Goal: Transaction & Acquisition: Purchase product/service

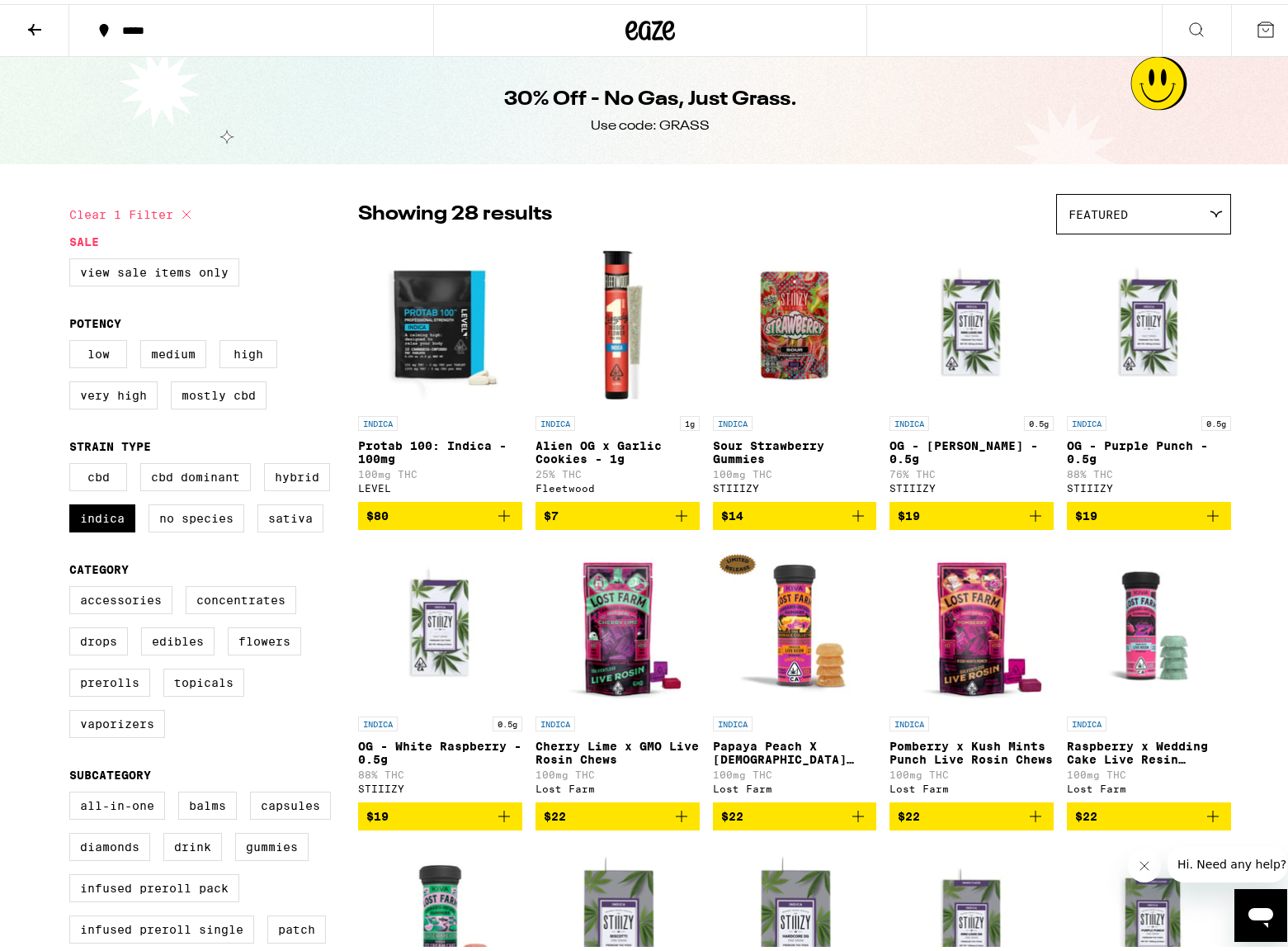
click at [646, 21] on icon at bounding box center [650, 26] width 50 height 30
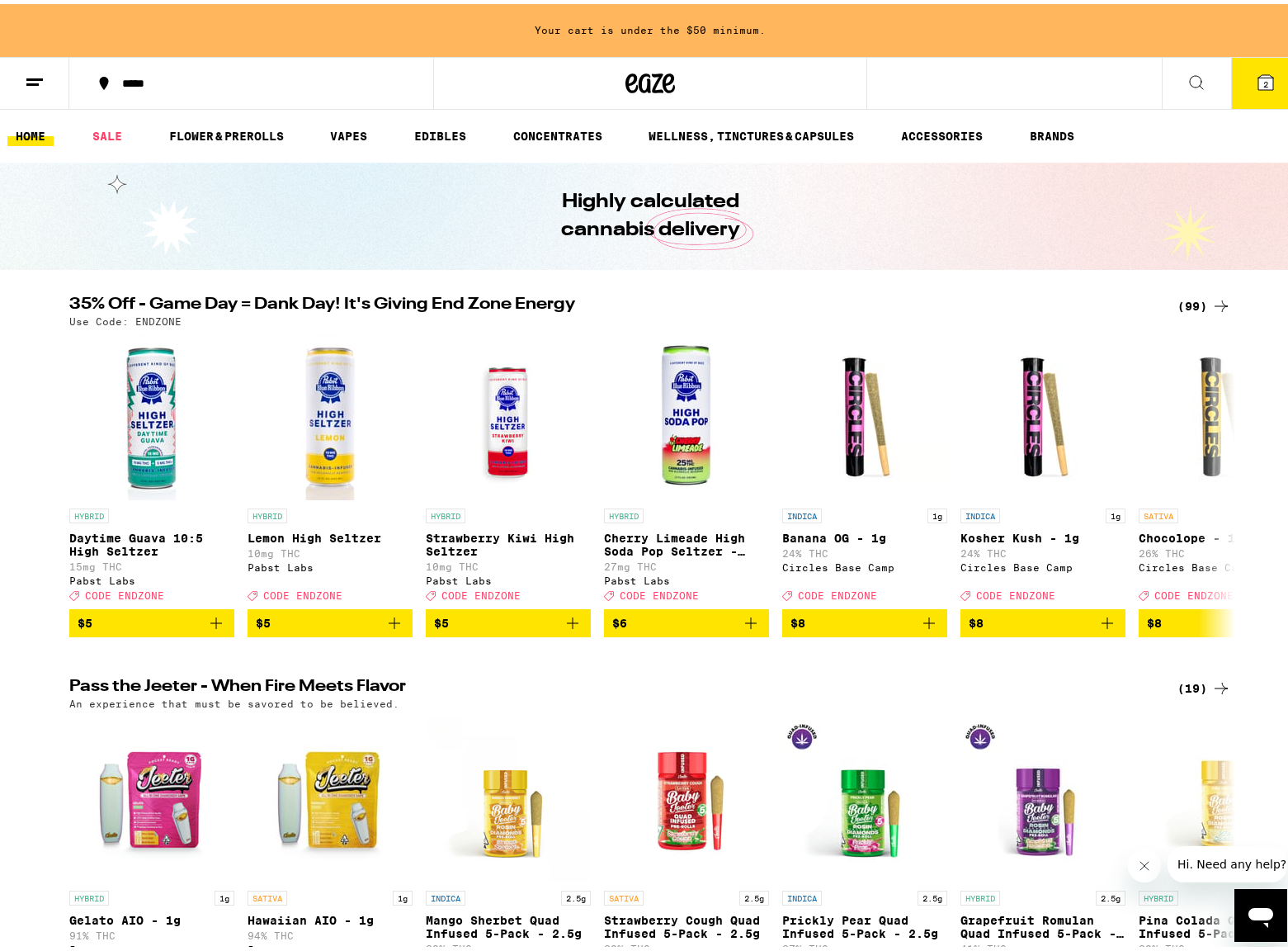
click at [1211, 296] on icon at bounding box center [1221, 302] width 20 height 20
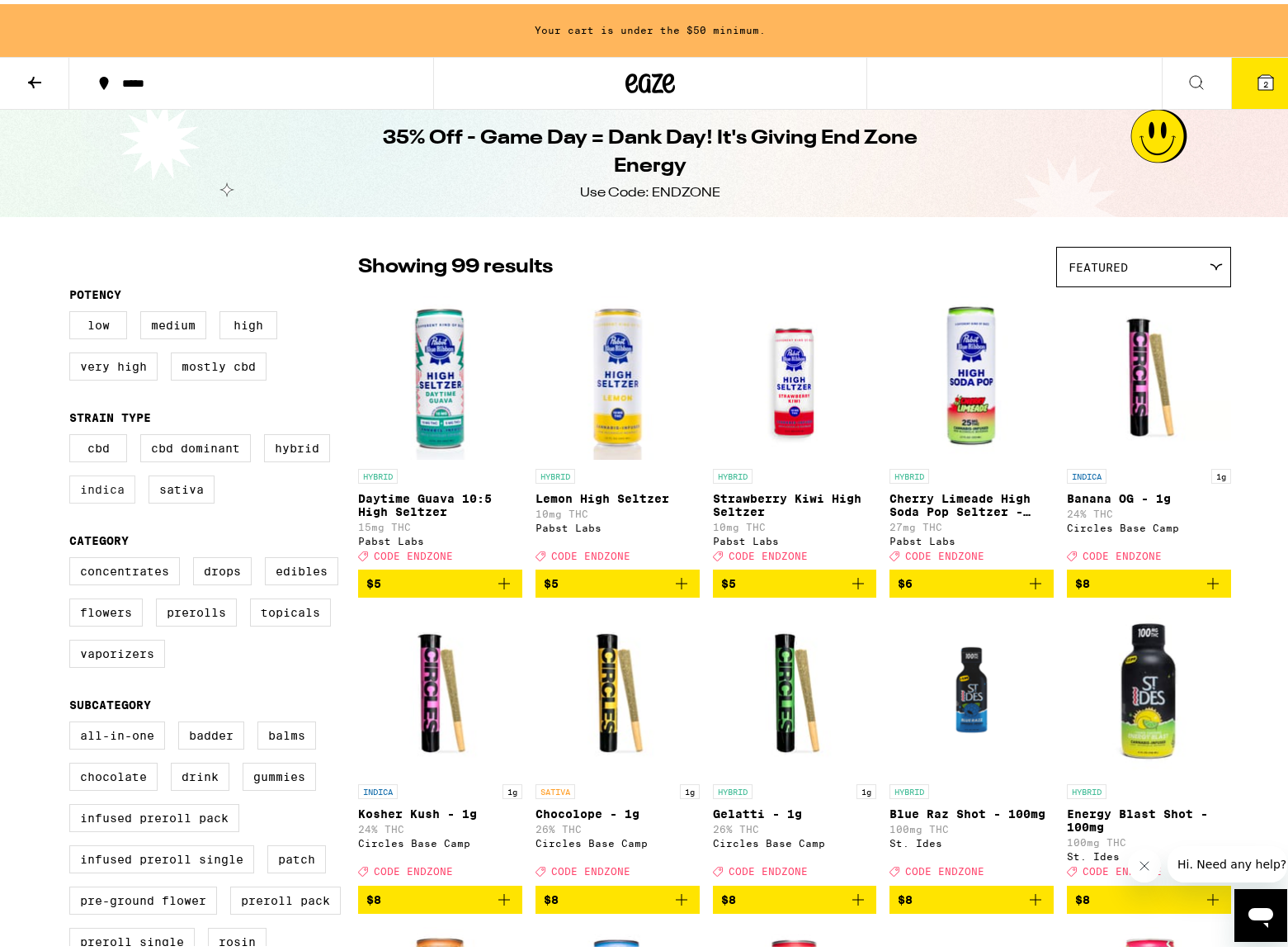
click at [97, 490] on label "Indica" at bounding box center [102, 485] width 66 height 28
click at [74, 434] on input "Indica" at bounding box center [73, 433] width 1 height 1
checkbox input "true"
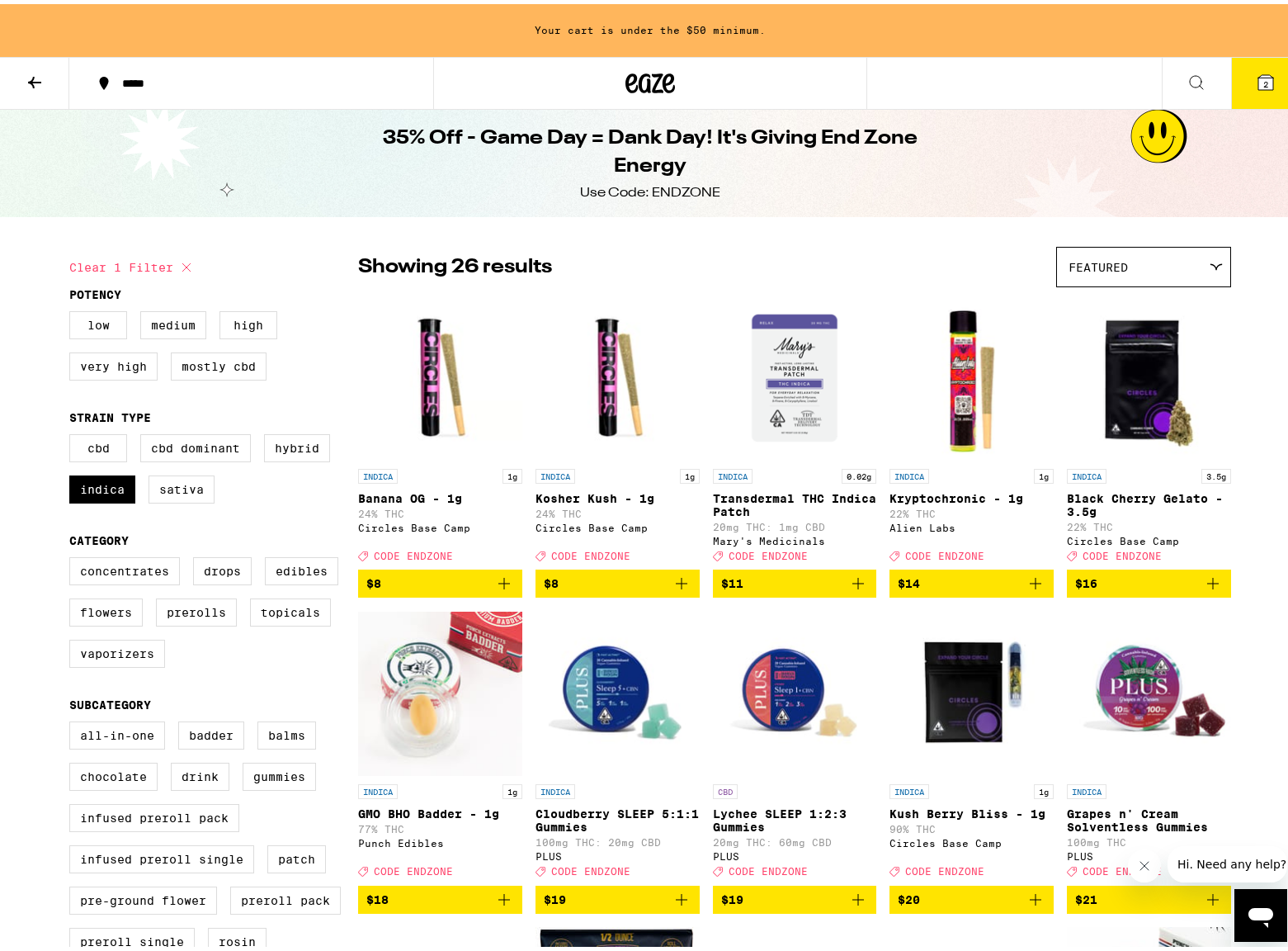
click at [1259, 79] on icon at bounding box center [1267, 79] width 15 height 15
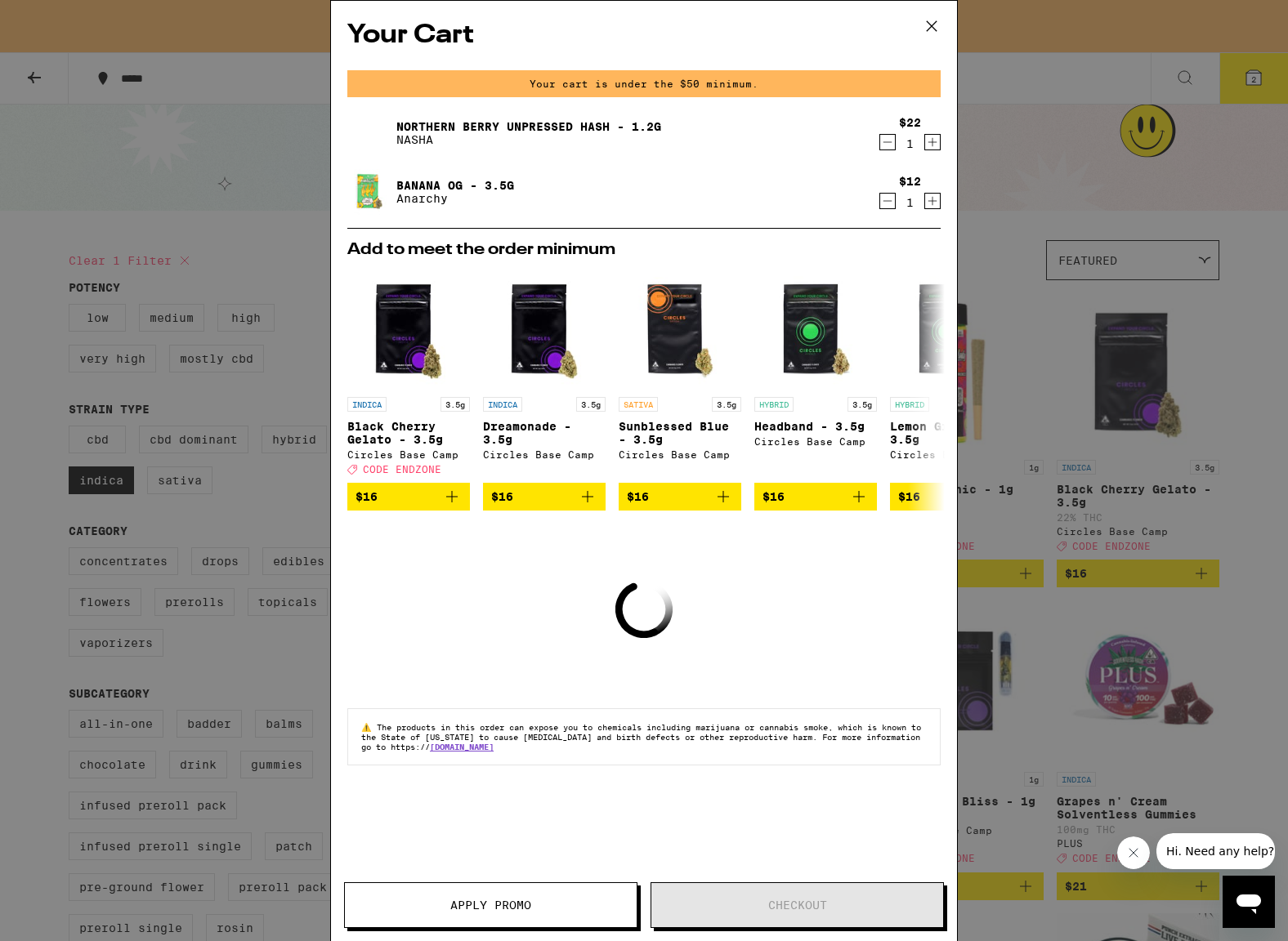
click at [944, 29] on button at bounding box center [931, 27] width 51 height 53
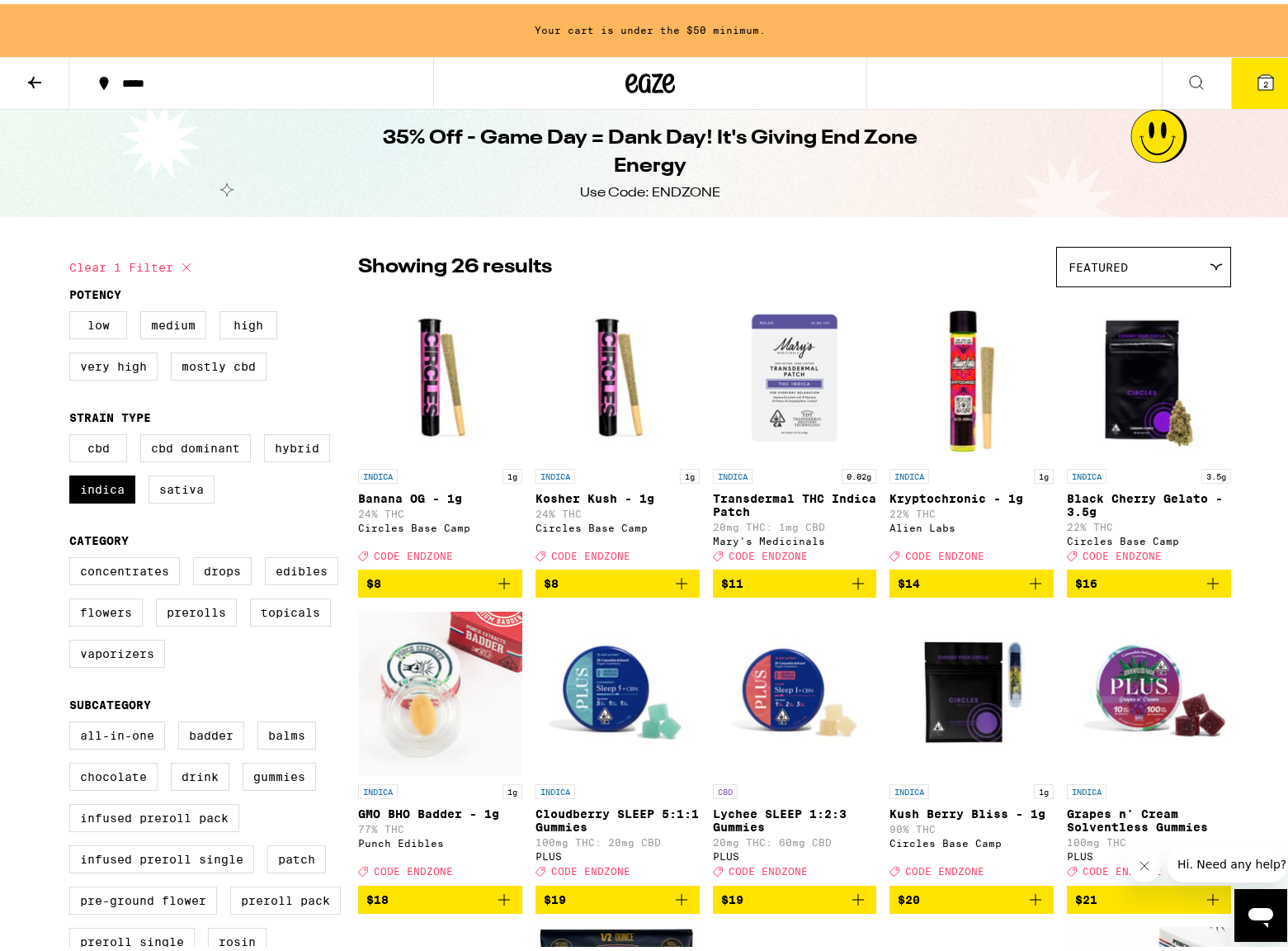
click at [42, 102] on button at bounding box center [35, 79] width 69 height 52
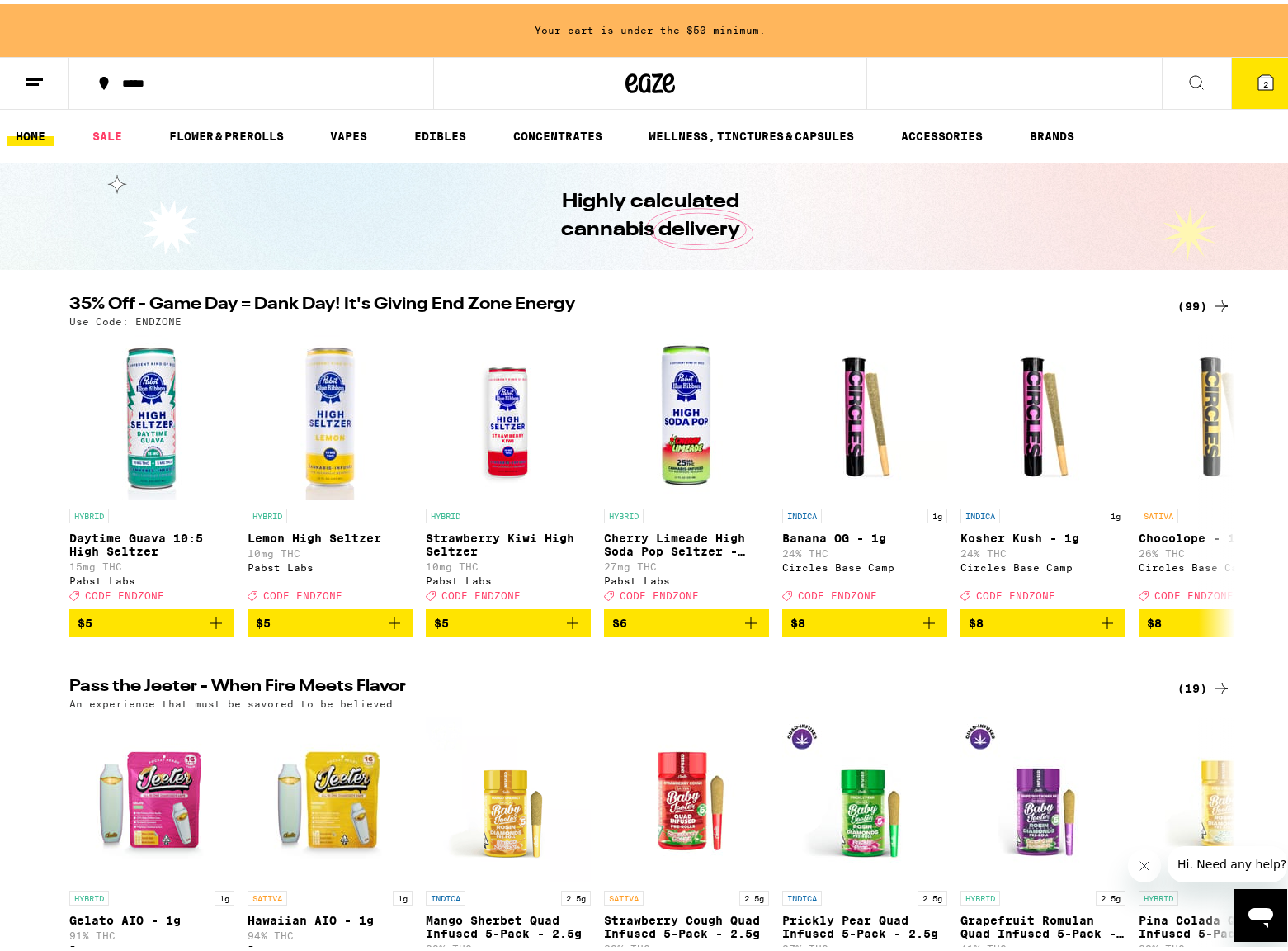
click at [49, 102] on button at bounding box center [35, 79] width 69 height 52
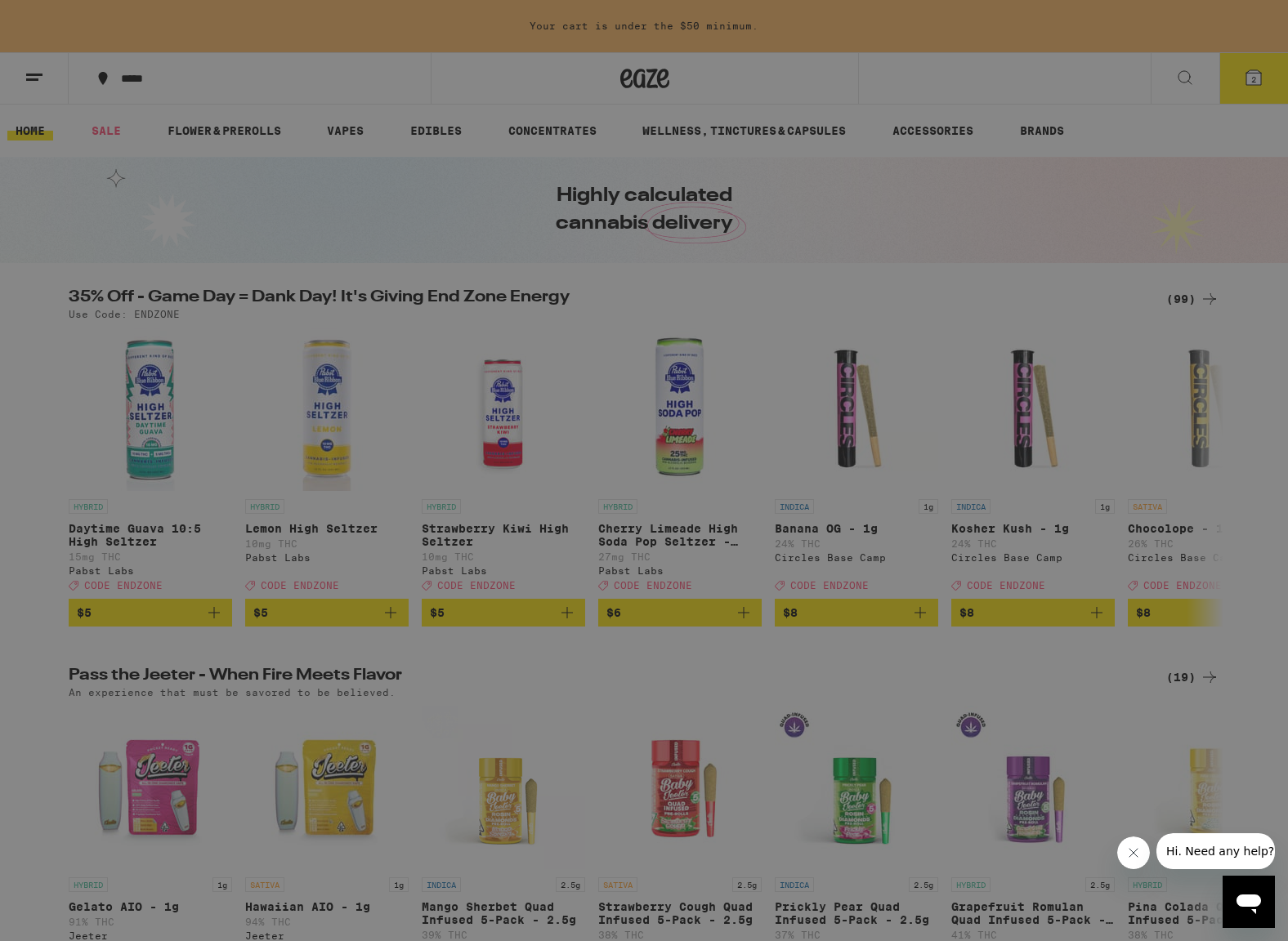
click at [111, 579] on link "Account" at bounding box center [227, 572] width 287 height 19
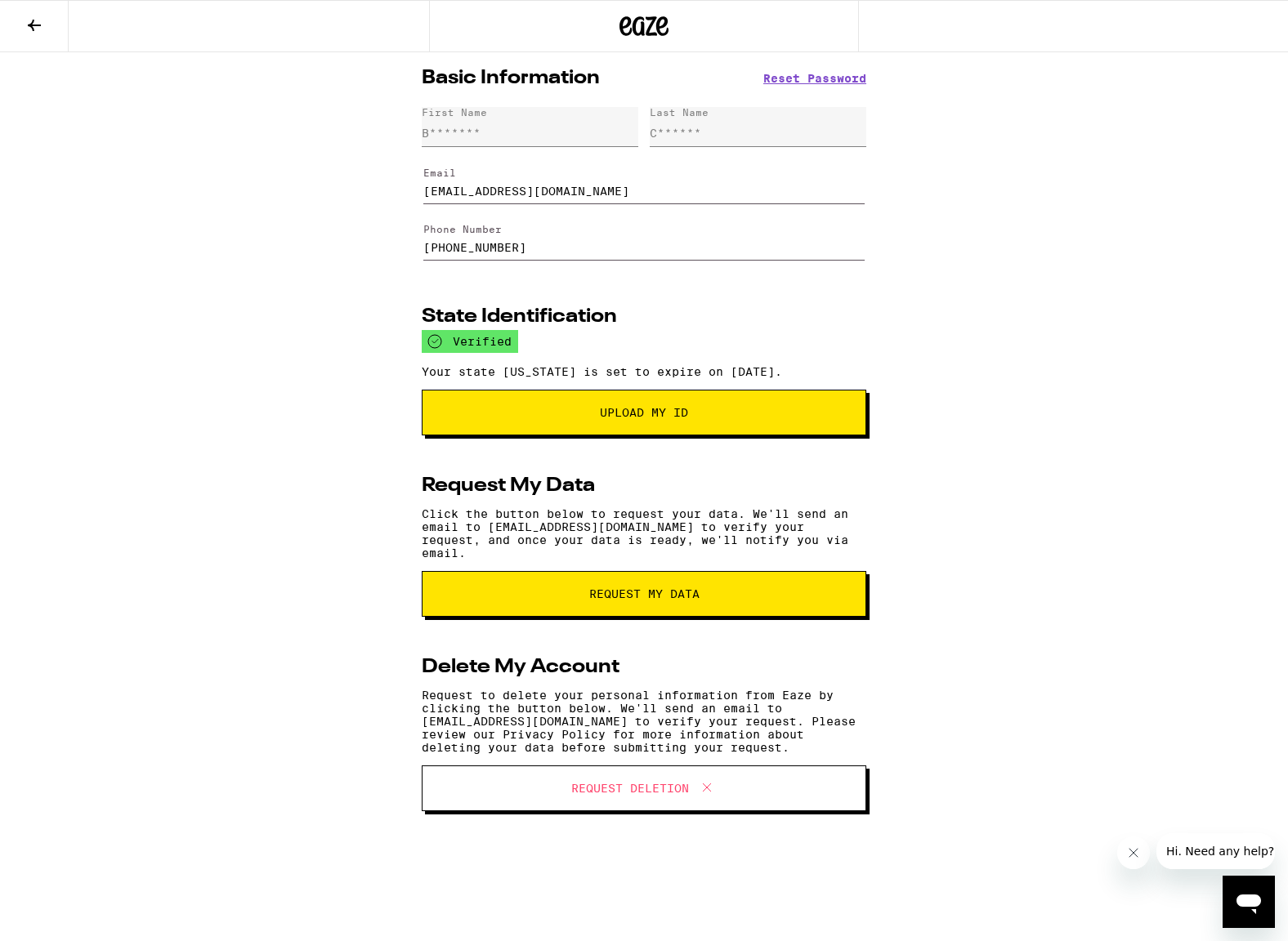
click at [46, 30] on button at bounding box center [34, 27] width 68 height 52
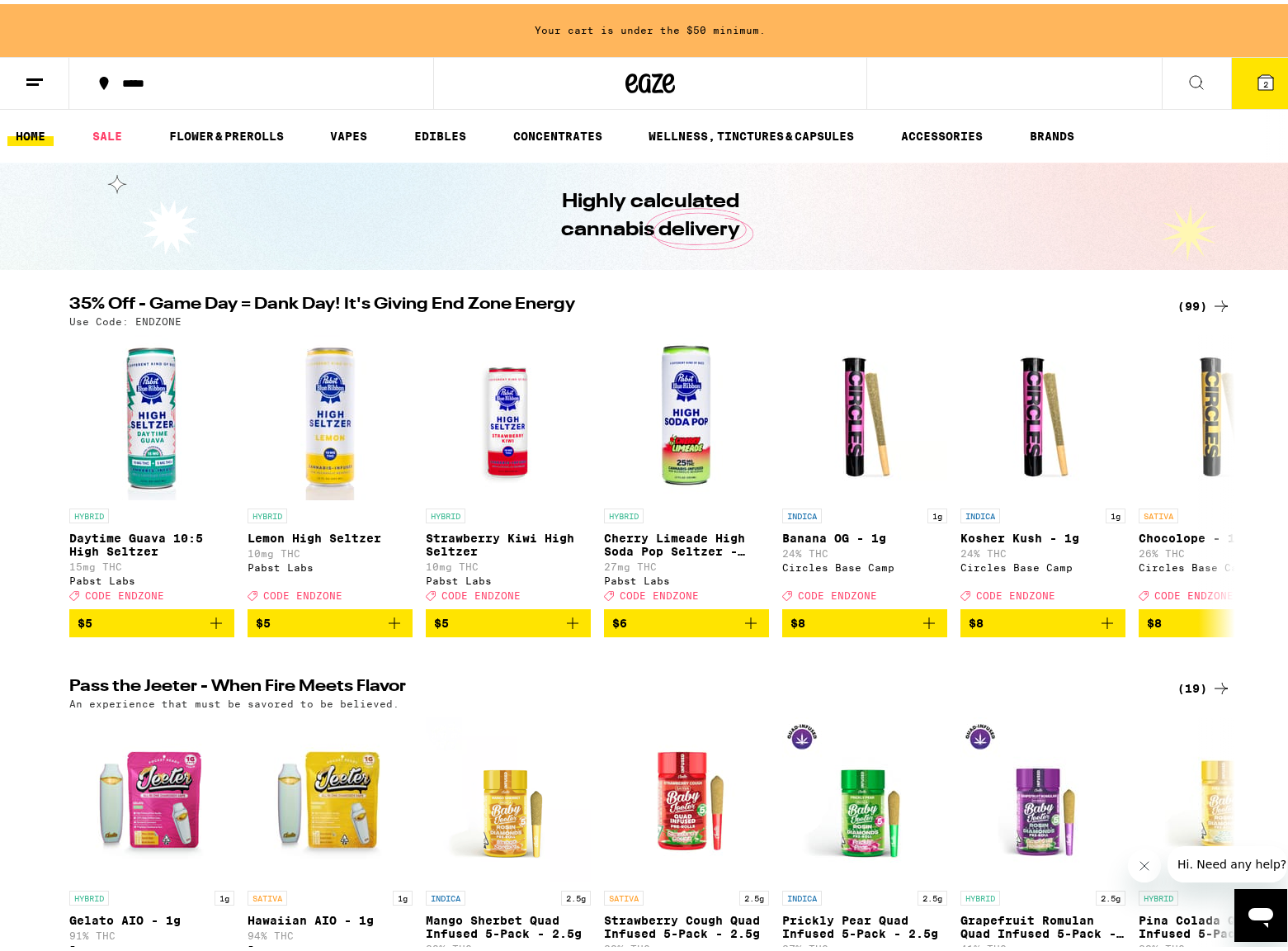
click at [125, 68] on button "*****" at bounding box center [250, 79] width 364 height 50
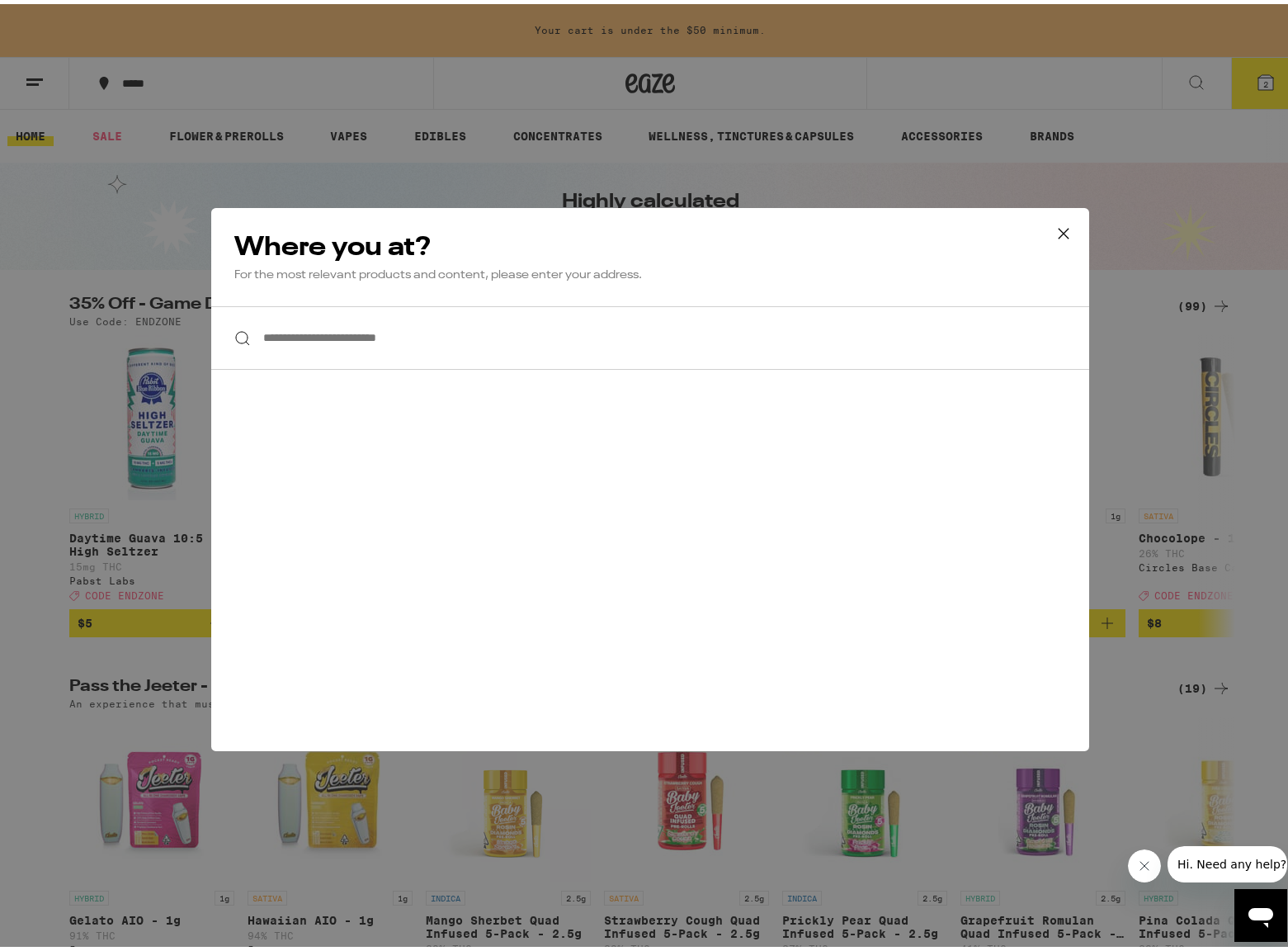
click at [1062, 237] on icon at bounding box center [1064, 229] width 24 height 24
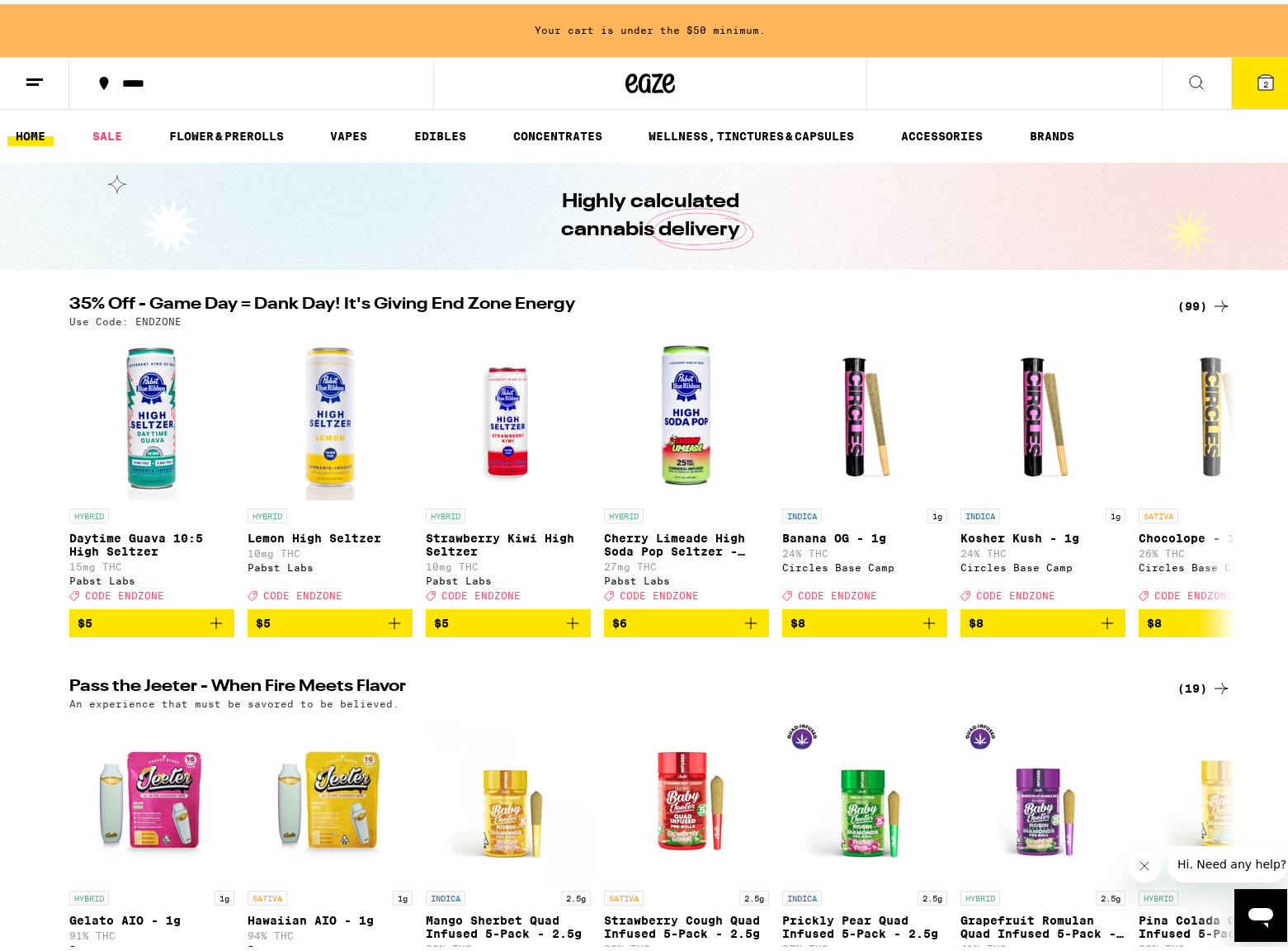
click at [57, 92] on button at bounding box center [35, 79] width 69 height 52
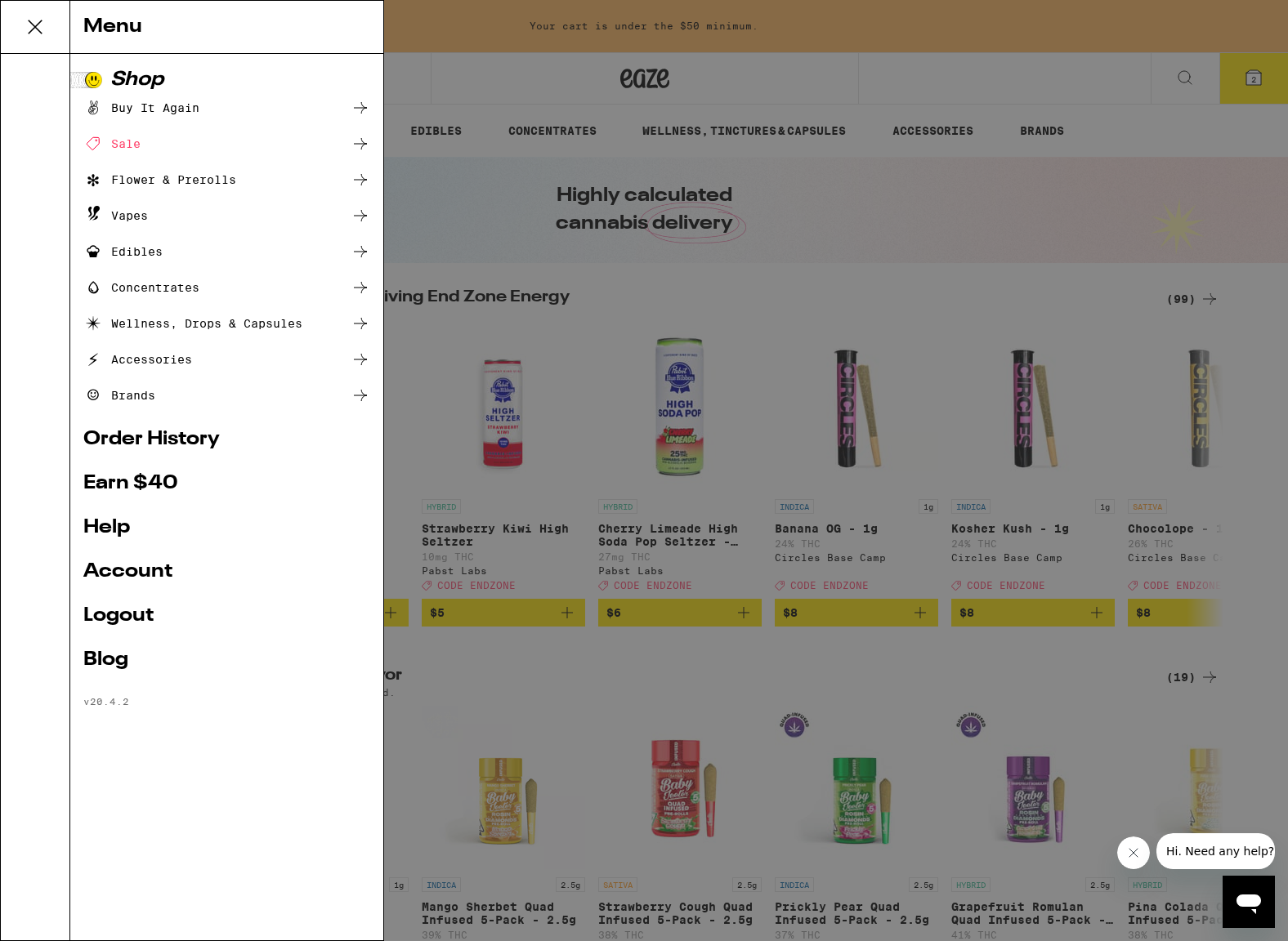
click at [1213, 841] on button "Hi. Need any help?" at bounding box center [1220, 851] width 128 height 36
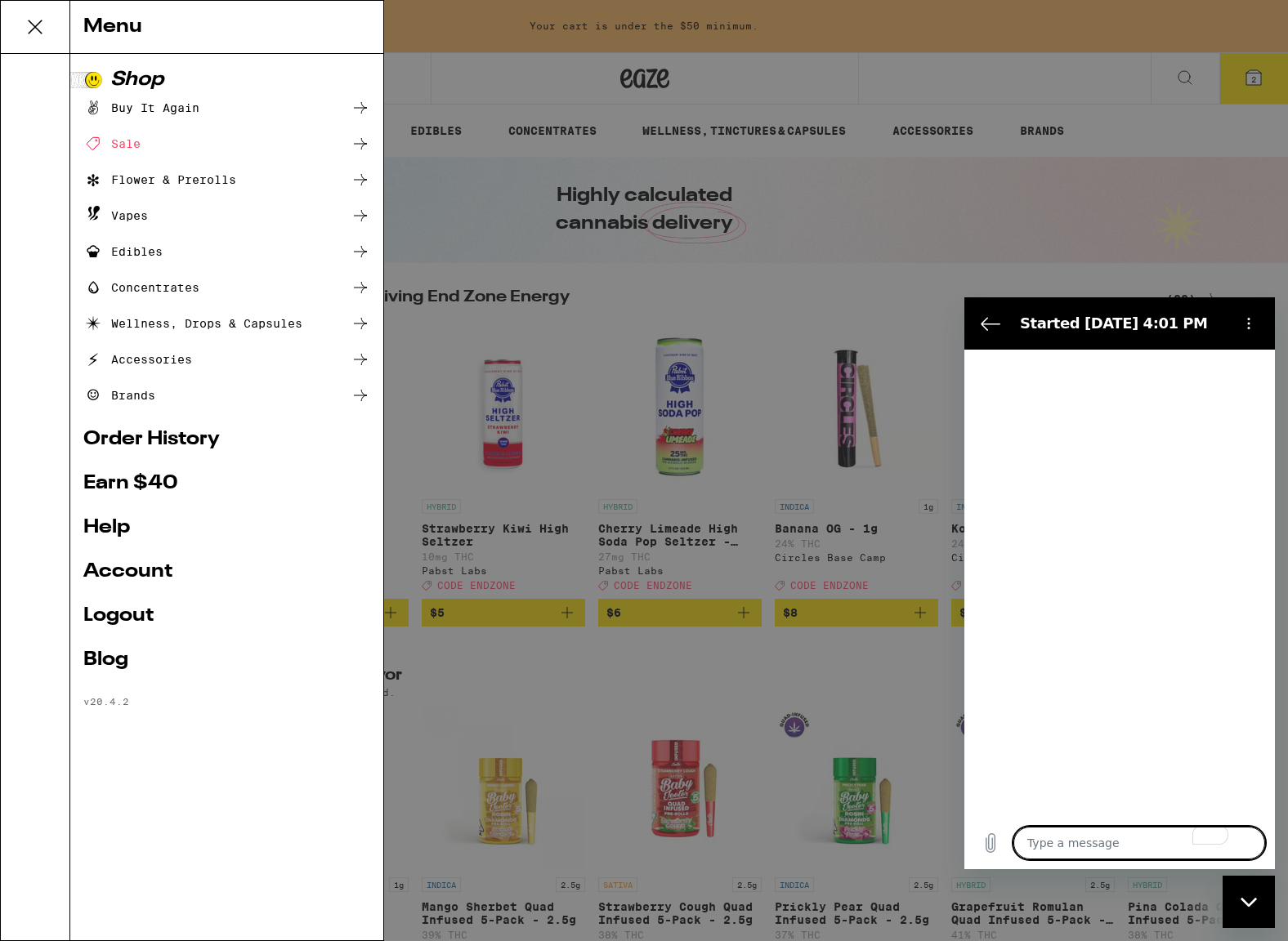
type textarea "x"
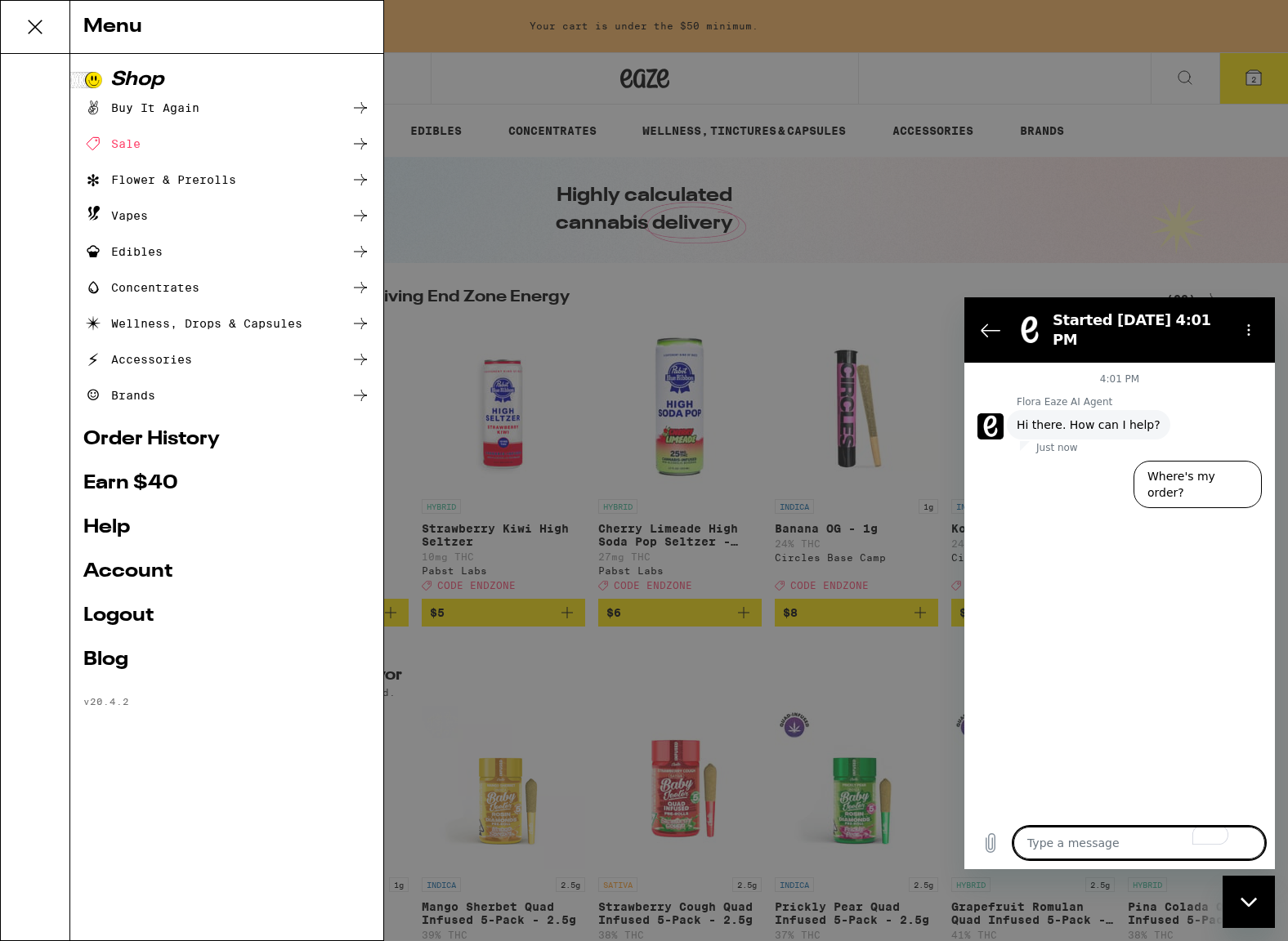
type textarea "H"
type textarea "x"
type textarea "Hi"
type textarea "x"
type textarea "Hi!"
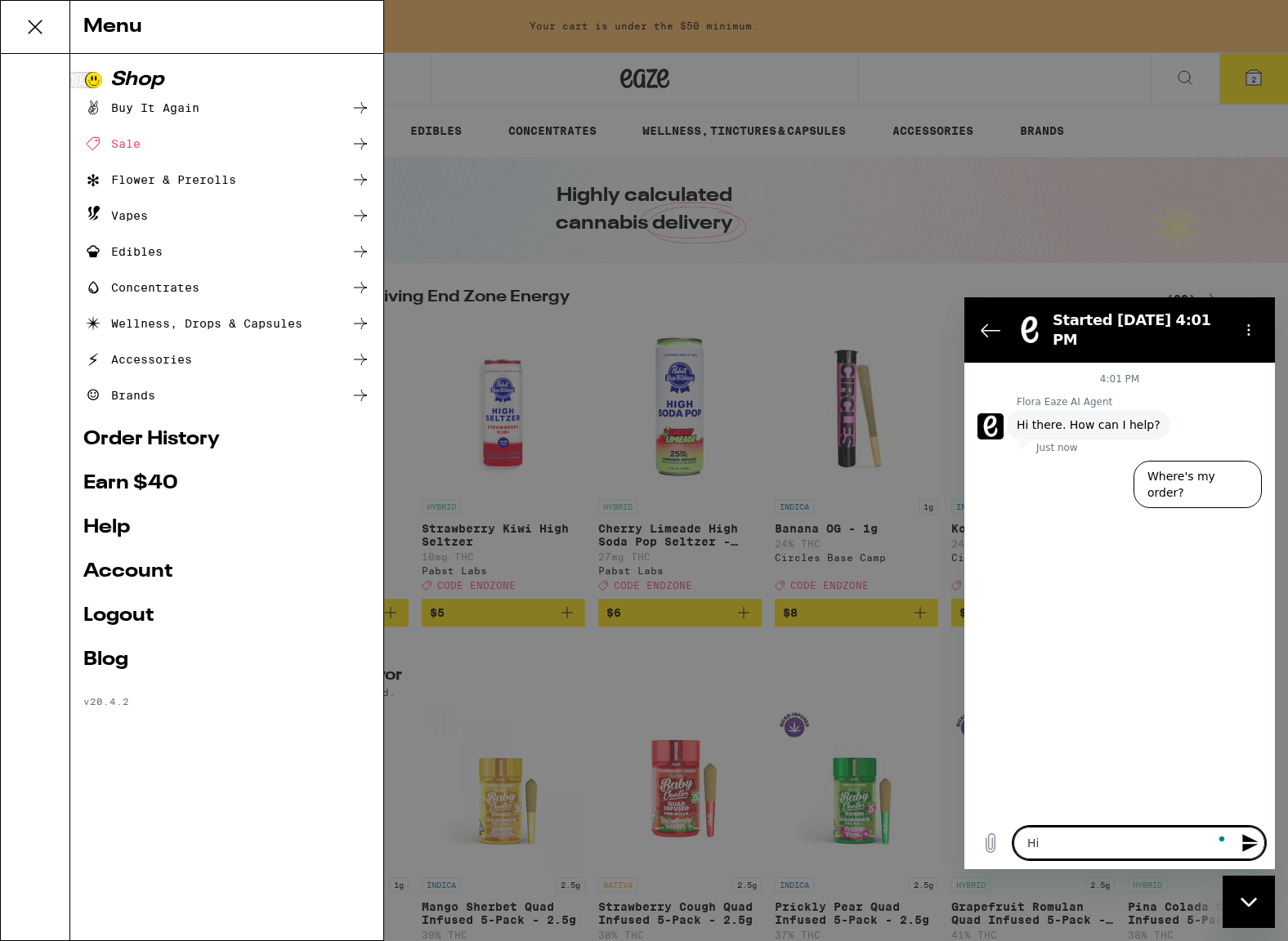
type textarea "x"
type textarea "Hi!"
type textarea "x"
type textarea "Hi! I"
type textarea "x"
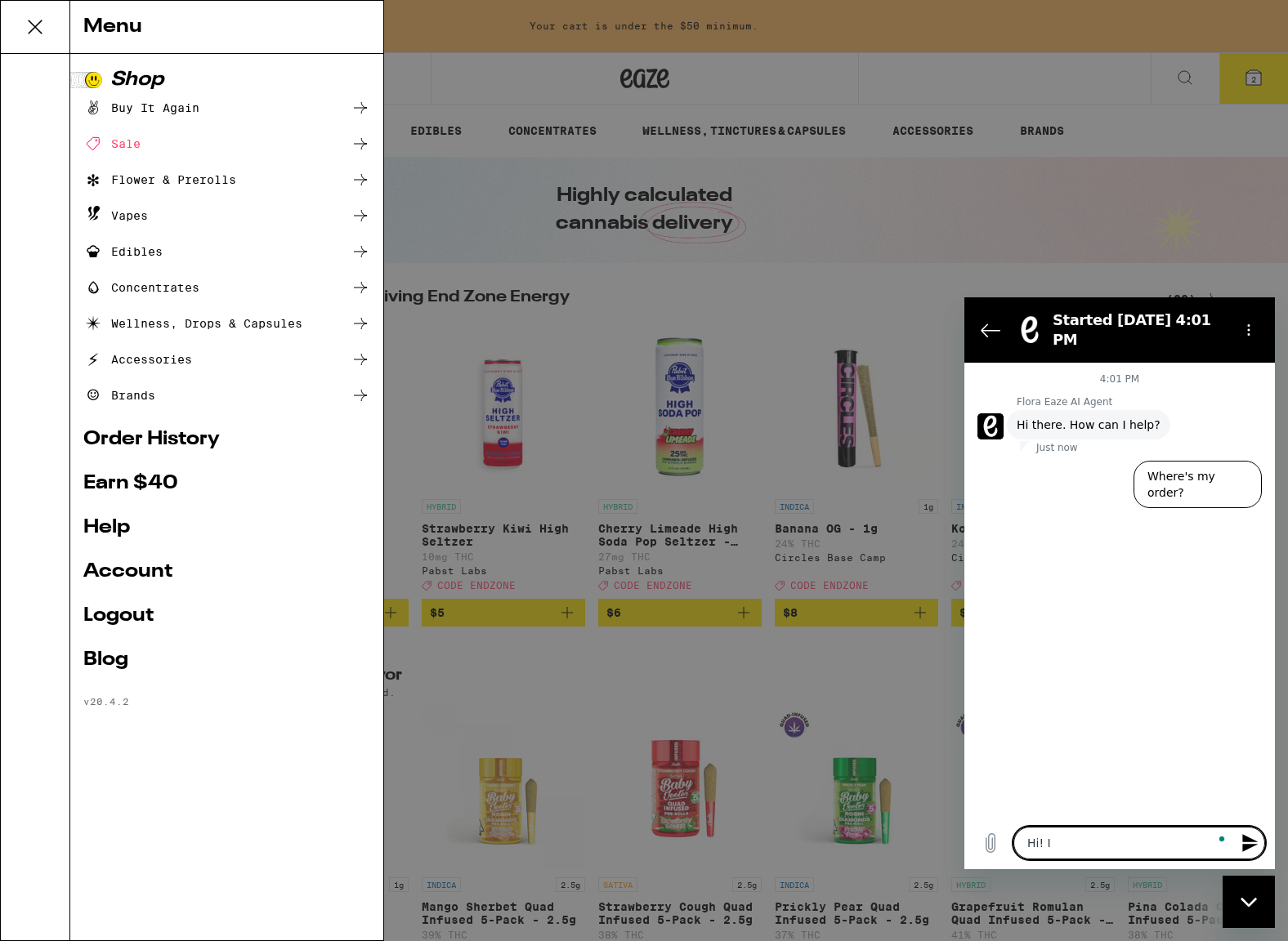
type textarea "Hi! I"
type textarea "x"
type textarea "Hi! I h"
type textarea "x"
type textarea "Hi! I ha"
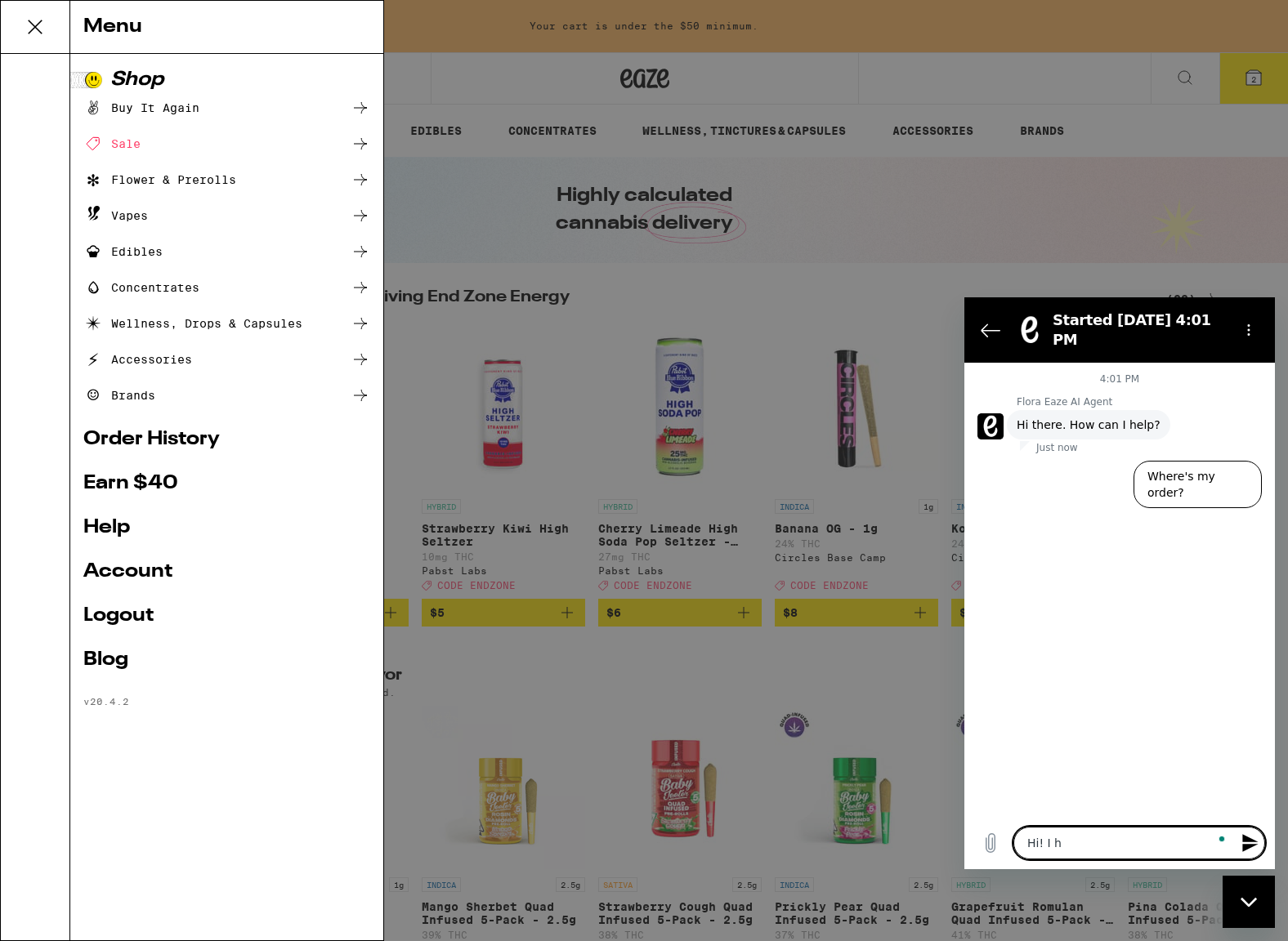
type textarea "x"
type textarea "Hi! I had"
type textarea "x"
type textarea "Hi! I had"
type textarea "x"
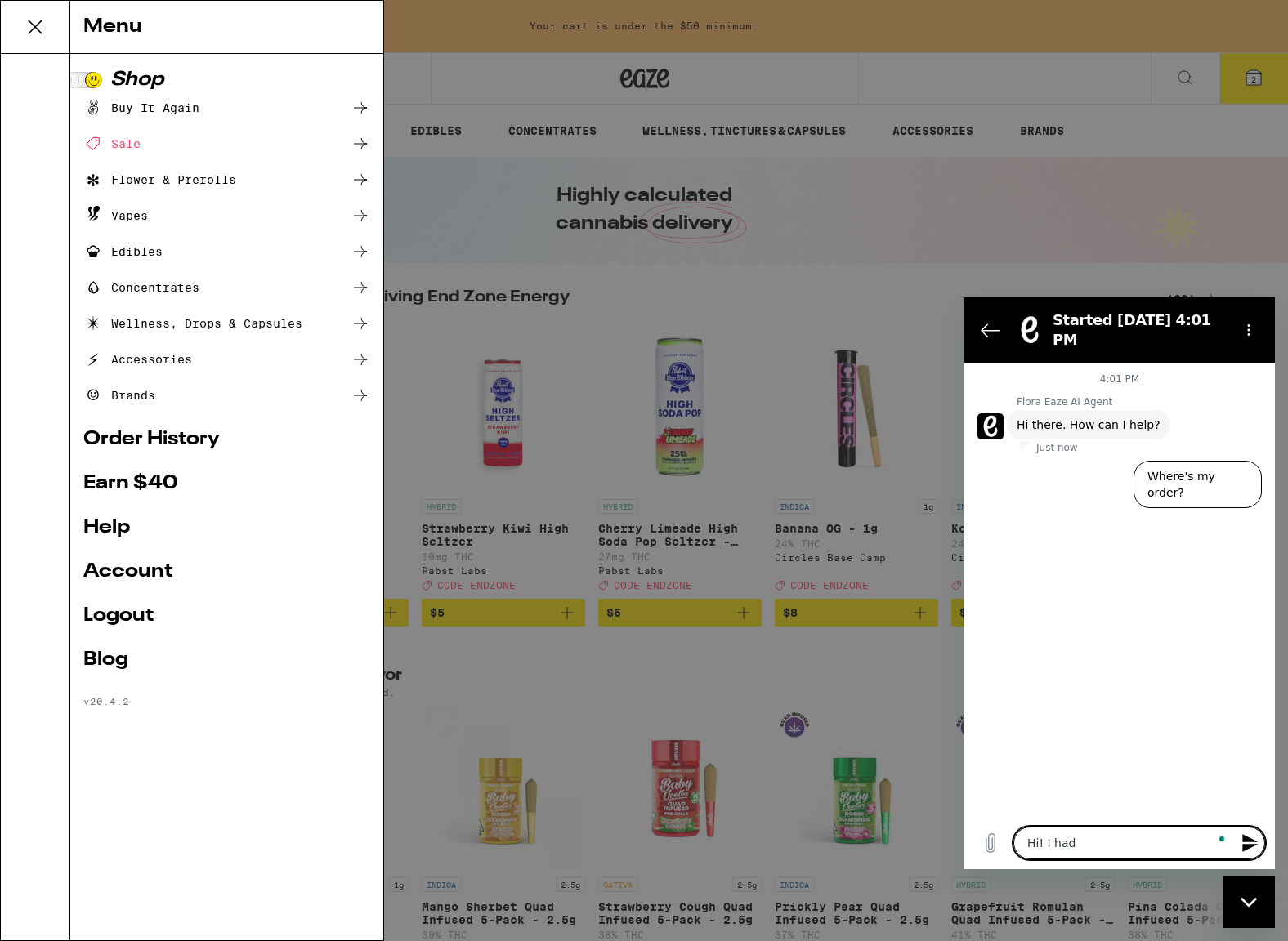
type textarea "Hi! I had a"
type textarea "x"
type textarea "Hi! I had a"
type textarea "x"
type textarea "Hi! I had a 2"
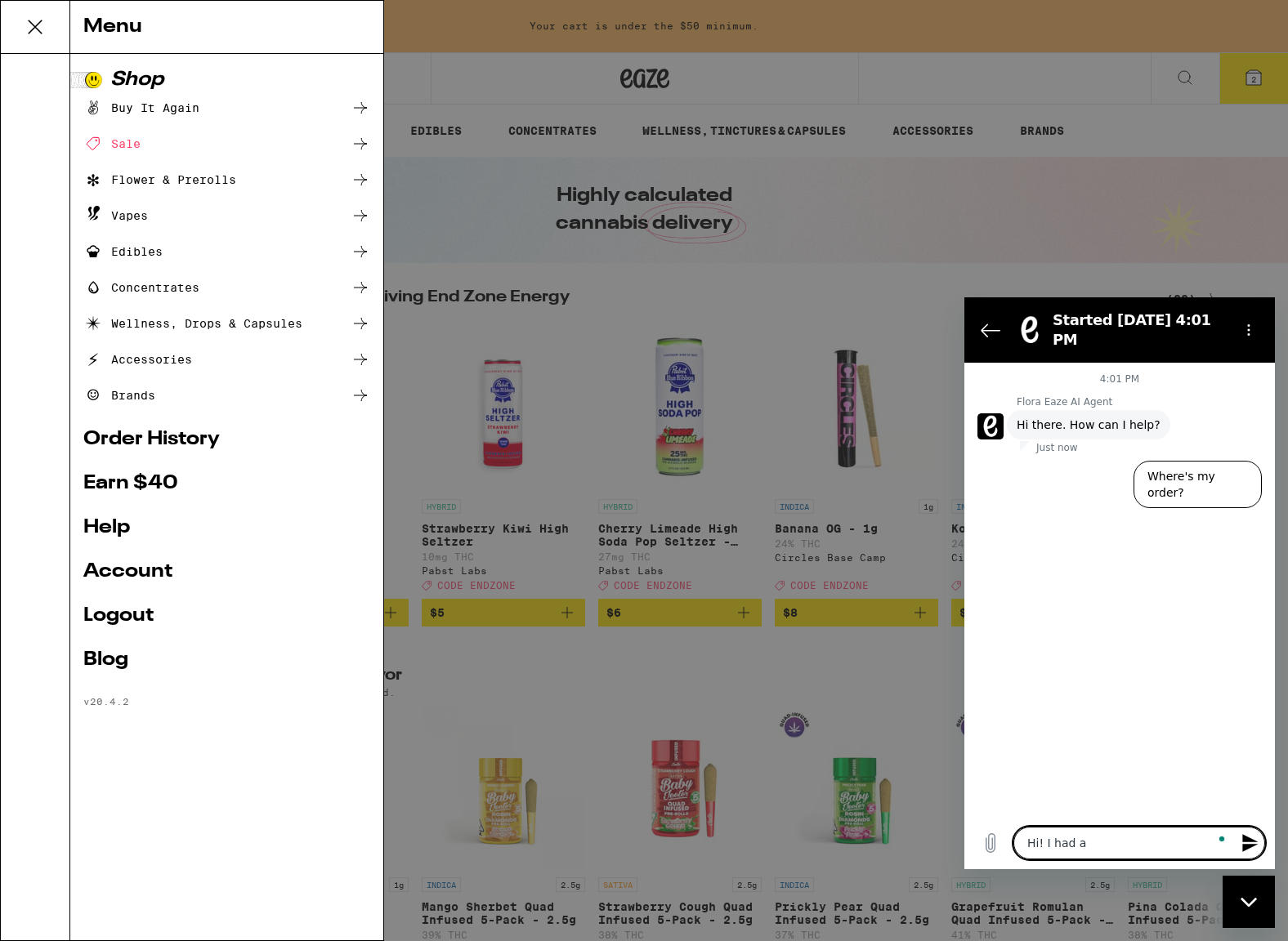
type textarea "x"
type textarea "Hi! I had a 20"
type textarea "x"
type textarea "Hi! I had a 20$"
type textarea "x"
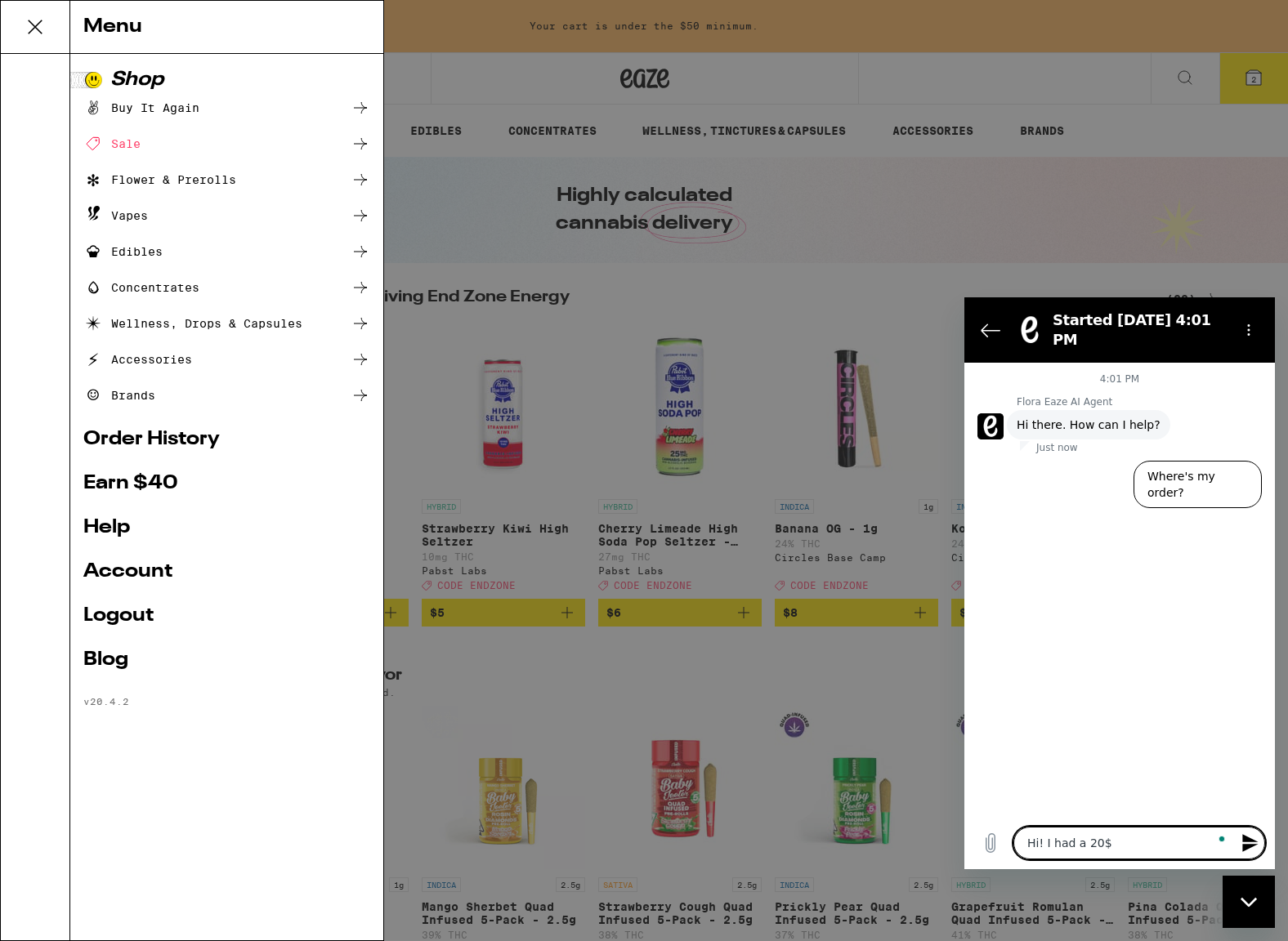
type textarea "Hi! I had a 20$"
type textarea "x"
type textarea "Hi! I had a 20$ c"
type textarea "x"
type textarea "Hi! I had a 20$ cr"
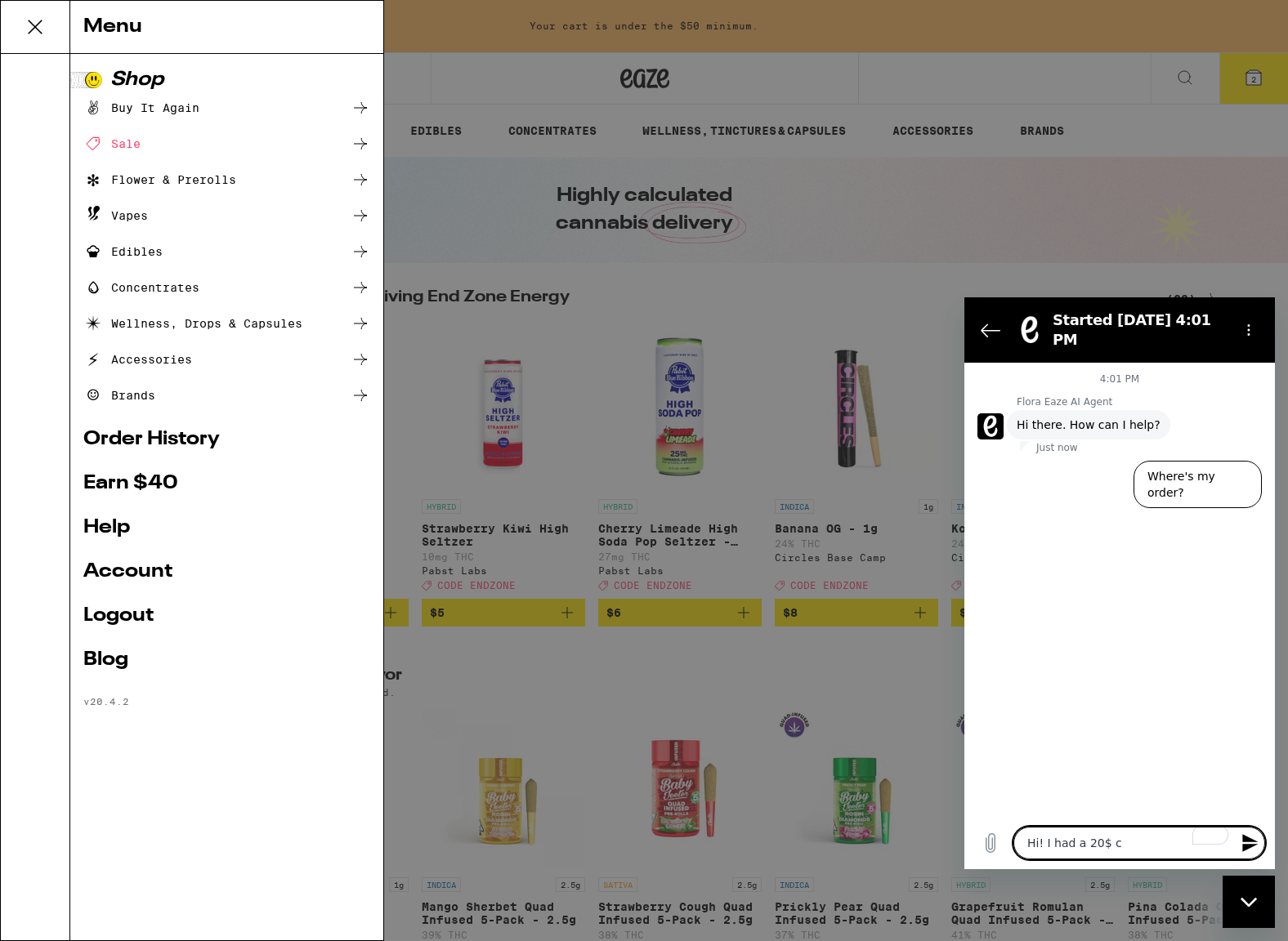
type textarea "x"
type textarea "Hi! I had a 20$ cre"
type textarea "x"
type textarea "Hi! I had a 20$ cred"
type textarea "x"
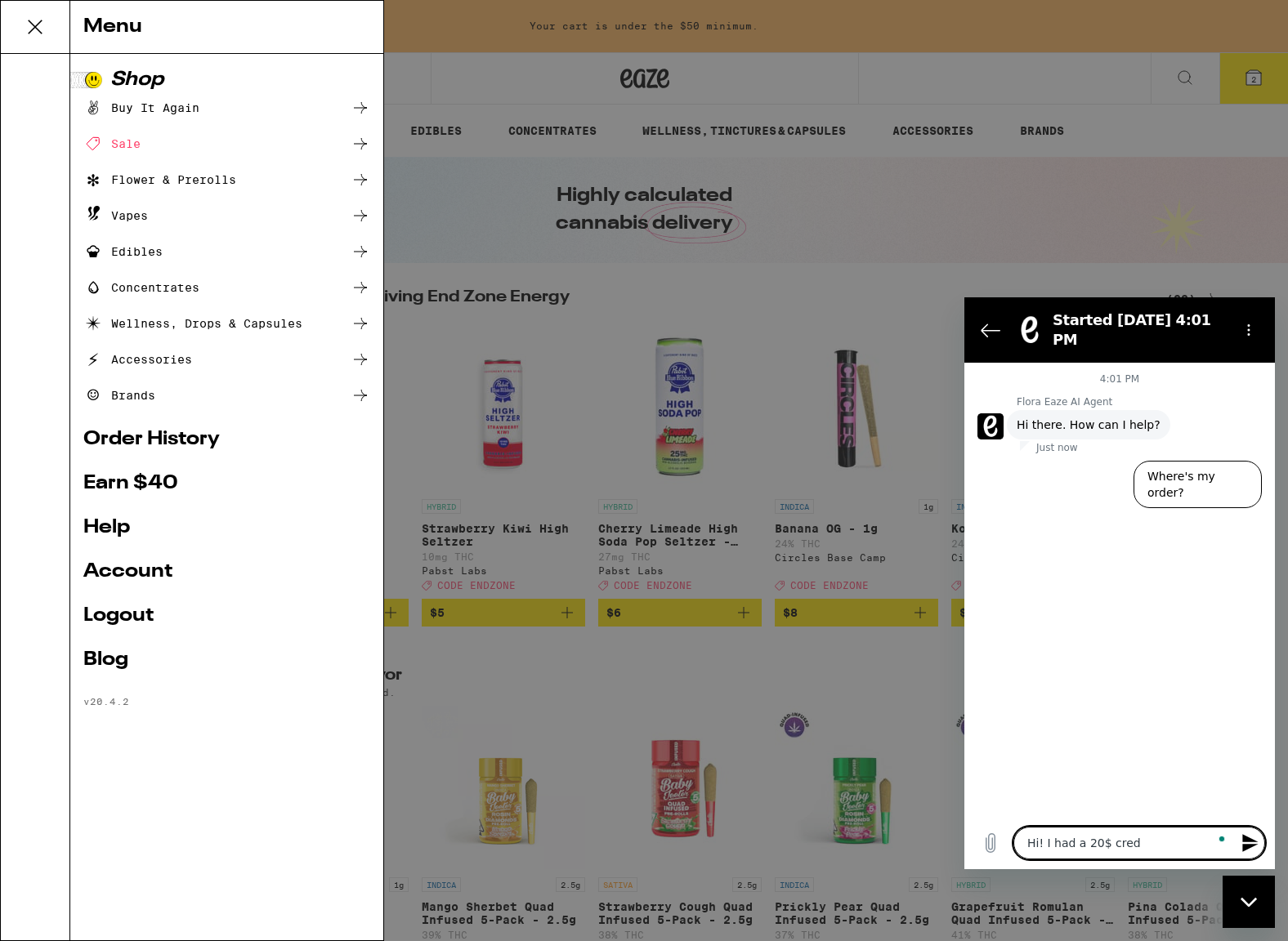
type textarea "Hi! I had a 20$ credi"
type textarea "x"
type textarea "Hi! I had a 20$ credit"
type textarea "x"
type textarea "Hi! I had a 20$ credit"
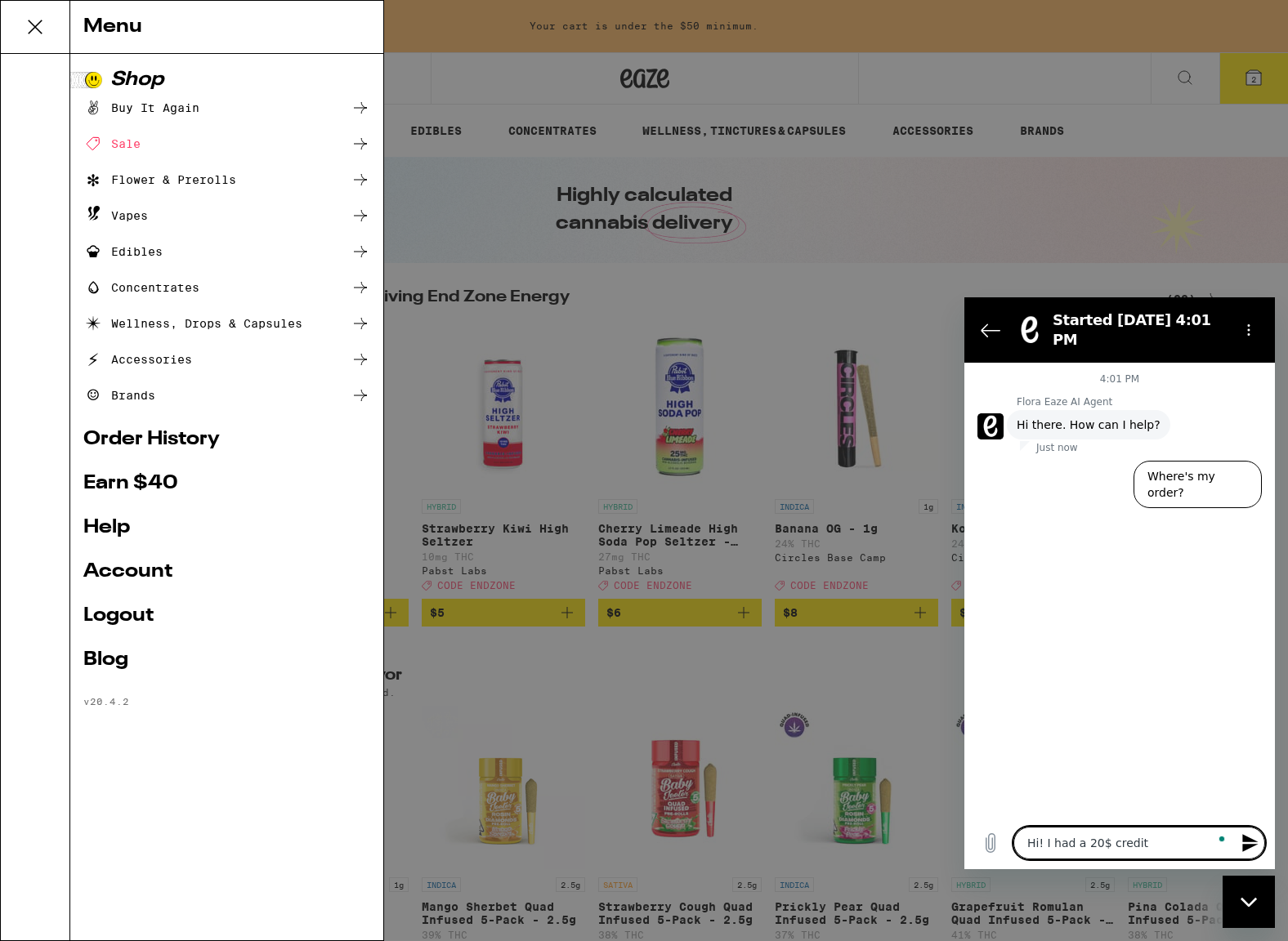
type textarea "x"
type textarea "Hi! I had a 20$ credit a"
type textarea "x"
type textarea "Hi! I had a 20$ credit an"
type textarea "x"
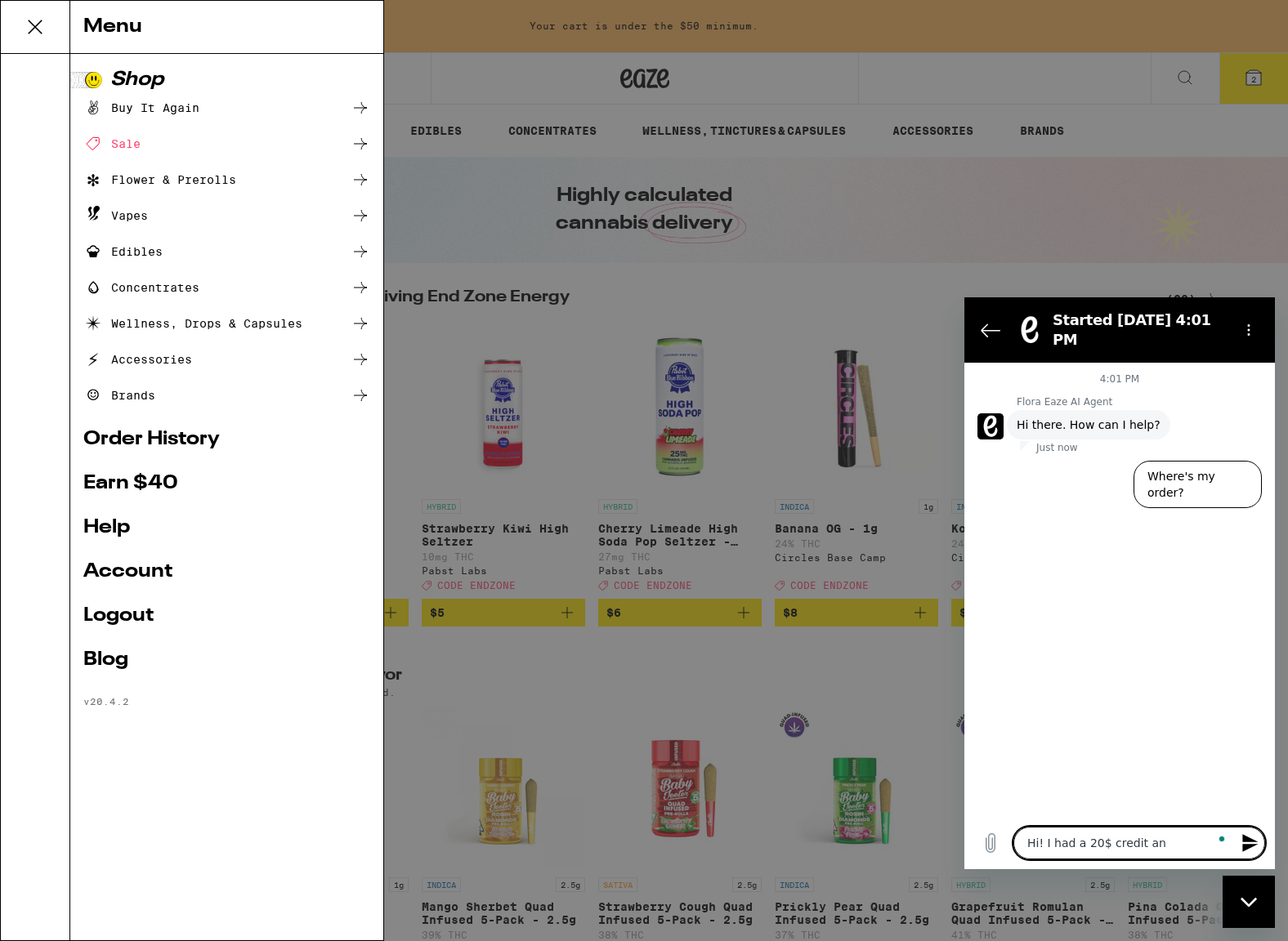
type textarea "Hi! I had a 20$ credit and"
type textarea "x"
type textarea "Hi! I had a 20$ credit and"
type textarea "x"
type textarea "Hi! I had a 20$ credit and n"
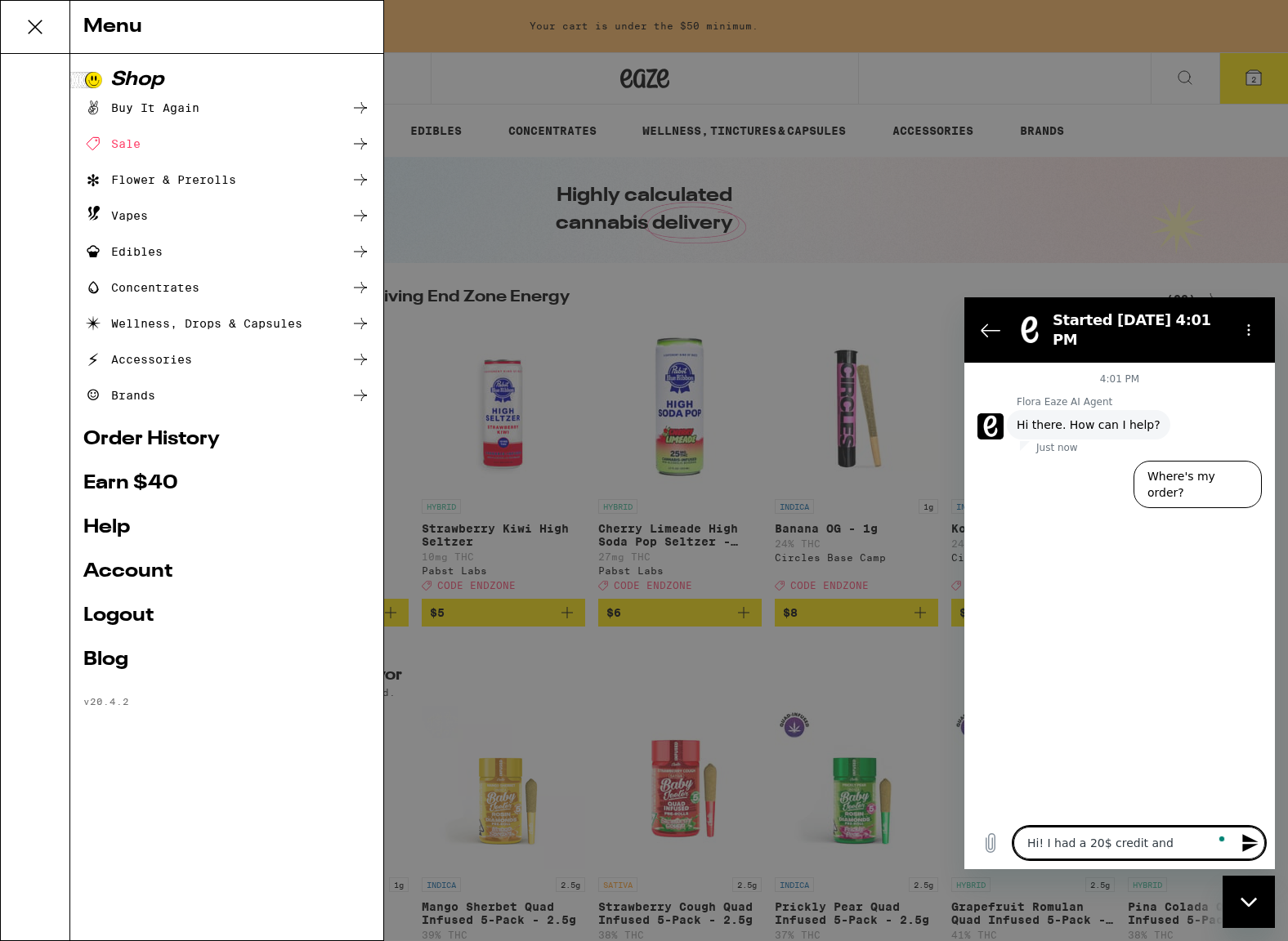
type textarea "x"
type textarea "Hi! I had a 20$ credit and no"
type textarea "x"
type textarea "Hi! I had a 20$ credit and now"
type textarea "x"
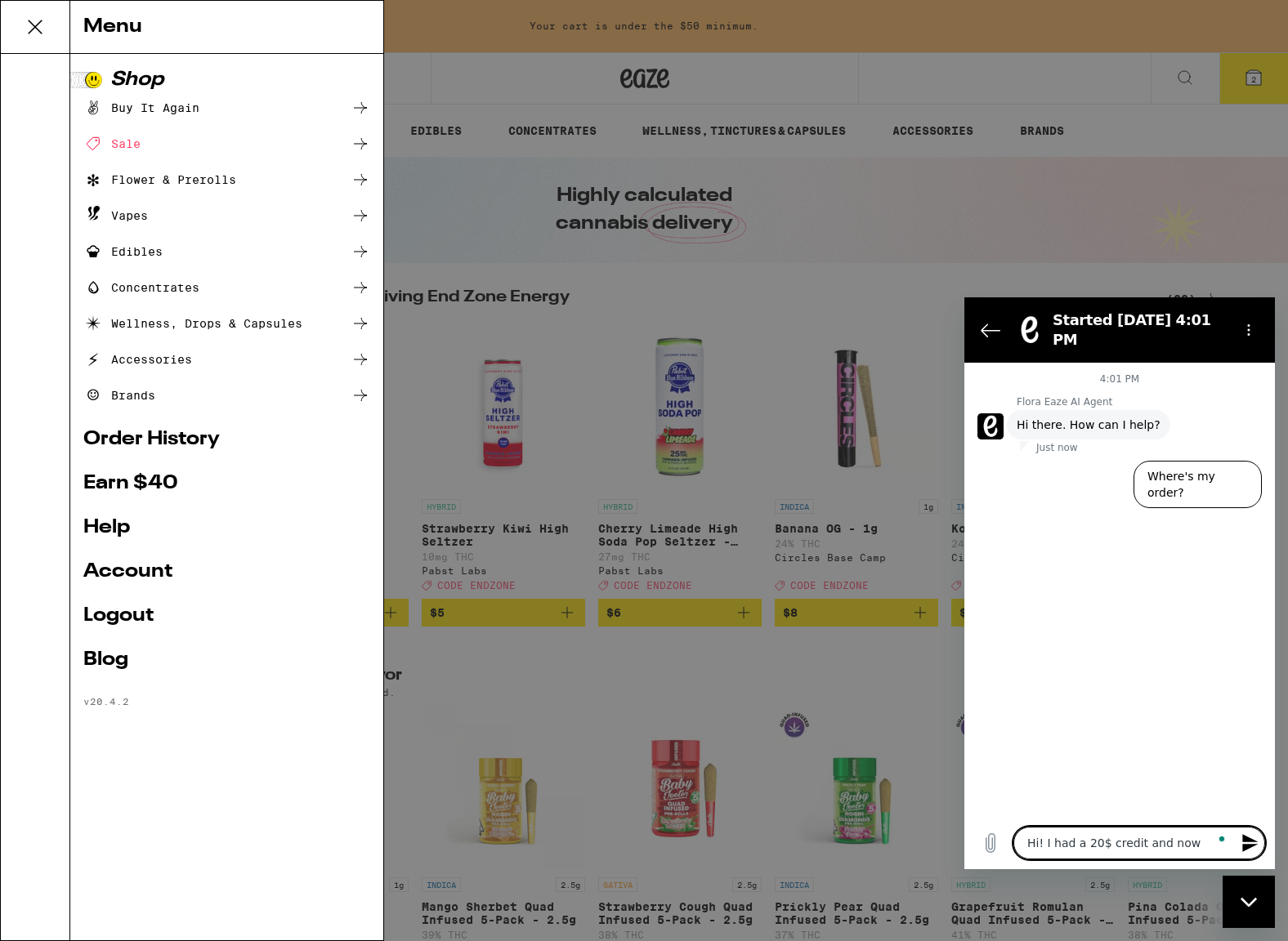
type textarea "Hi! I had a 20$ credit and now"
type textarea "x"
type textarea "Hi! I had a 20$ credit and now i"
type textarea "x"
type textarea "Hi! I had a 20$ credit and now it"
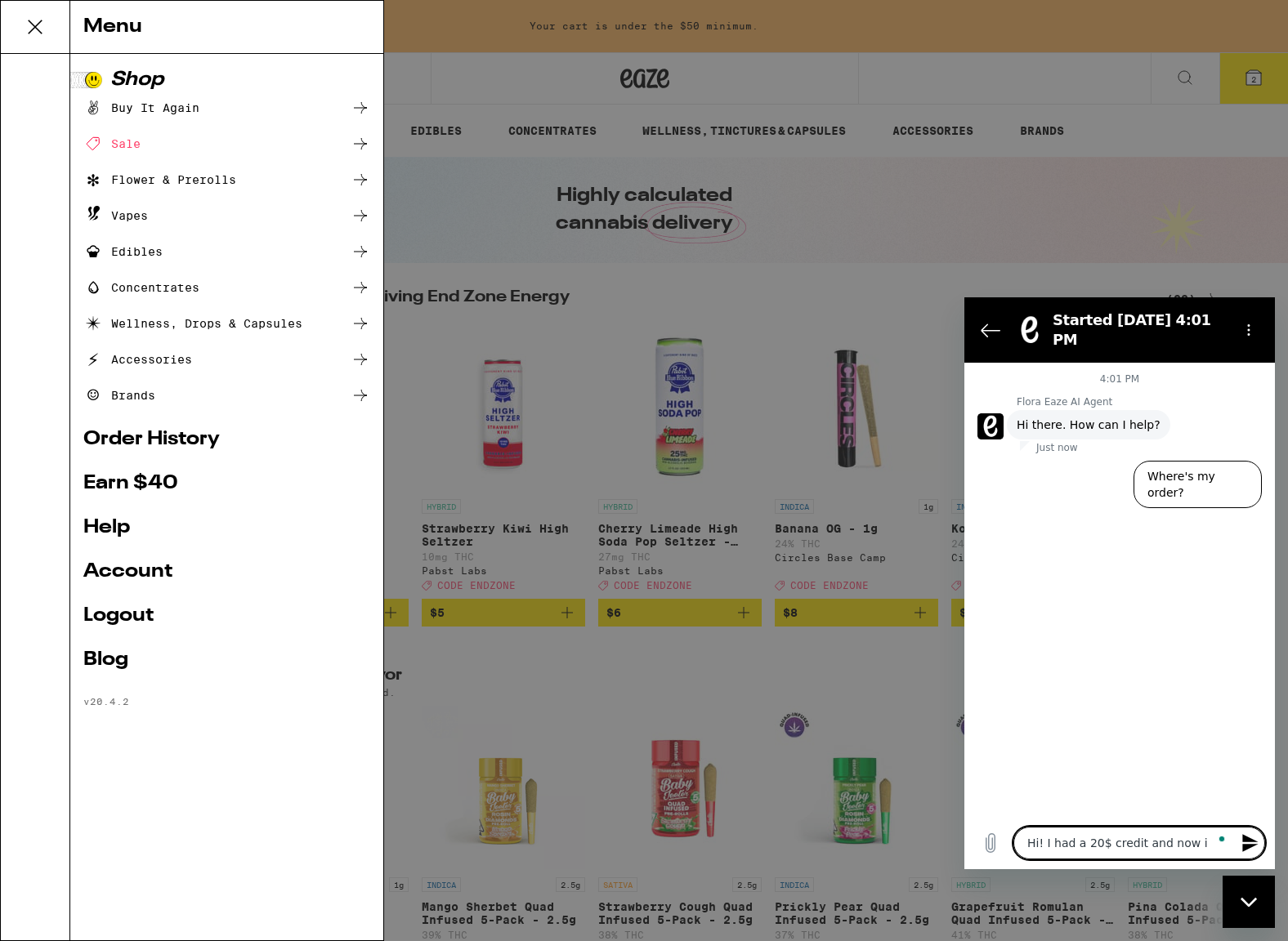
type textarea "x"
type textarea "Hi! I had a 20$ credit and now its"
type textarea "x"
type textarea "Hi! I had a 20$ credit and now its"
type textarea "x"
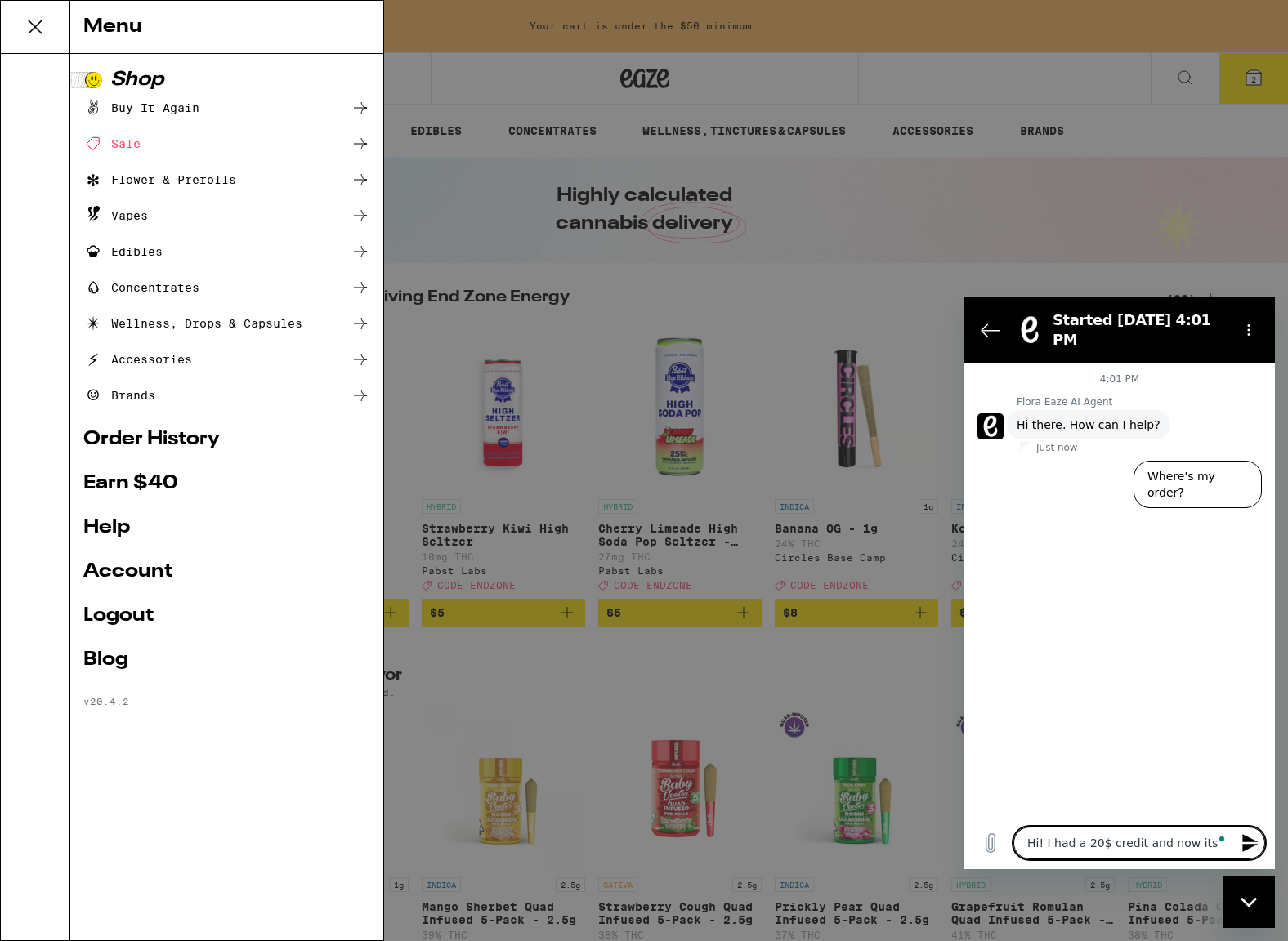
type textarea "Hi! I had a 20$ credit and now its n"
type textarea "x"
type textarea "Hi! I had a 20$ credit and now its no"
type textarea "x"
type textarea "Hi! I had a 20$ credit and now its not"
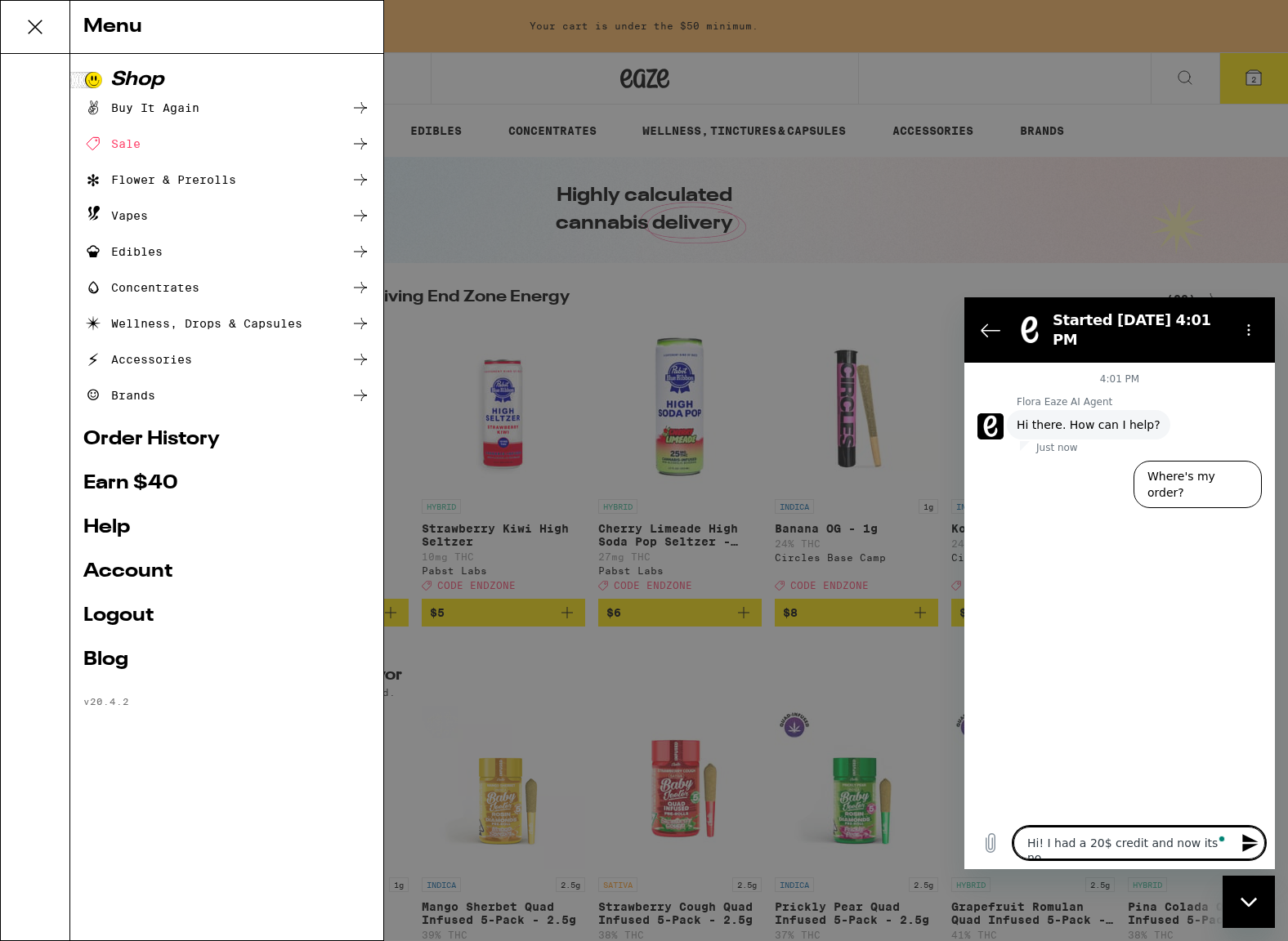
type textarea "x"
type textarea "Hi! I had a 20$ credit and now its not"
type textarea "x"
type textarea "Hi! I had a 20$ credit and now its not t"
type textarea "x"
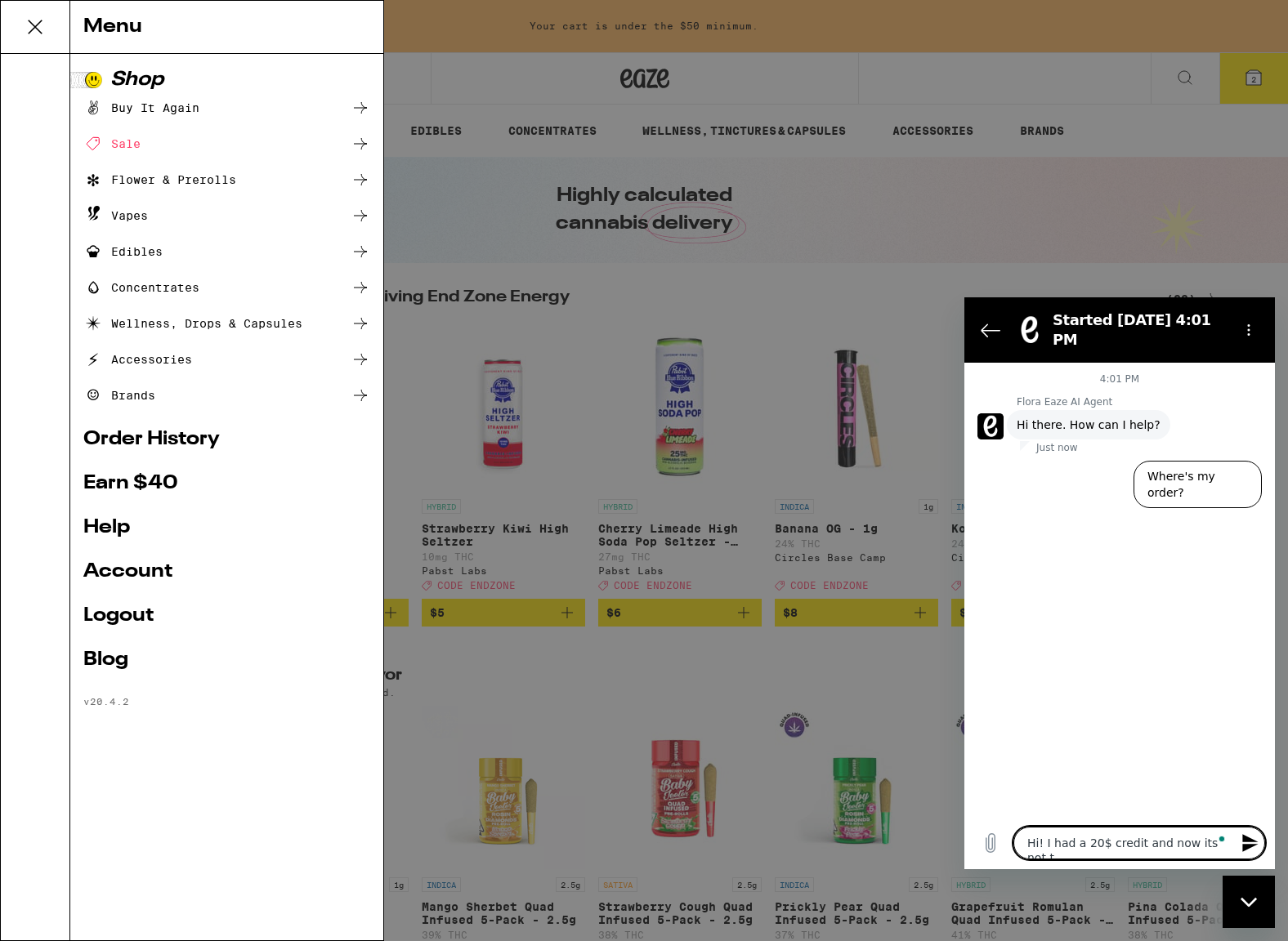
type textarea "Hi! I had a 20$ credit and now its not th"
type textarea "x"
type textarea "Hi! I had a 20$ credit and now its not the"
type textarea "x"
type textarea "Hi! I had a 20$ credit and now its not ther"
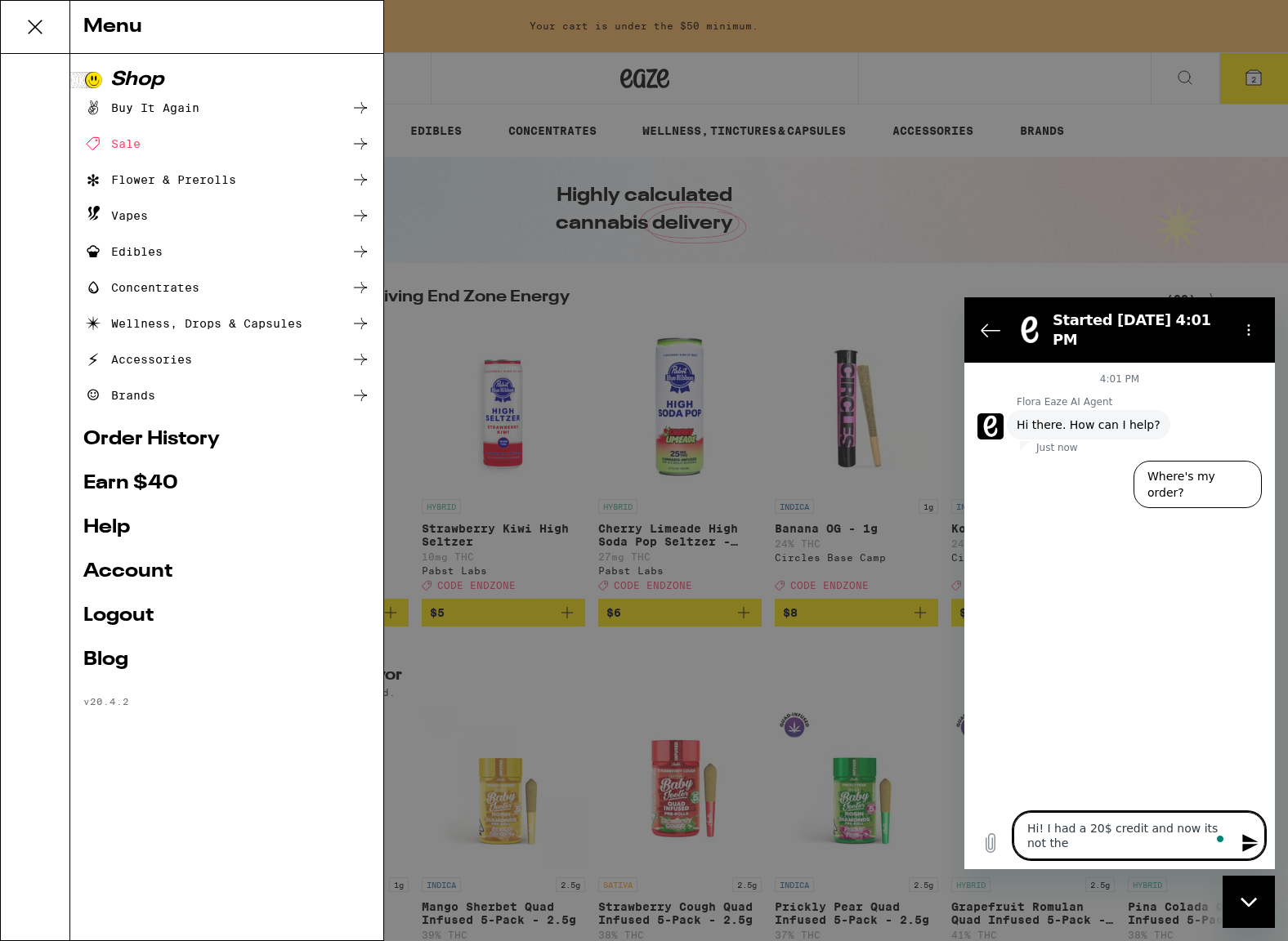
type textarea "x"
type textarea "Hi! I had a 20$ credit and now its not there"
type textarea "x"
type textarea "Hi! I had a 20$ credit and now its not there."
type textarea "x"
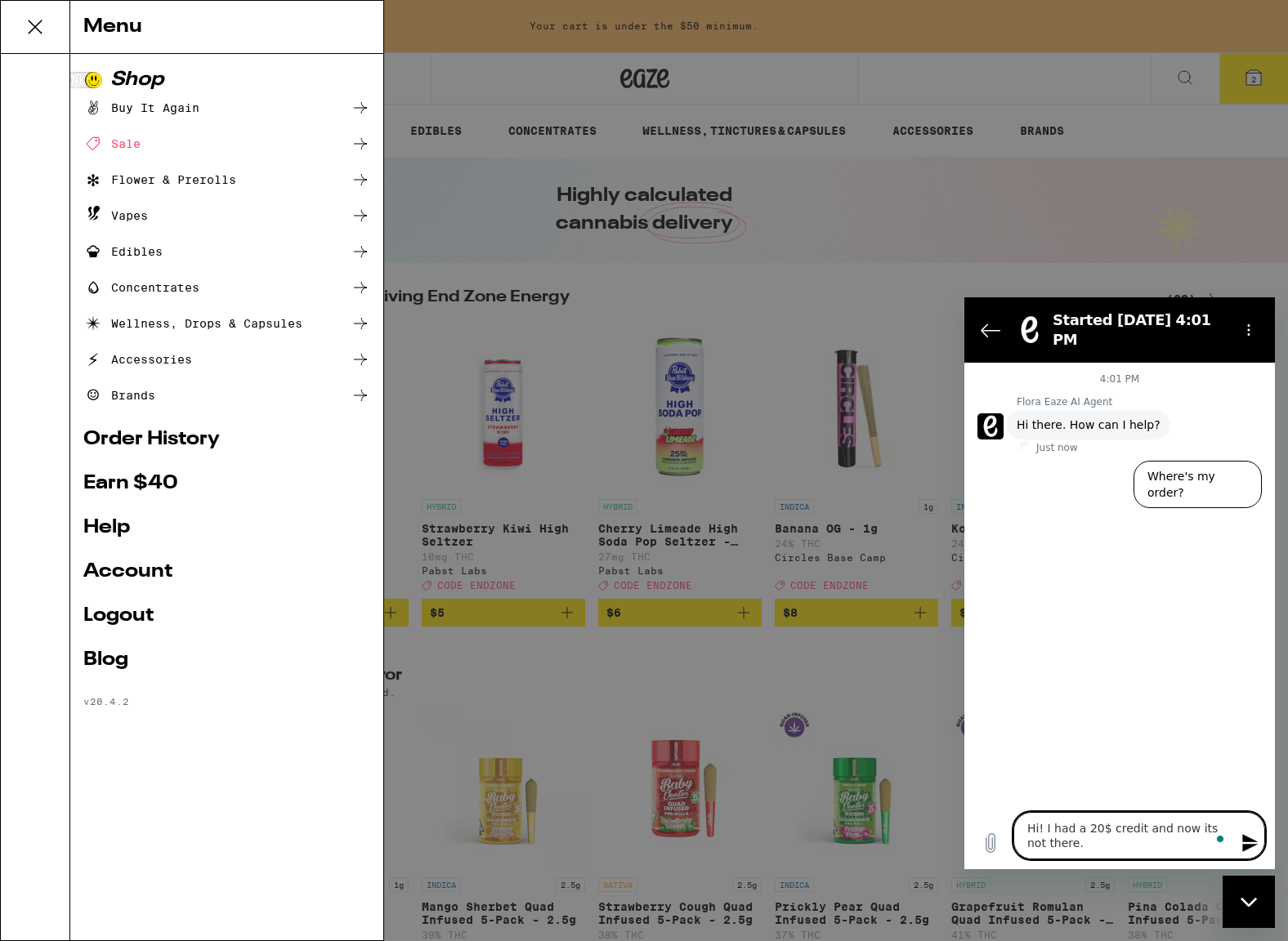
type textarea "Hi! I had a 20$ credit and now its not there."
type textarea "x"
type textarea "Hi! I had a 20$ credit and now its not there. C"
type textarea "x"
type textarea "Hi! I had a 20$ credit and now its not there. Ca"
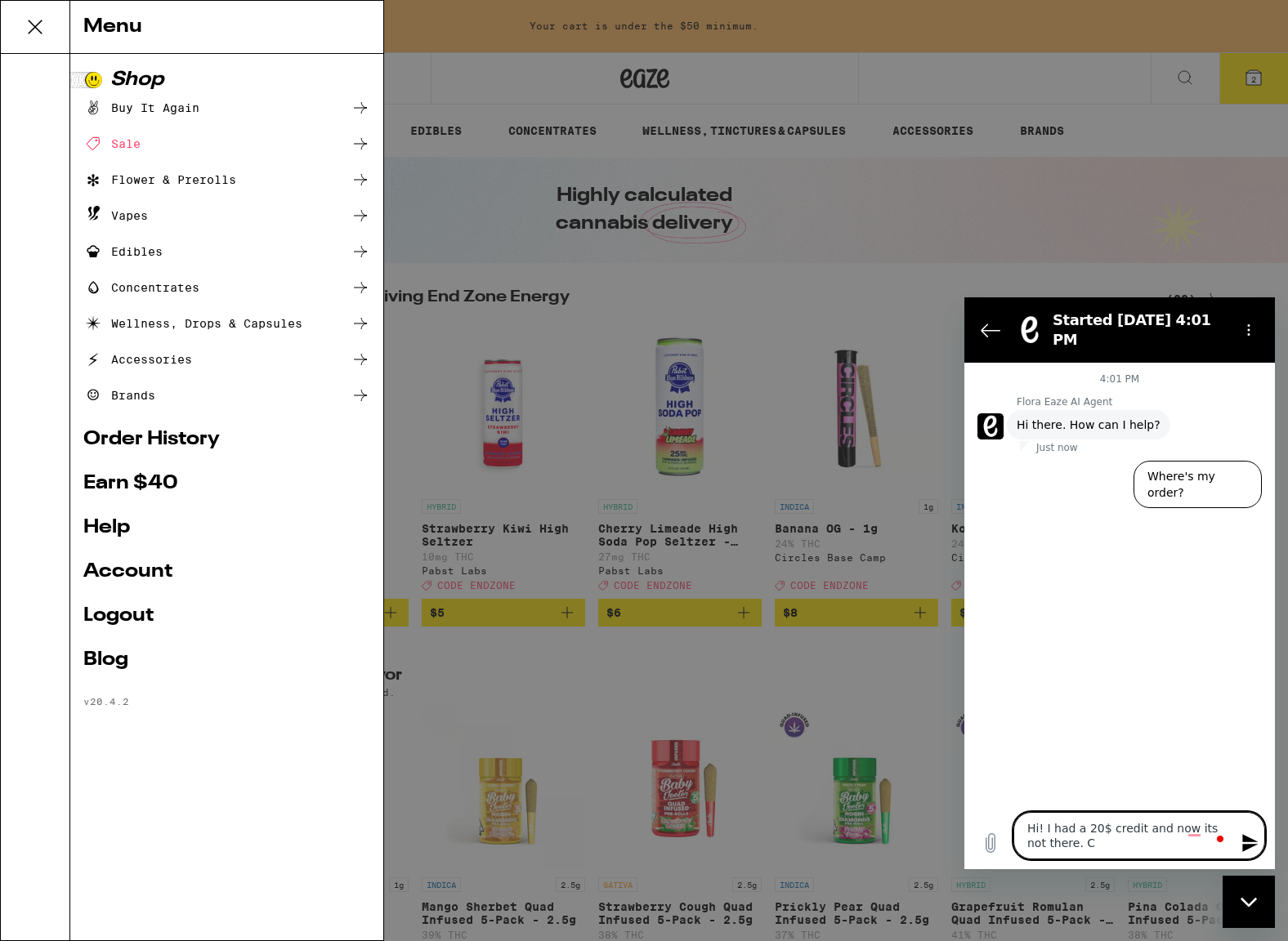
type textarea "x"
type textarea "Hi! I had a 20$ credit and now its not there. Can"
type textarea "x"
type textarea "Hi! I had a 20$ credit and now its not there. Can"
type textarea "x"
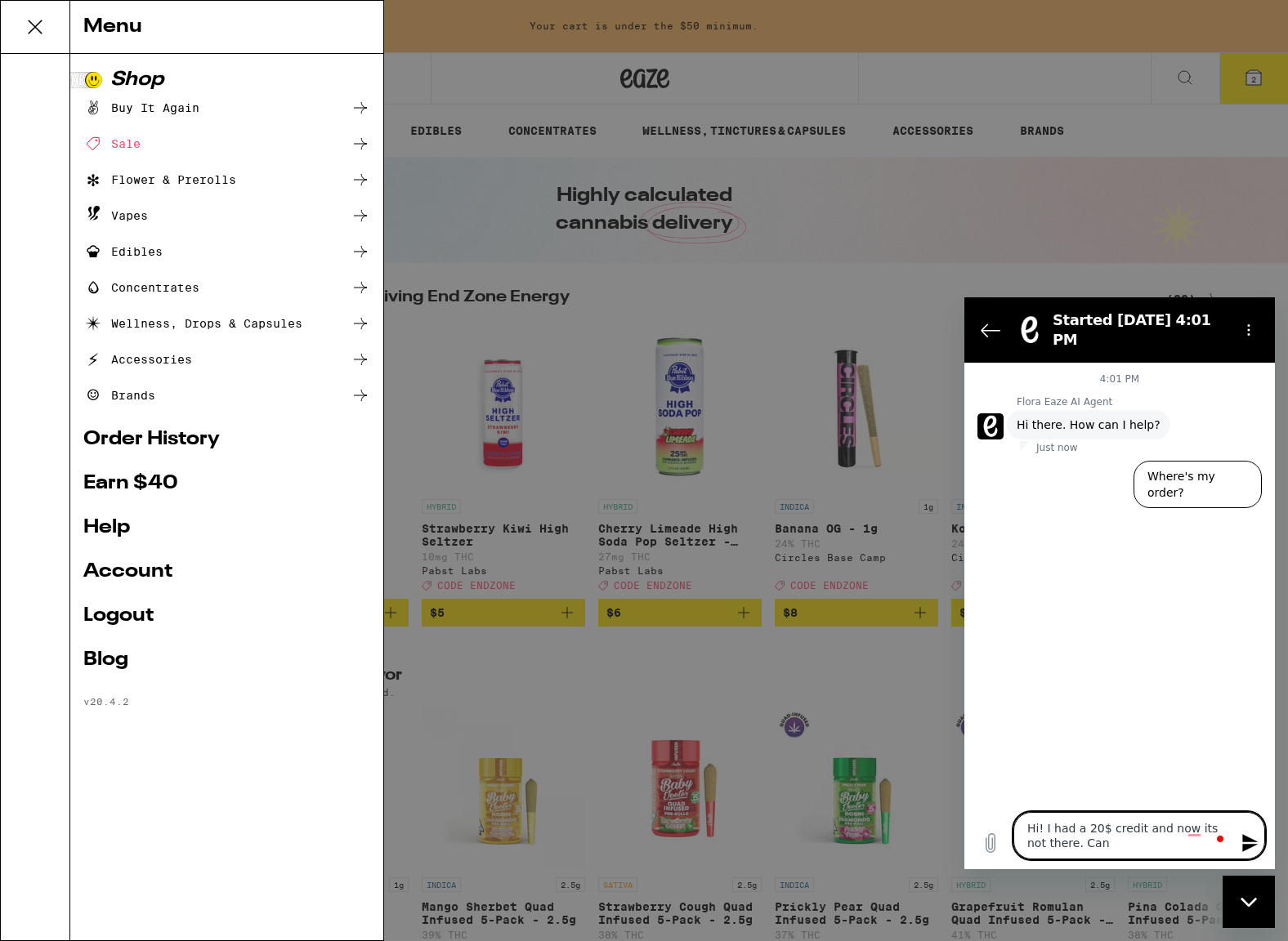
type textarea "Hi! I had a 20$ credit and now its not there. Can"
type textarea "x"
type textarea "Hi! I had a 20$ credit and now its not there. Ca"
type textarea "x"
type textarea "Hi! I had a 20$ credit and now its not there. C"
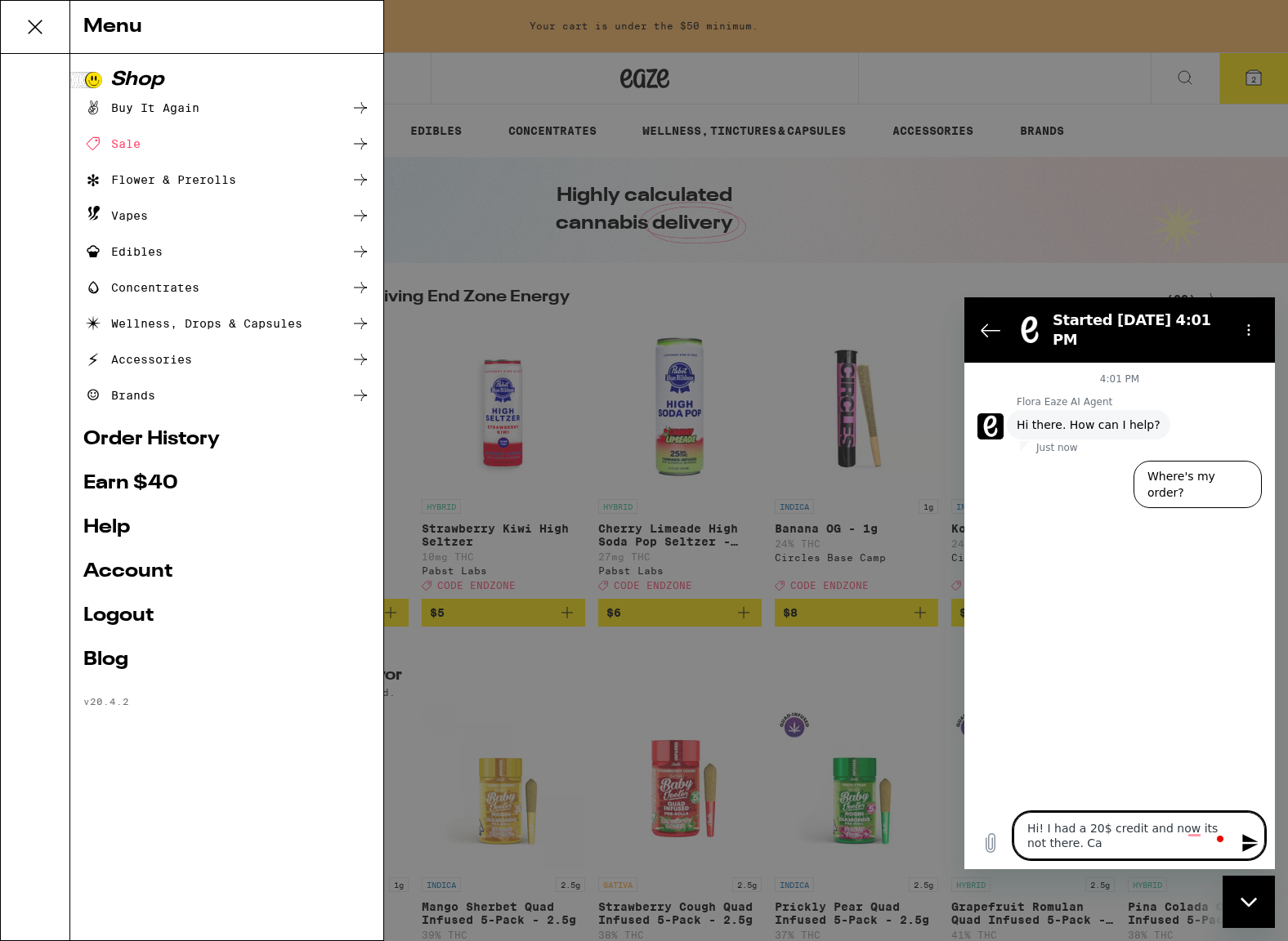
type textarea "x"
type textarea "Hi! I had a 20$ credit and now its not there."
type textarea "x"
type textarea "Hi! I had a 20$ credit and now its not there. I"
type textarea "x"
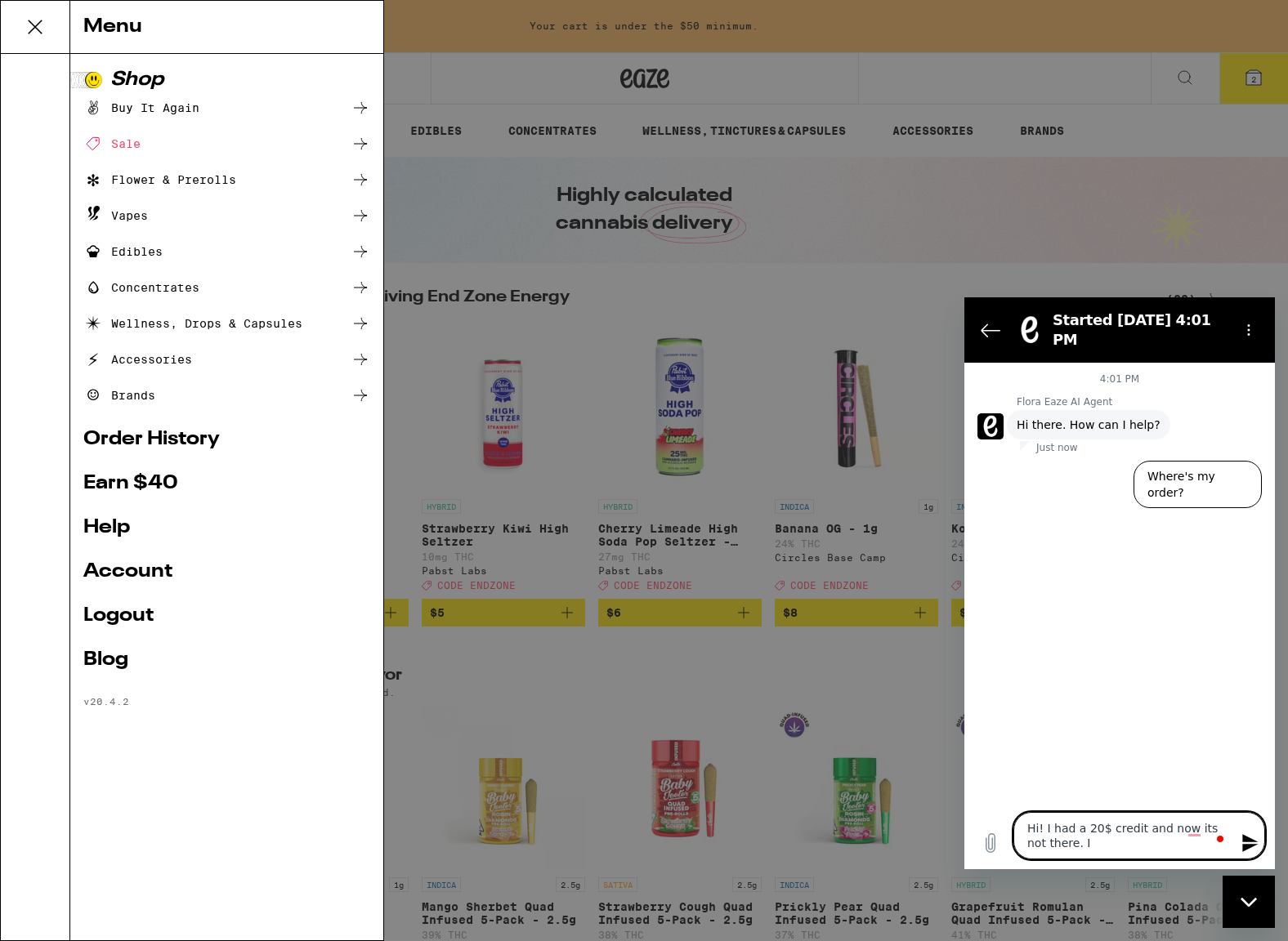
type textarea "Hi! I had a 20$ credit and now its not there. I"
type textarea "x"
type textarea "Hi! I had a 20$ credit and now its not there. I w"
type textarea "x"
type textarea "Hi! I had a 20$ credit and now its not there. I wa"
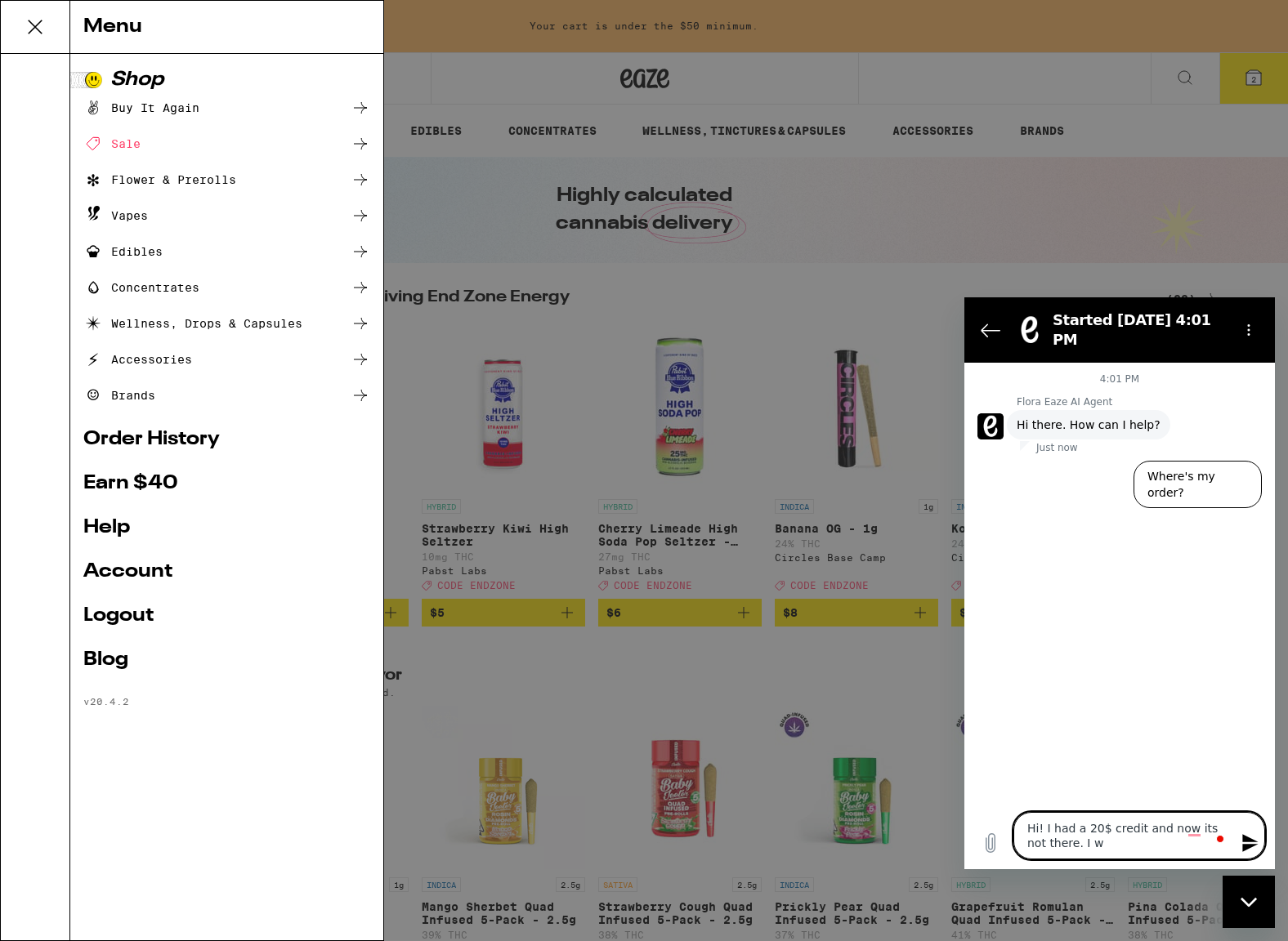
type textarea "x"
type textarea "Hi! I had a 20$ credit and now its not there. I was"
type textarea "x"
type textarea "Hi! I had a 20$ credit and now its not there. I was"
type textarea "x"
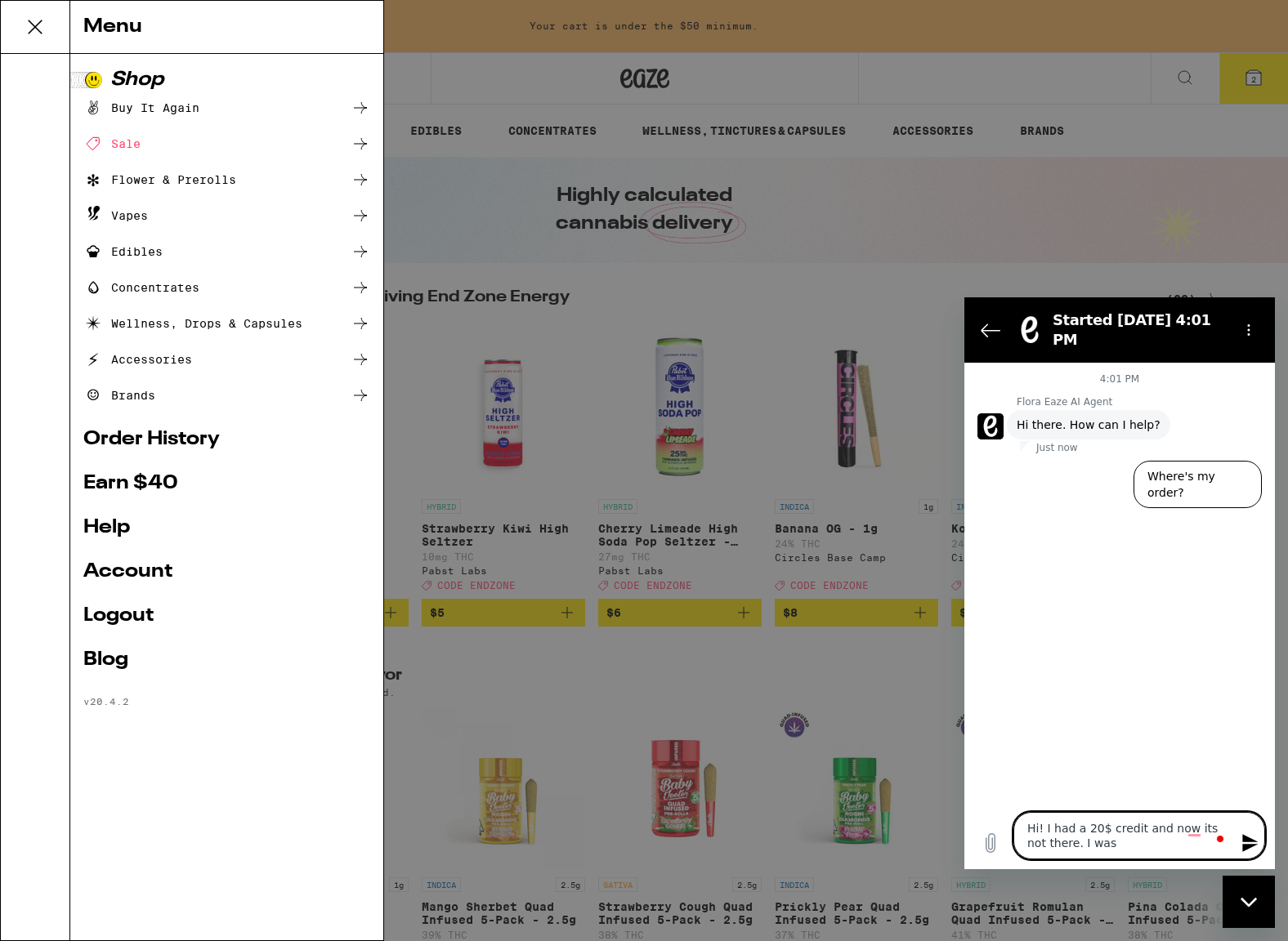
type textarea "Hi! I had a 20$ credit and now its not there. I was g"
type textarea "x"
type textarea "Hi! I had a 20$ credit and now its not there. I was go"
type textarea "x"
type textarea "Hi! I had a 20$ credit and now its not there. I was goi"
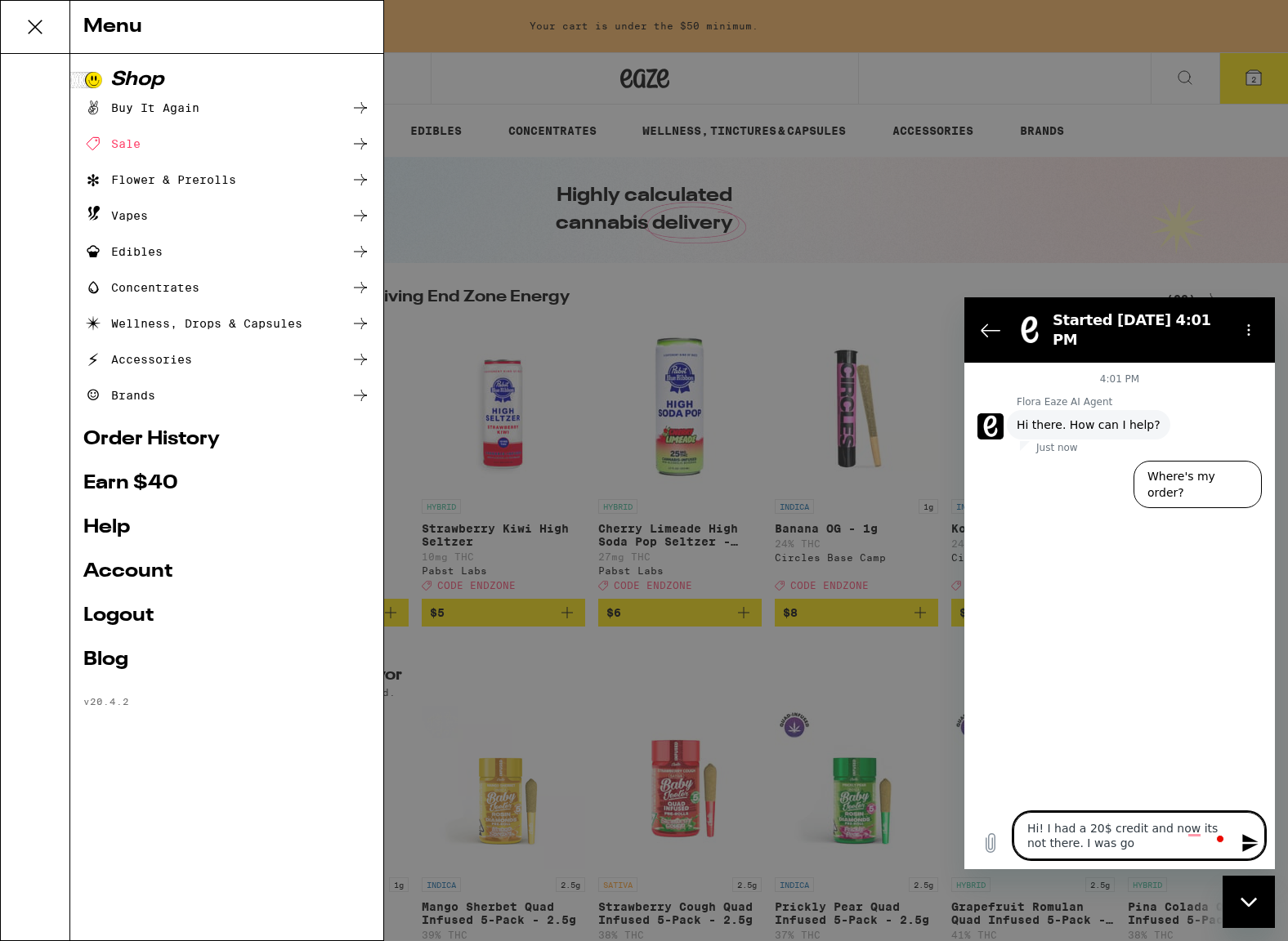
type textarea "x"
type textarea "Hi! I had a 20$ credit and now its not there. I was goin"
type textarea "x"
type textarea "Hi! I had a 20$ credit and now its not there. I was going"
type textarea "x"
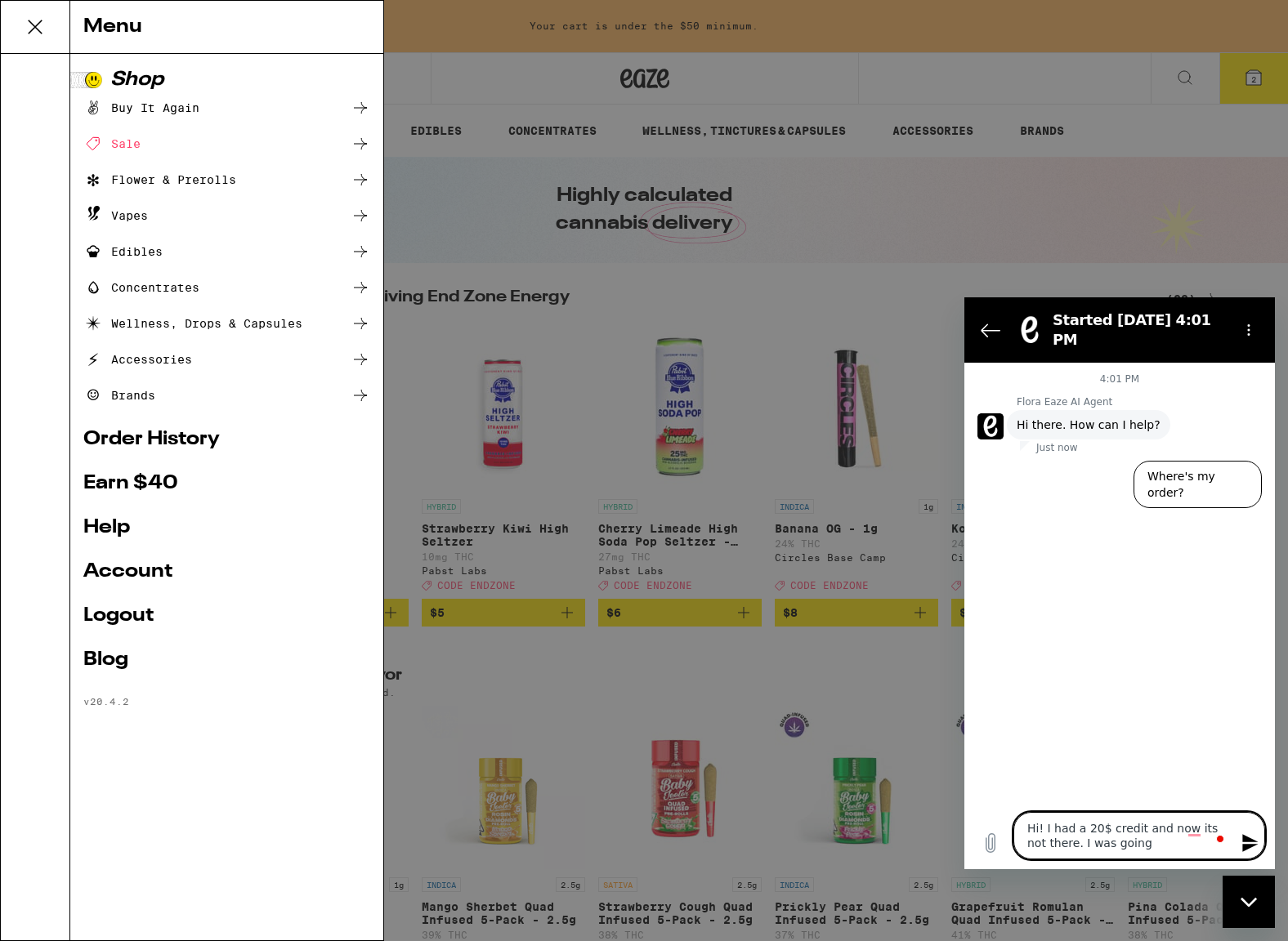
type textarea "Hi! I had a 20$ credit and now its not there. I was going"
type textarea "x"
type textarea "Hi! I had a 20$ credit and now its not there. I was going t"
type textarea "x"
type textarea "Hi! I had a 20$ credit and now its not there. I was going to"
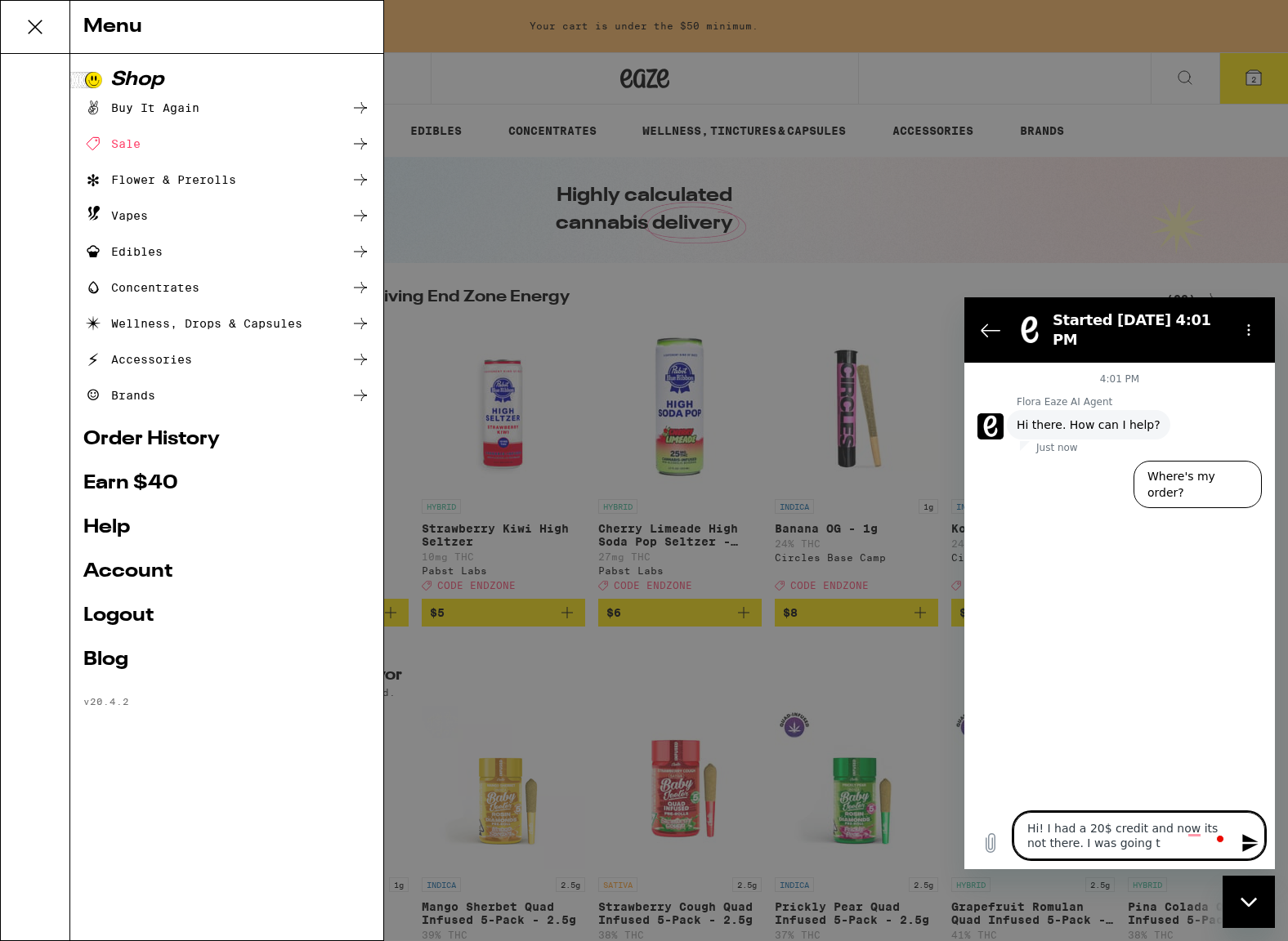
type textarea "x"
type textarea "Hi! I had a 20$ credit and now its not there. I was going to"
type textarea "x"
type textarea "Hi! I had a 20$ credit and now its not there. I was going to m"
type textarea "x"
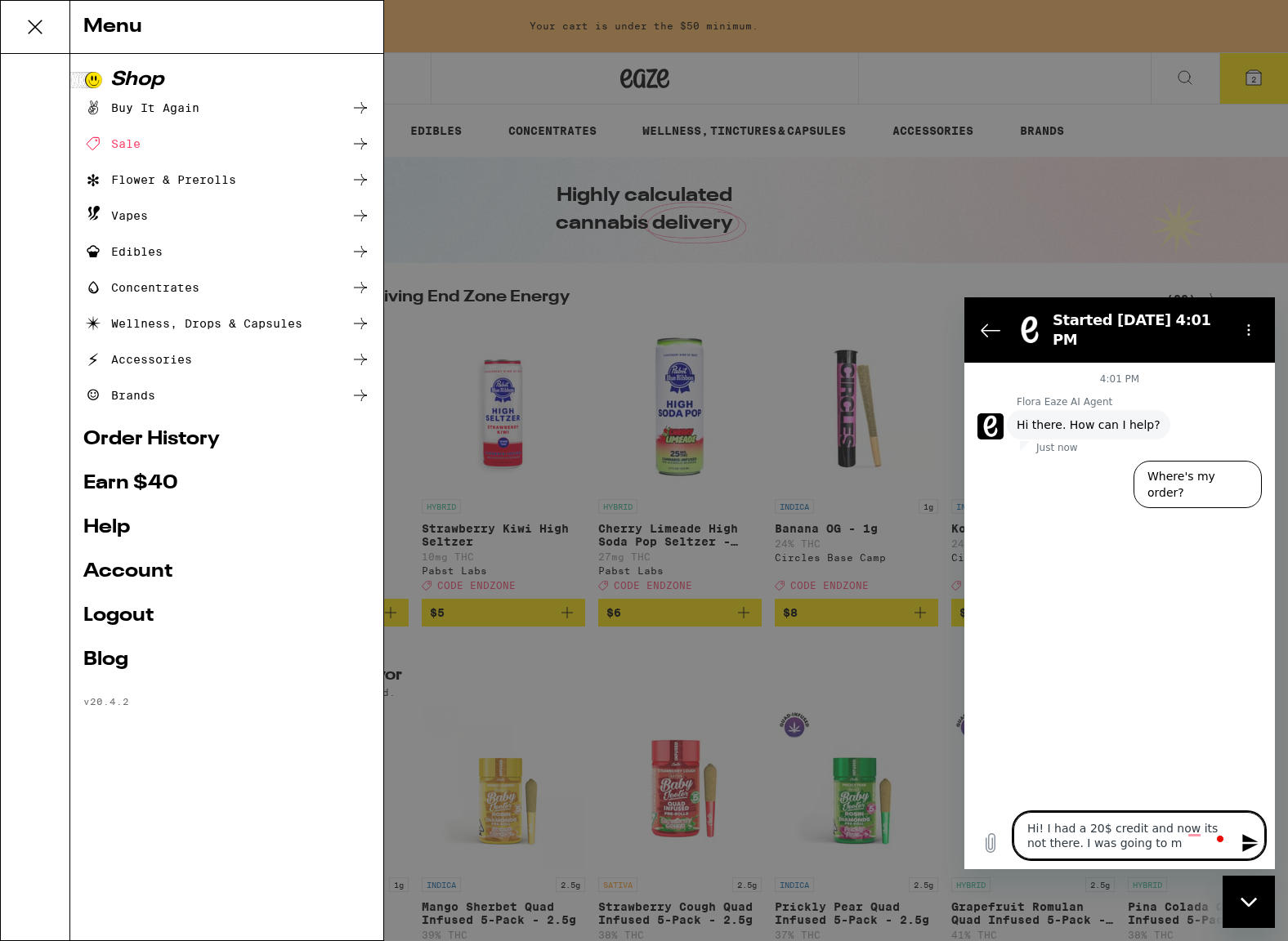
type textarea "Hi! I had a 20$ credit and now its not there. I was going to ma"
type textarea "x"
type textarea "Hi! I had a 20$ credit and now its not there. I was going to mak"
type textarea "x"
type textarea "Hi! I had a 20$ credit and now its not there. I was going to make"
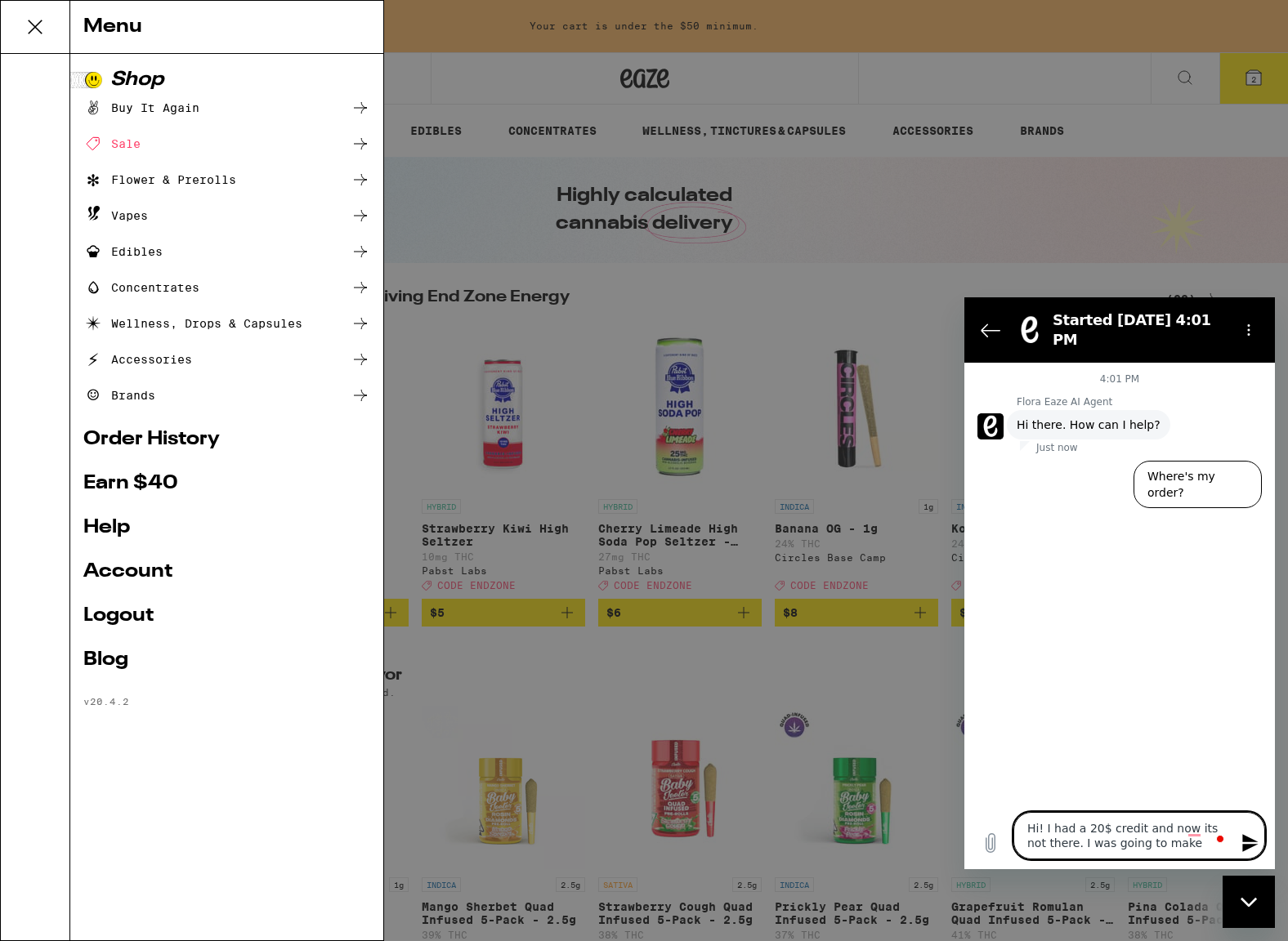
type textarea "x"
type textarea "Hi! I had a 20$ credit and now its not there. I was going to make"
type textarea "x"
type textarea "Hi! I had a 20$ credit and now its not there. I was going to make a"
type textarea "x"
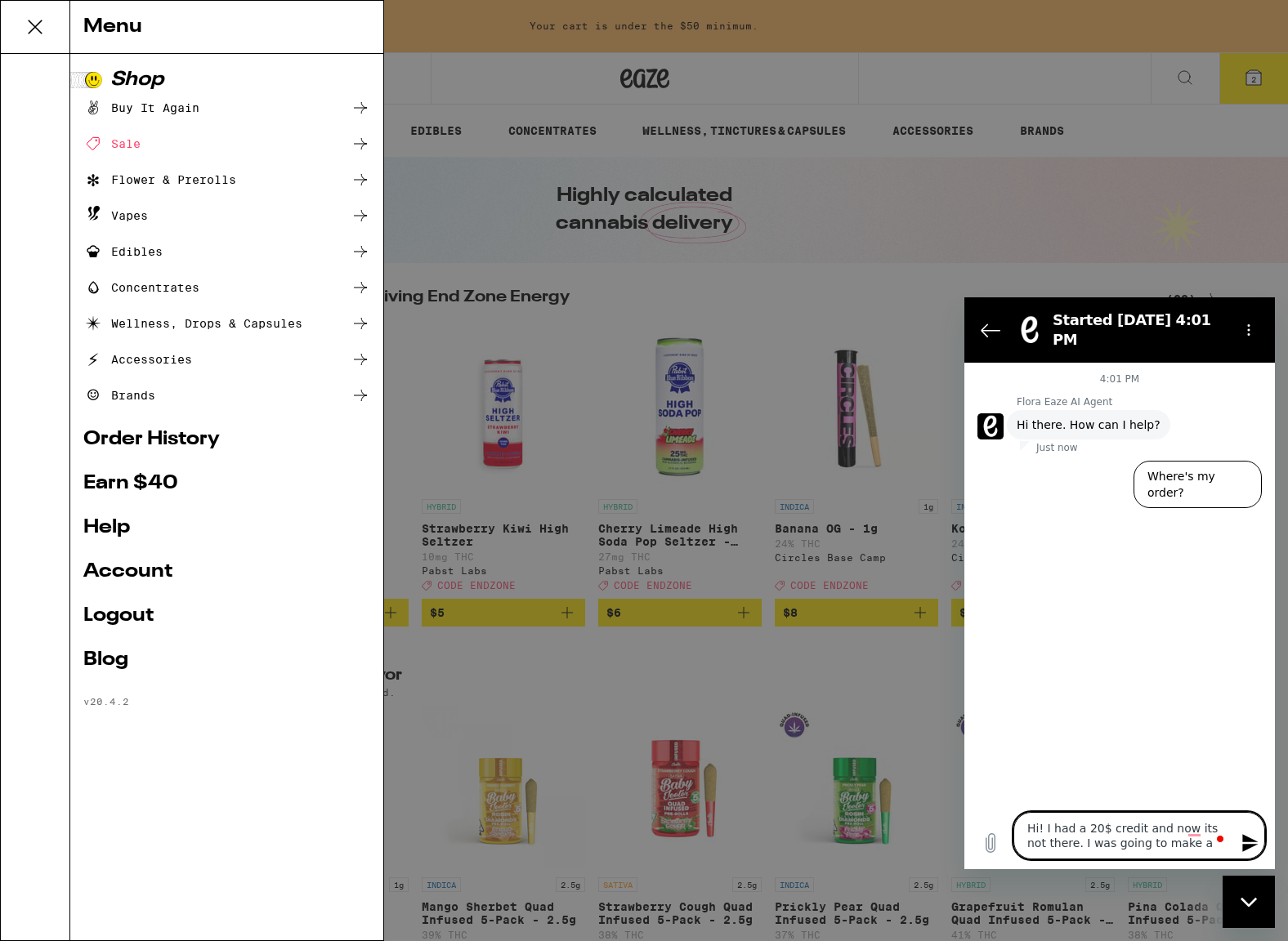
type textarea "Hi! I had a 20$ credit and now its not there. I was going to make an"
type textarea "x"
type textarea "Hi! I had a 20$ credit and now its not there. I was going to make an"
type textarea "x"
type textarea "Hi! I had a 20$ credit and now its not there. I was going to make an o"
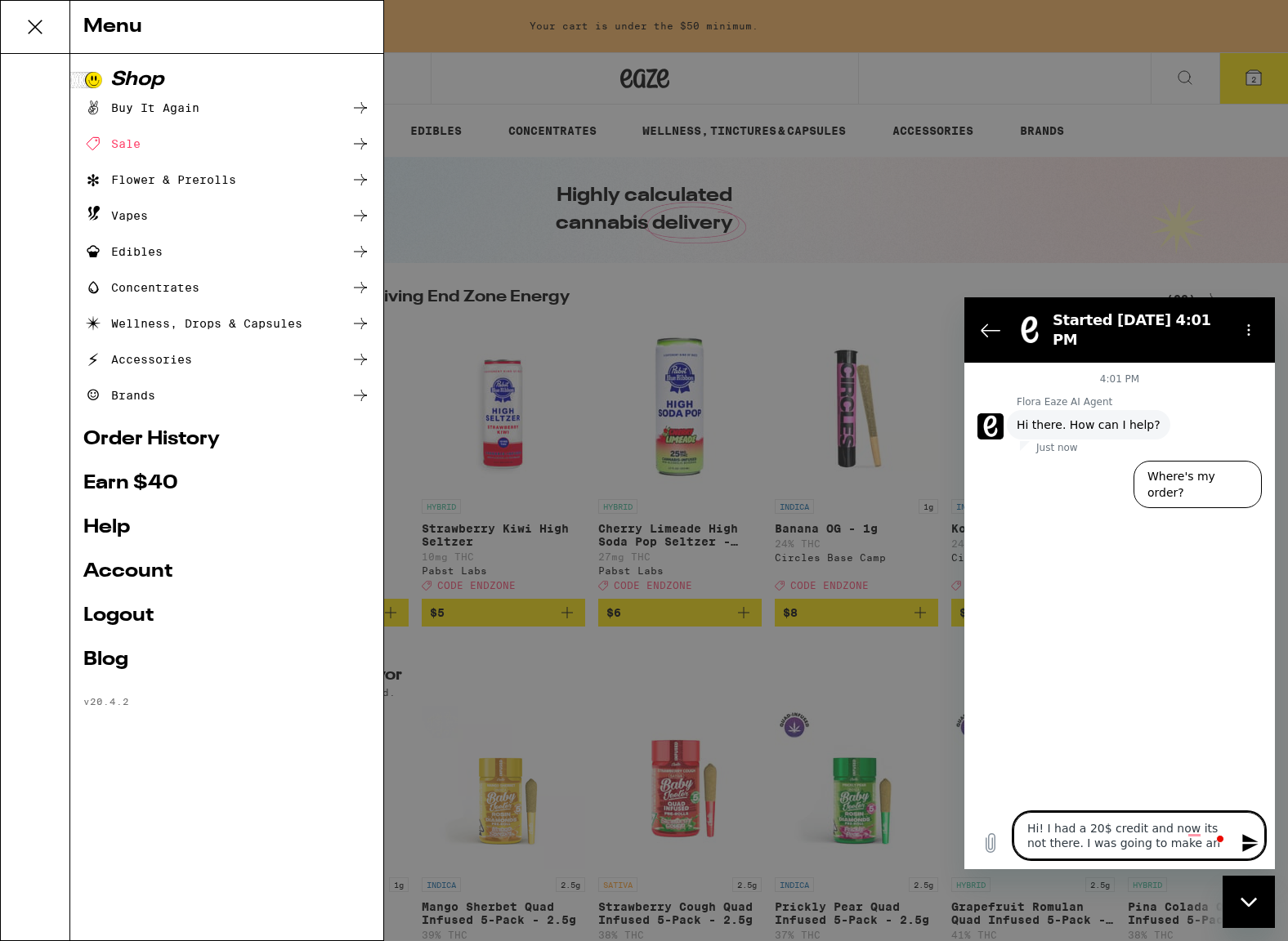
type textarea "x"
type textarea "Hi! I had a 20$ credit and now its not there. I was going to make an or"
type textarea "x"
type textarea "Hi! I had a 20$ credit and now its not there. I was going to make an ord"
type textarea "x"
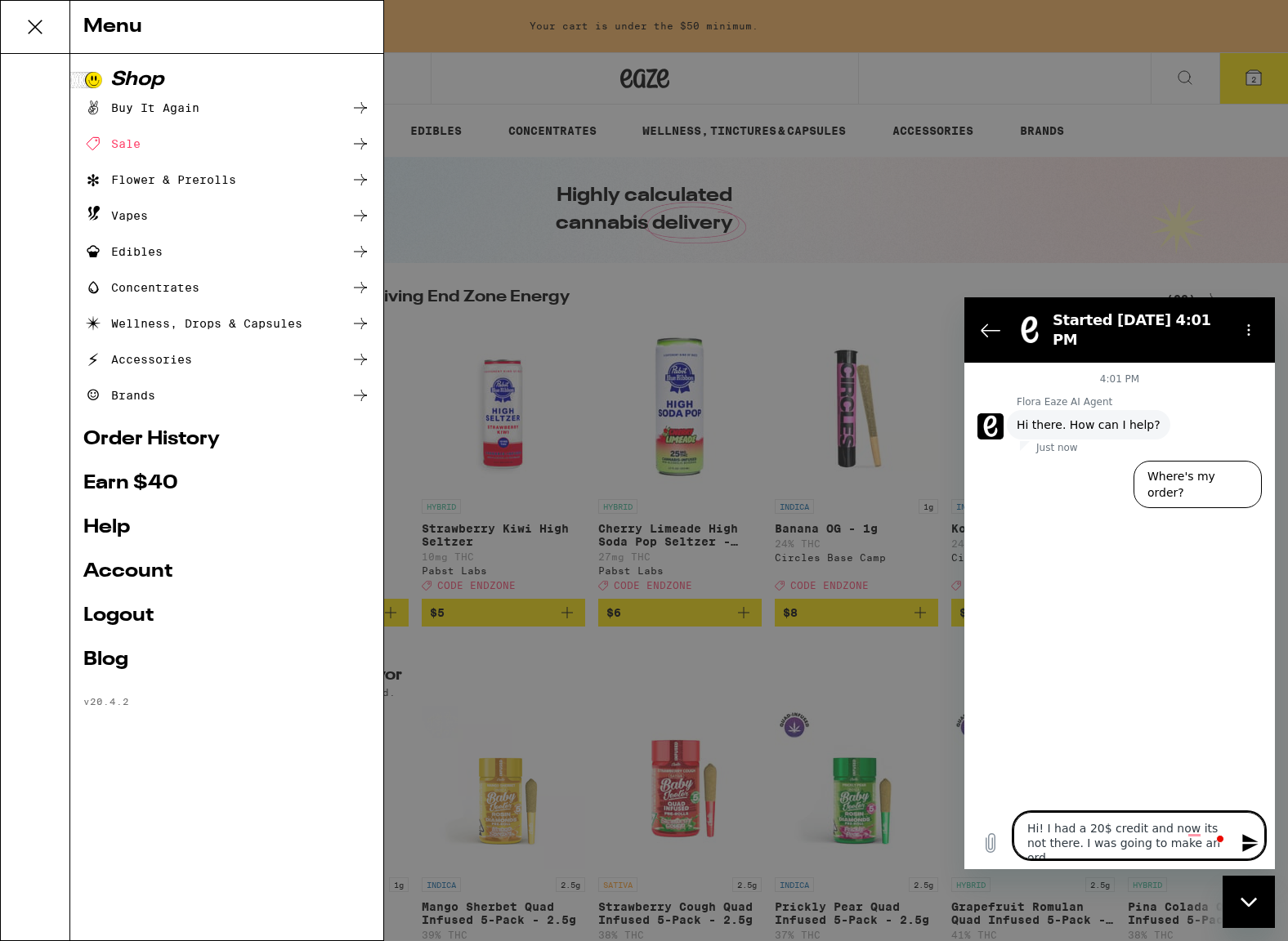
type textarea "Hi! I had a 20$ credit and now its not there. I was going to make an orde"
type textarea "x"
type textarea "Hi! I had a 20$ credit and now its not there. I was going to make an order"
type textarea "x"
type textarea "Hi! I had a 20$ credit and now its not there. I was going to make an order."
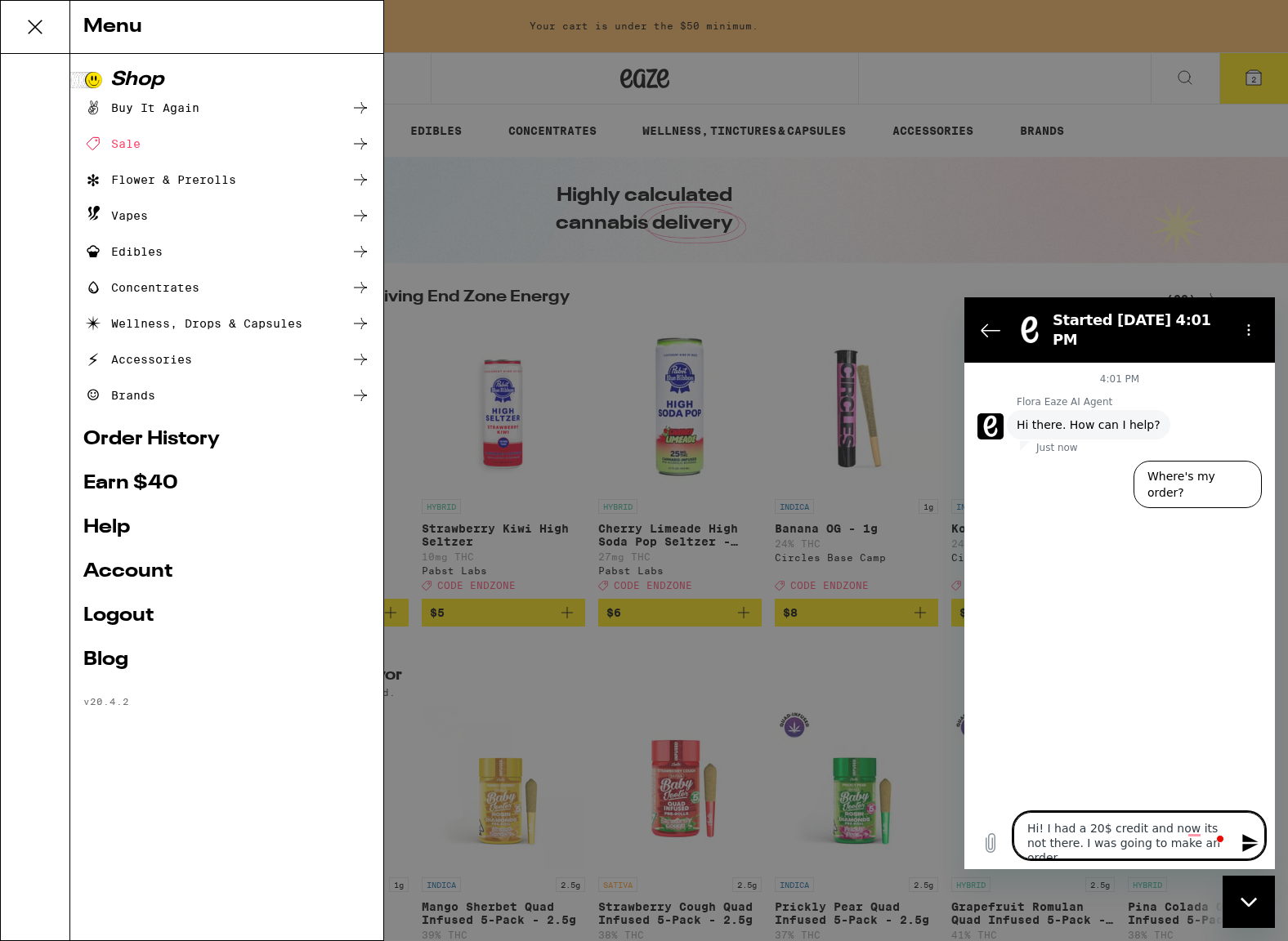
type textarea "x"
type textarea "Hi! I had a 20$ credit and now its not there. I was going to make an order."
type textarea "x"
type textarea "Hi! I had a 20$ credit and now its not there. I was going to make an order. N"
type textarea "x"
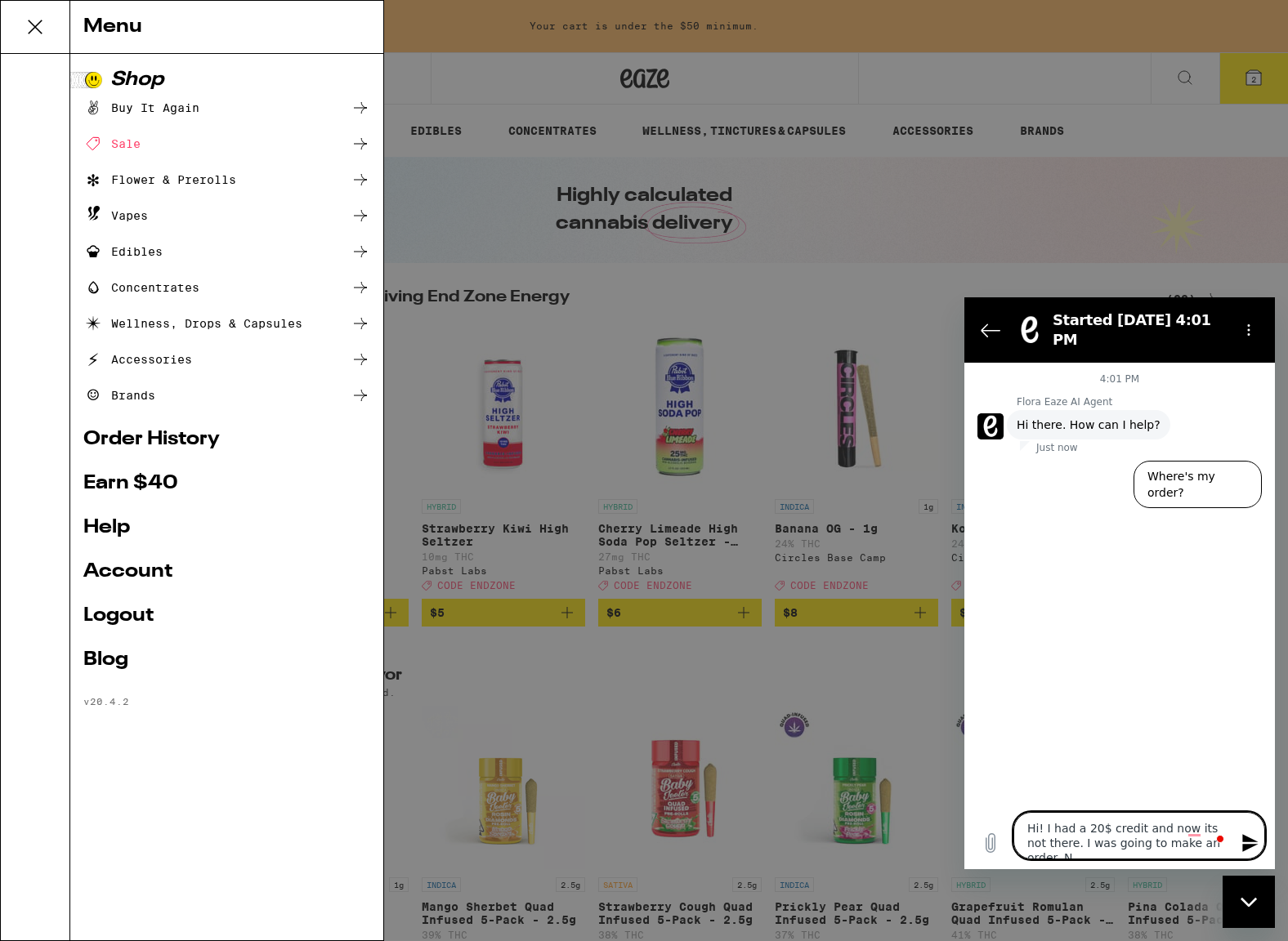
type textarea "Hi! I had a 20$ credit and now its not there. I was going to make an order. No"
type textarea "x"
type textarea "Hi! I had a 20$ credit and now its not there. I was going to make an order. Not"
type textarea "x"
type textarea "Hi! I had a 20$ credit and now its not there. I was going to make an order. Not"
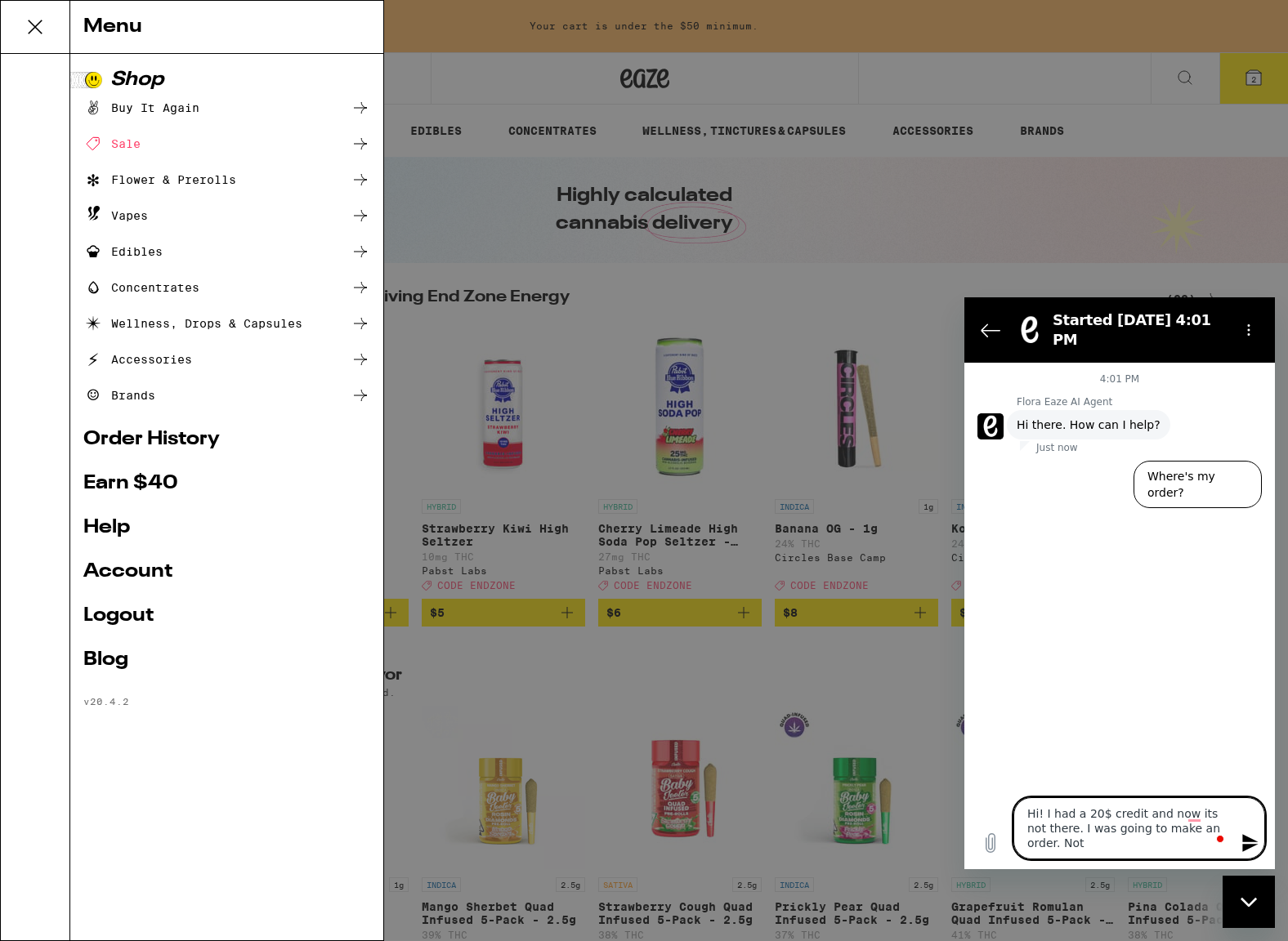
type textarea "x"
type textarea "Hi! I had a 20$ credit and now its not there. I was going to make an order. Not…"
type textarea "x"
type textarea "Hi! I had a 20$ credit and now its not there. I was going to make an order. Not…"
type textarea "x"
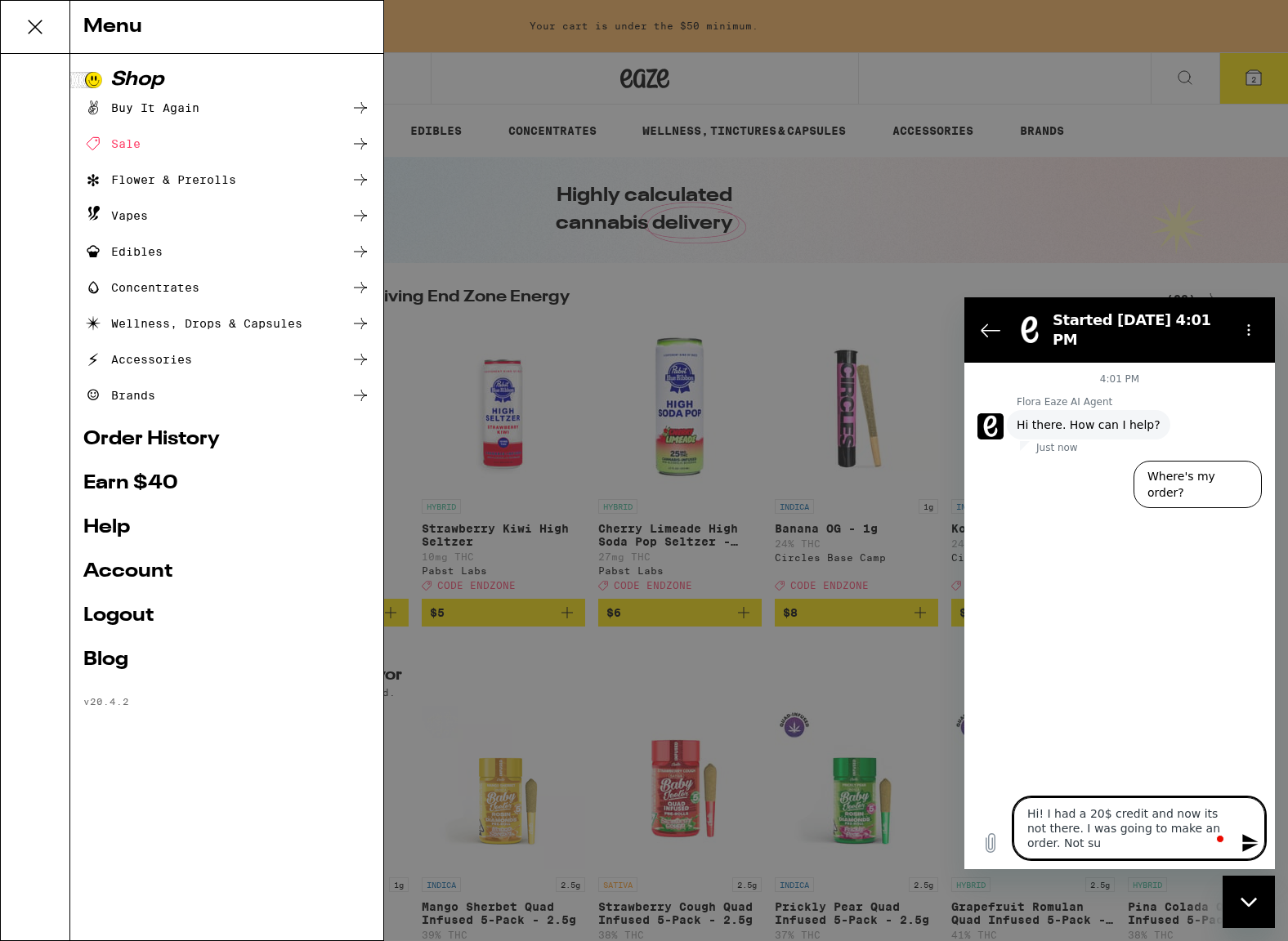
type textarea "Hi! I had a 20$ credit and now its not there. I was going to make an order. Not…"
type textarea "x"
type textarea "Hi! I had a 20$ credit and now its not there. I was going to make an order. Not…"
type textarea "x"
type textarea "Hi! I had a 20$ credit and now its not there. I was going to make an order. Not…"
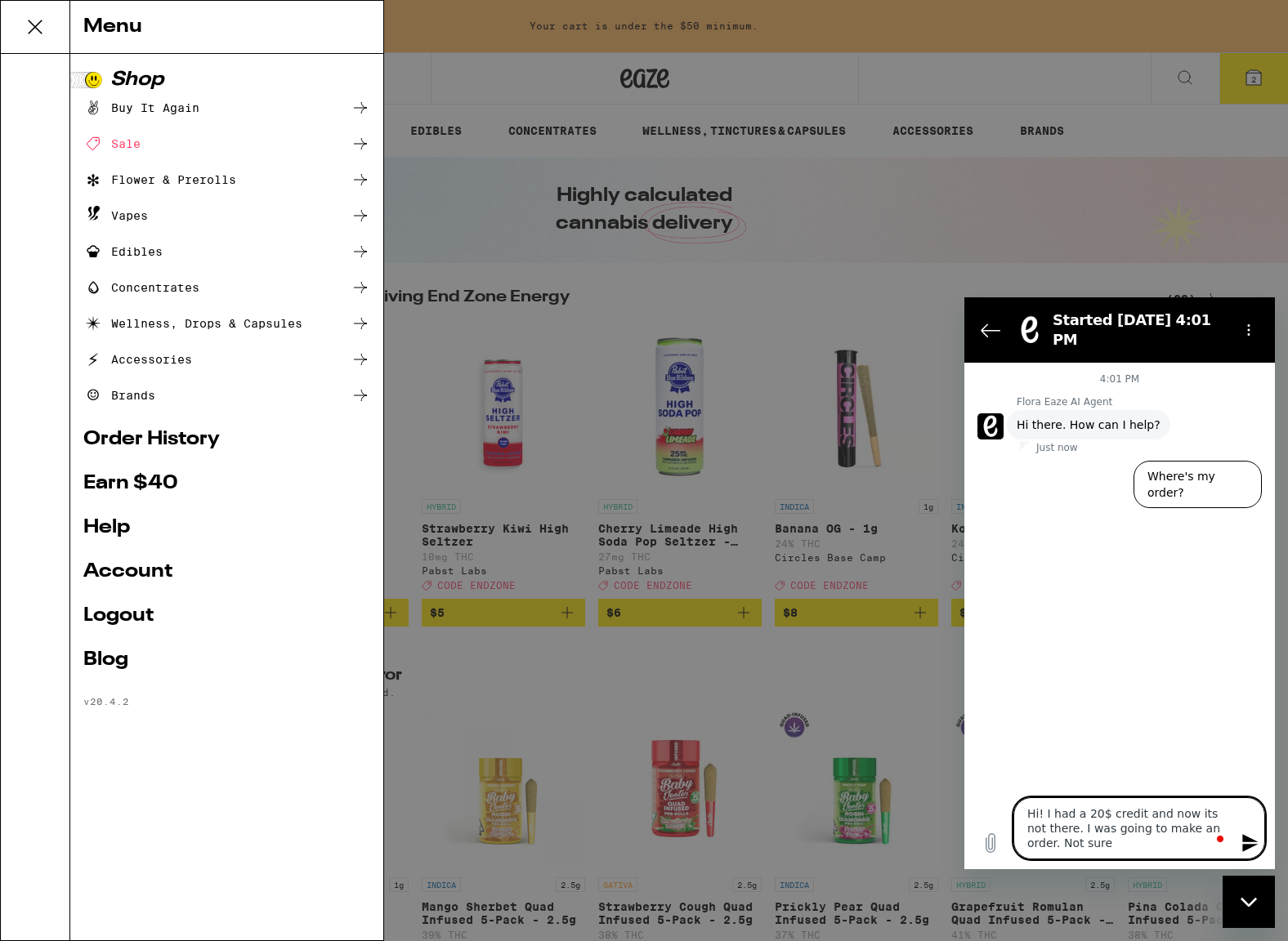
type textarea "x"
type textarea "Hi! I had a 20$ credit and now its not there. I was going to make an order. Not…"
type textarea "x"
type textarea "Hi! I had a 20$ credit and now its not there. I was going to make an order. Not…"
type textarea "x"
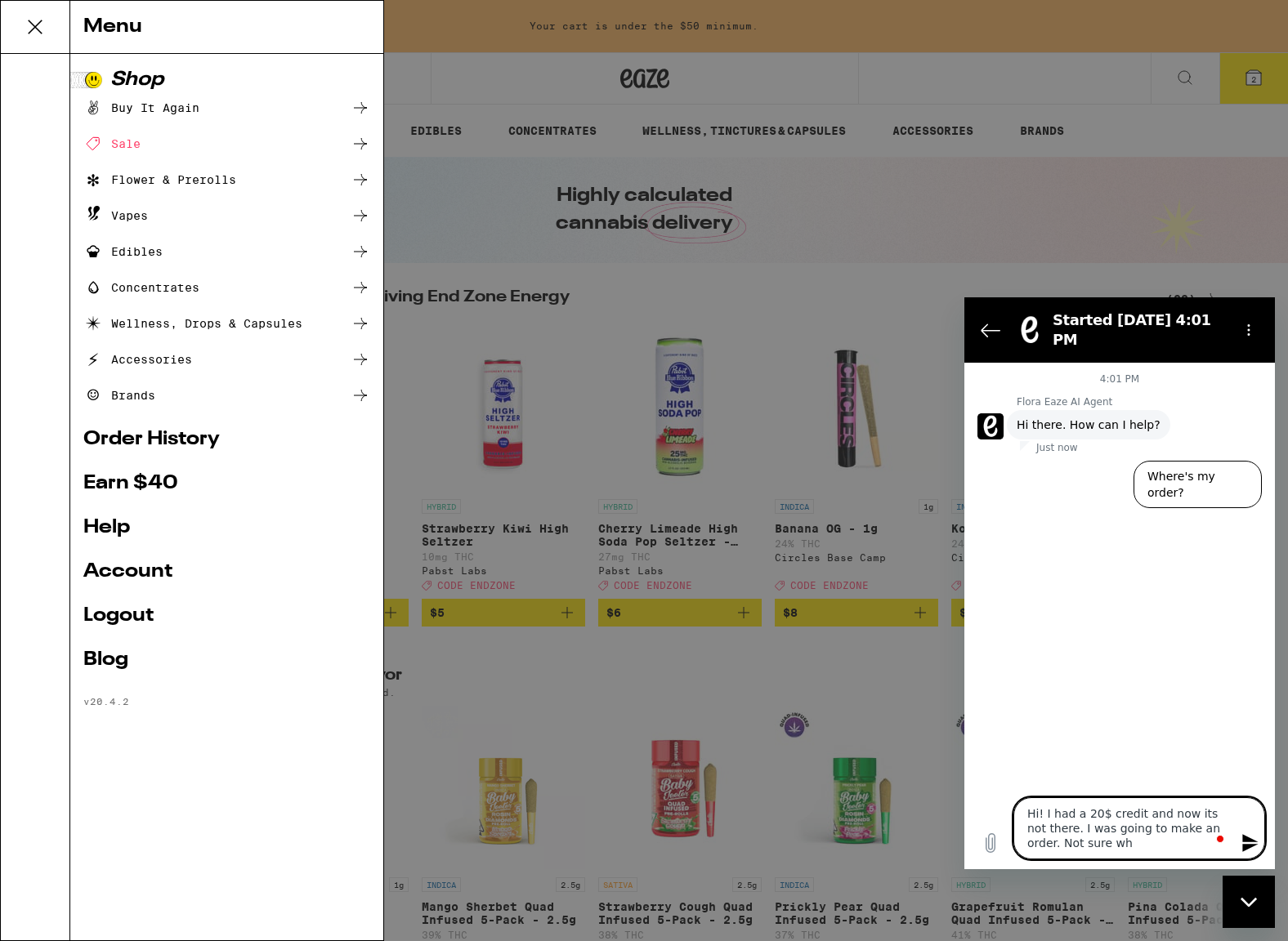
type textarea "Hi! I had a 20$ credit and now its not there. I was going to make an order. Not…"
type textarea "x"
type textarea "Hi! I had a 20$ credit and now its not there. I was going to make an order. Not…"
type textarea "x"
type textarea "Hi! I had a 20$ credit and now its not there. I was going to make an order. Not…"
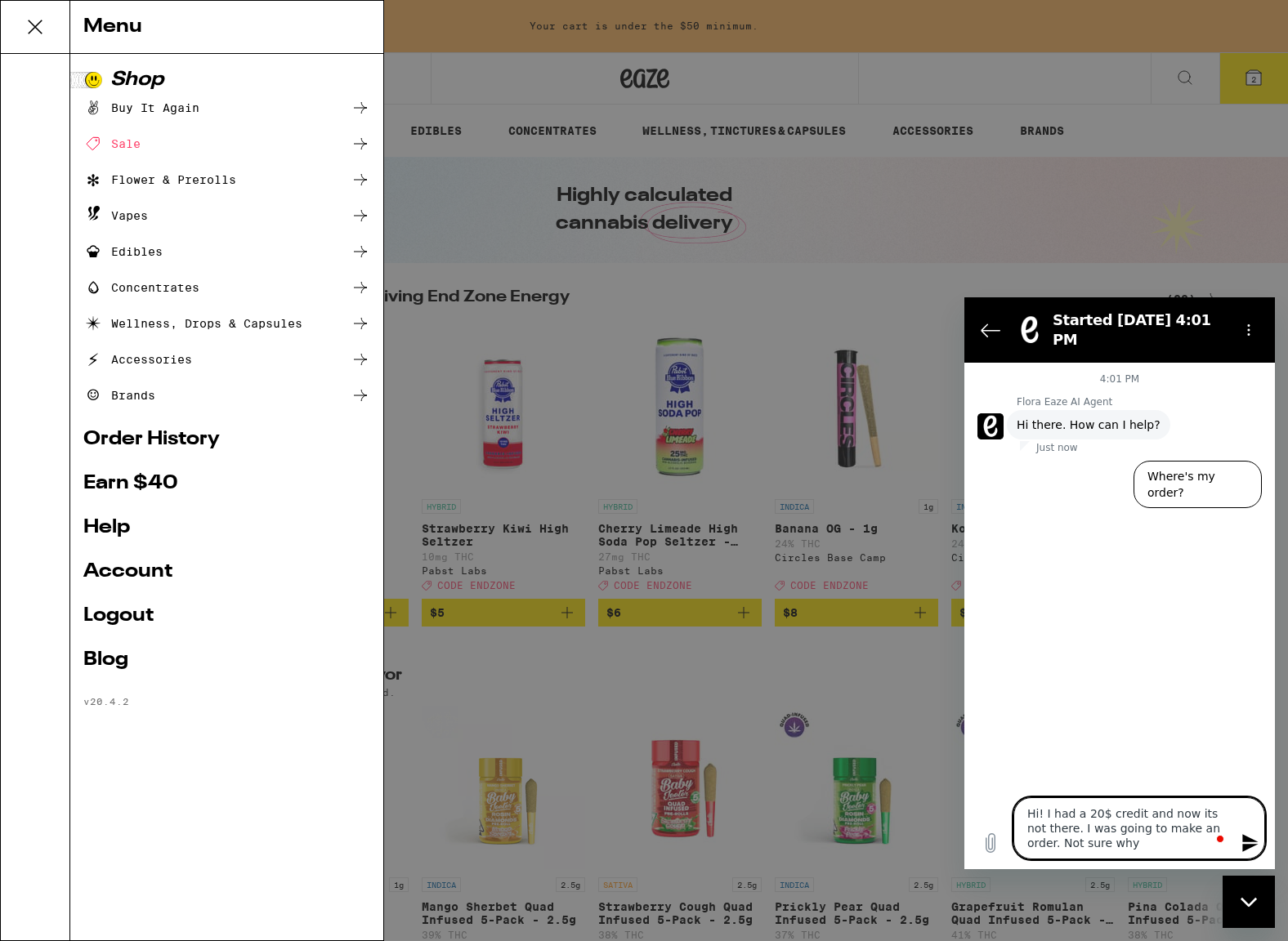
type textarea "x"
type textarea "Hi! I had a 20$ credit and now its not there. I was going to make an order. Not…"
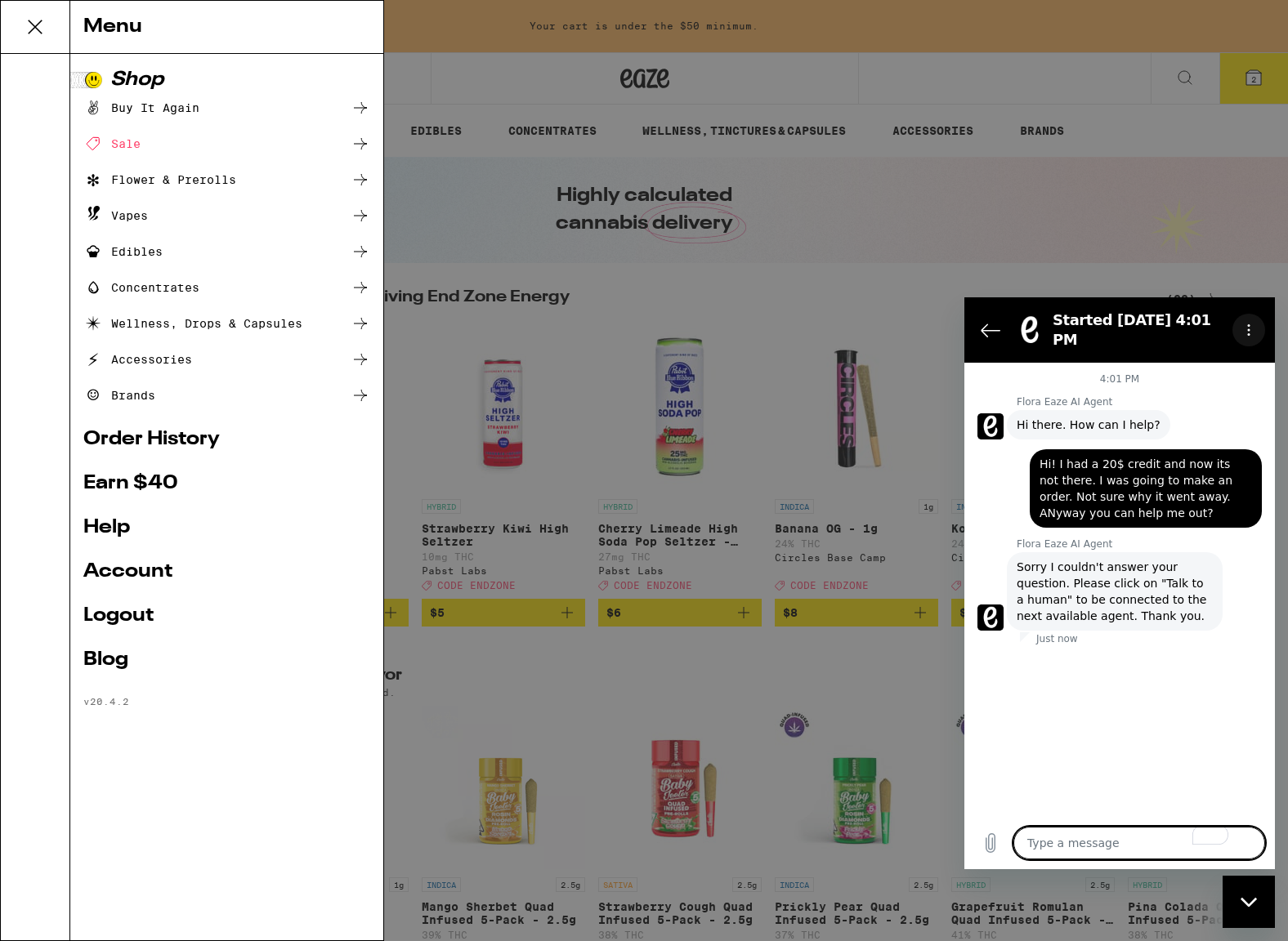
click at [1246, 314] on button "Options menu" at bounding box center [1248, 329] width 32 height 32
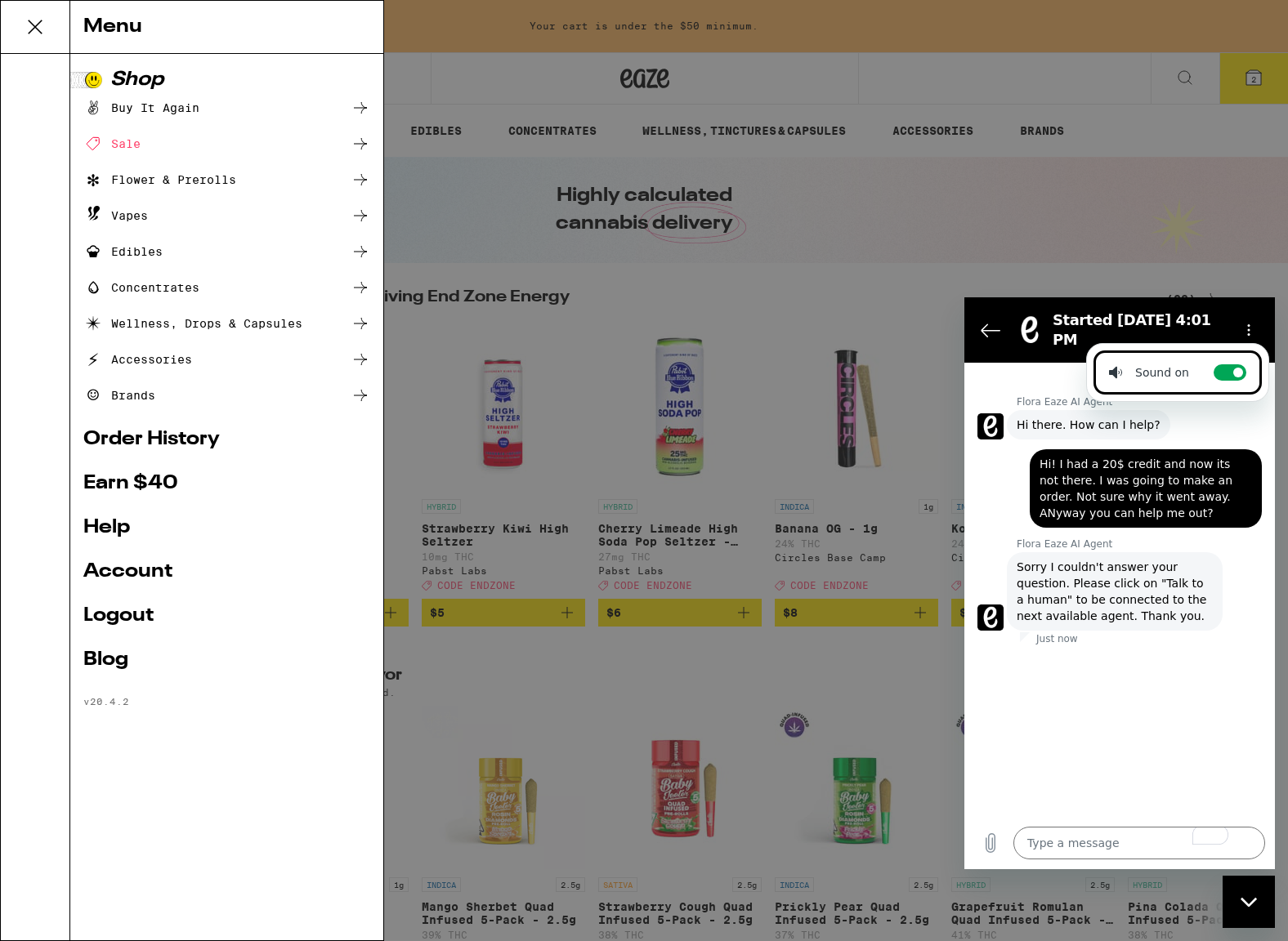
click at [1010, 325] on div "Started [DATE] 4:01 PM" at bounding box center [1116, 329] width 219 height 45
click at [1001, 326] on button "Back to the conversation list" at bounding box center [990, 329] width 32 height 32
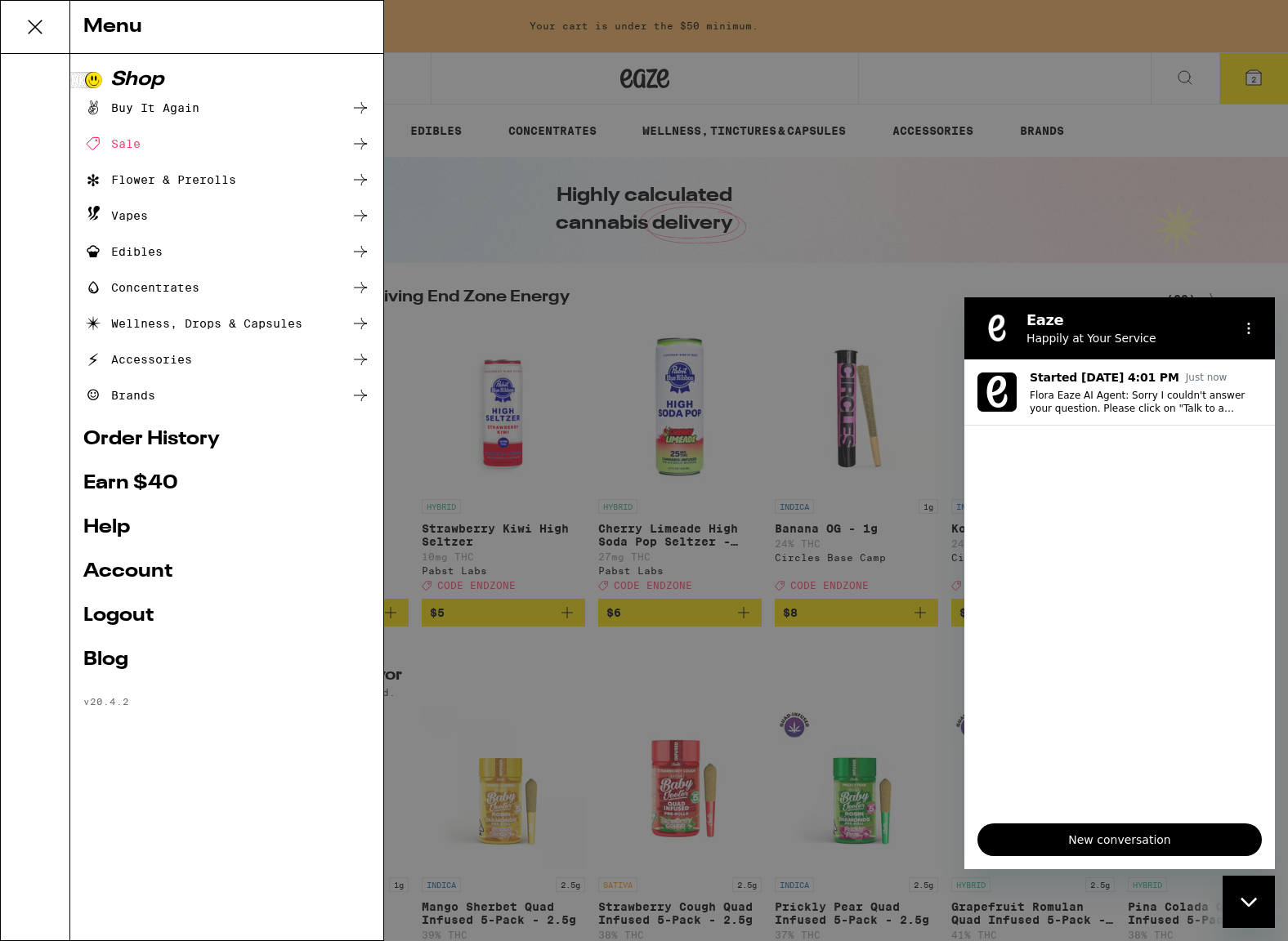
click at [1232, 239] on div "Menu Shop Buy It Again Sale Flower & Prerolls Vapes Edibles Concentrates Wellne…" at bounding box center [644, 470] width 1288 height 941
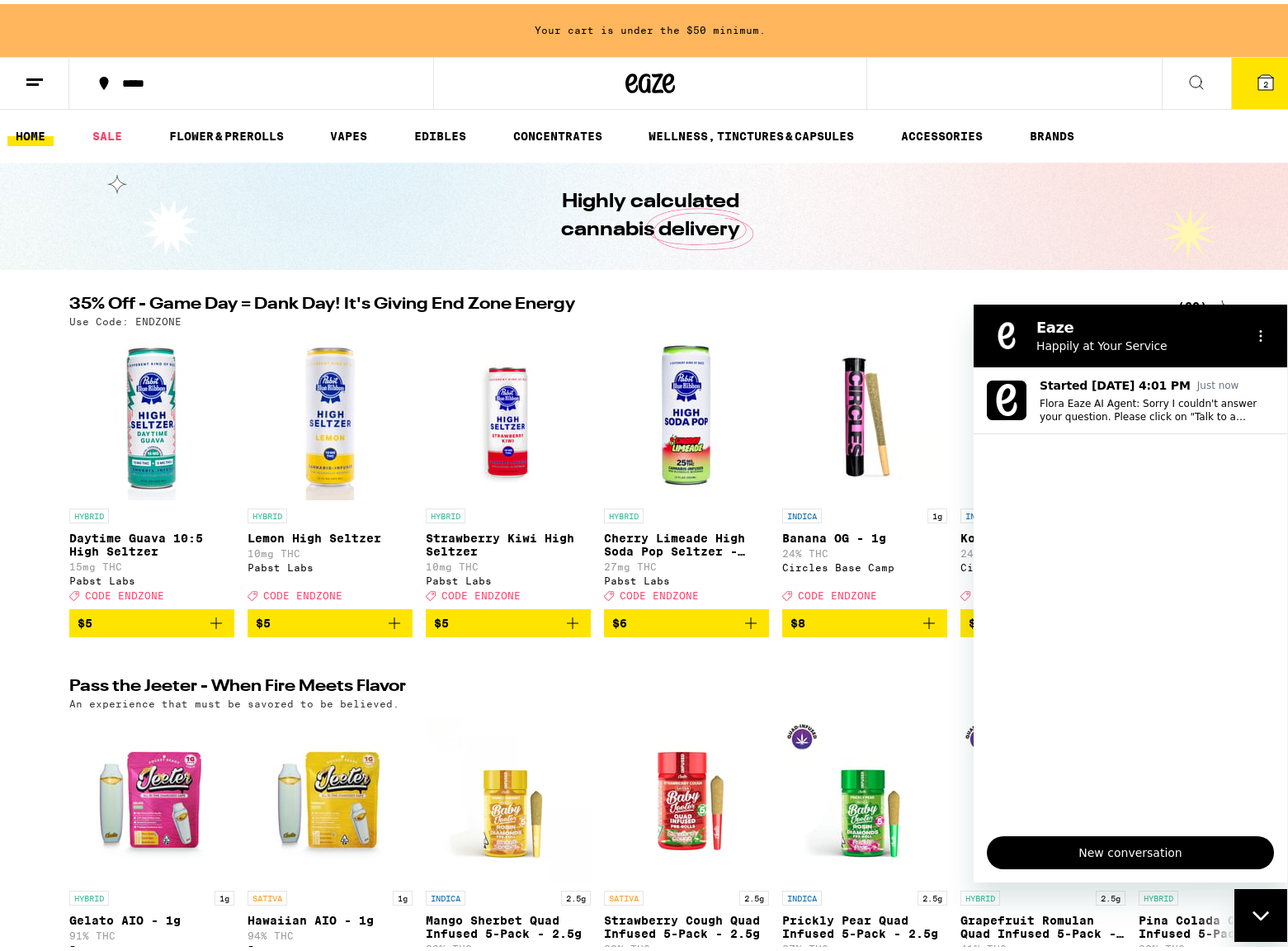
click at [1267, 320] on section "Eaze Happily at Your Service" at bounding box center [1131, 336] width 314 height 63
click at [1266, 337] on icon "Options menu" at bounding box center [1261, 336] width 13 height 13
click at [1255, 257] on div "Highly calculated cannabis delivery" at bounding box center [651, 212] width 1301 height 108
click at [1268, 922] on div "Close messaging window" at bounding box center [1261, 915] width 50 height 50
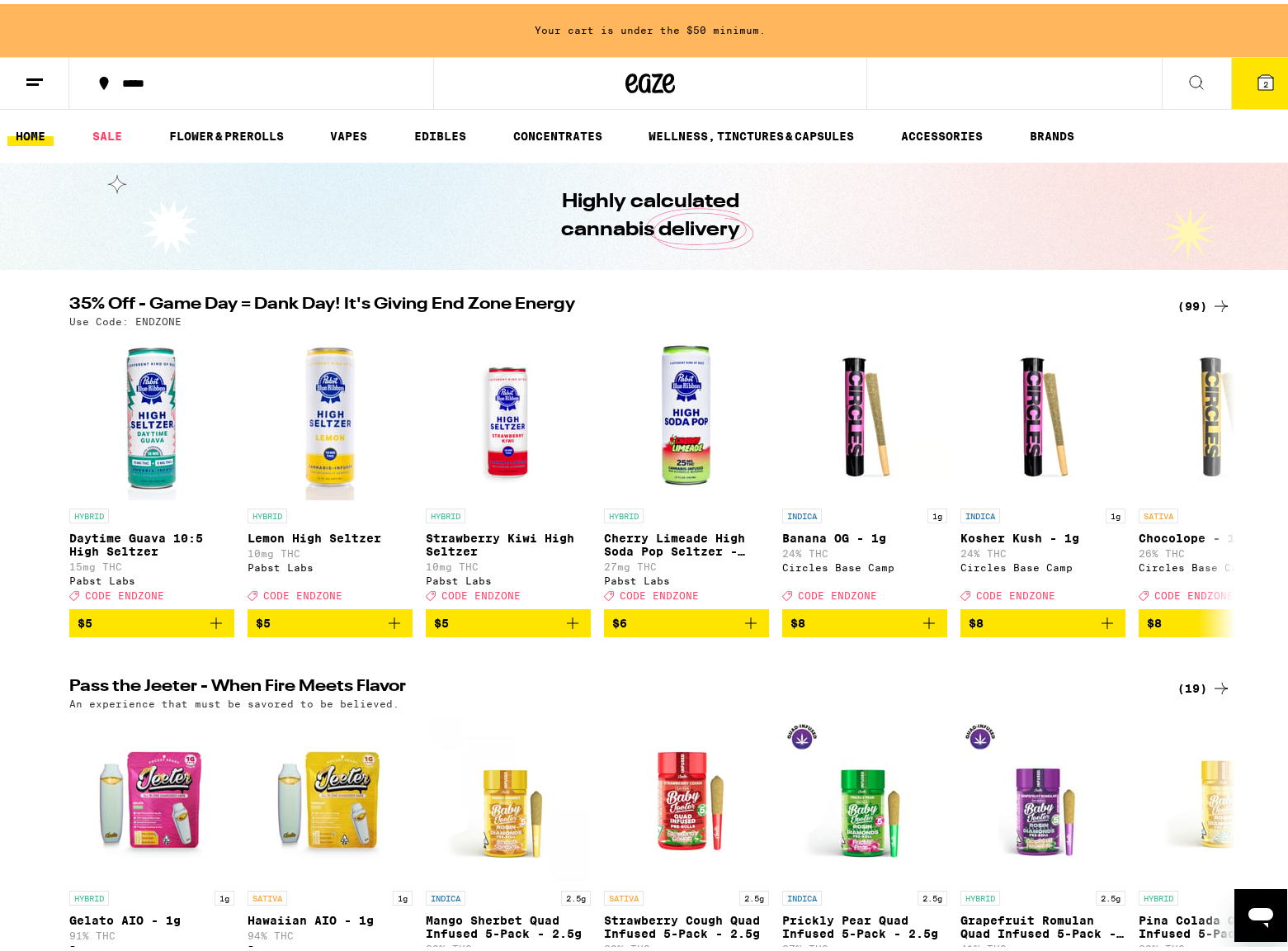
click at [1258, 88] on button "2" at bounding box center [1266, 79] width 69 height 51
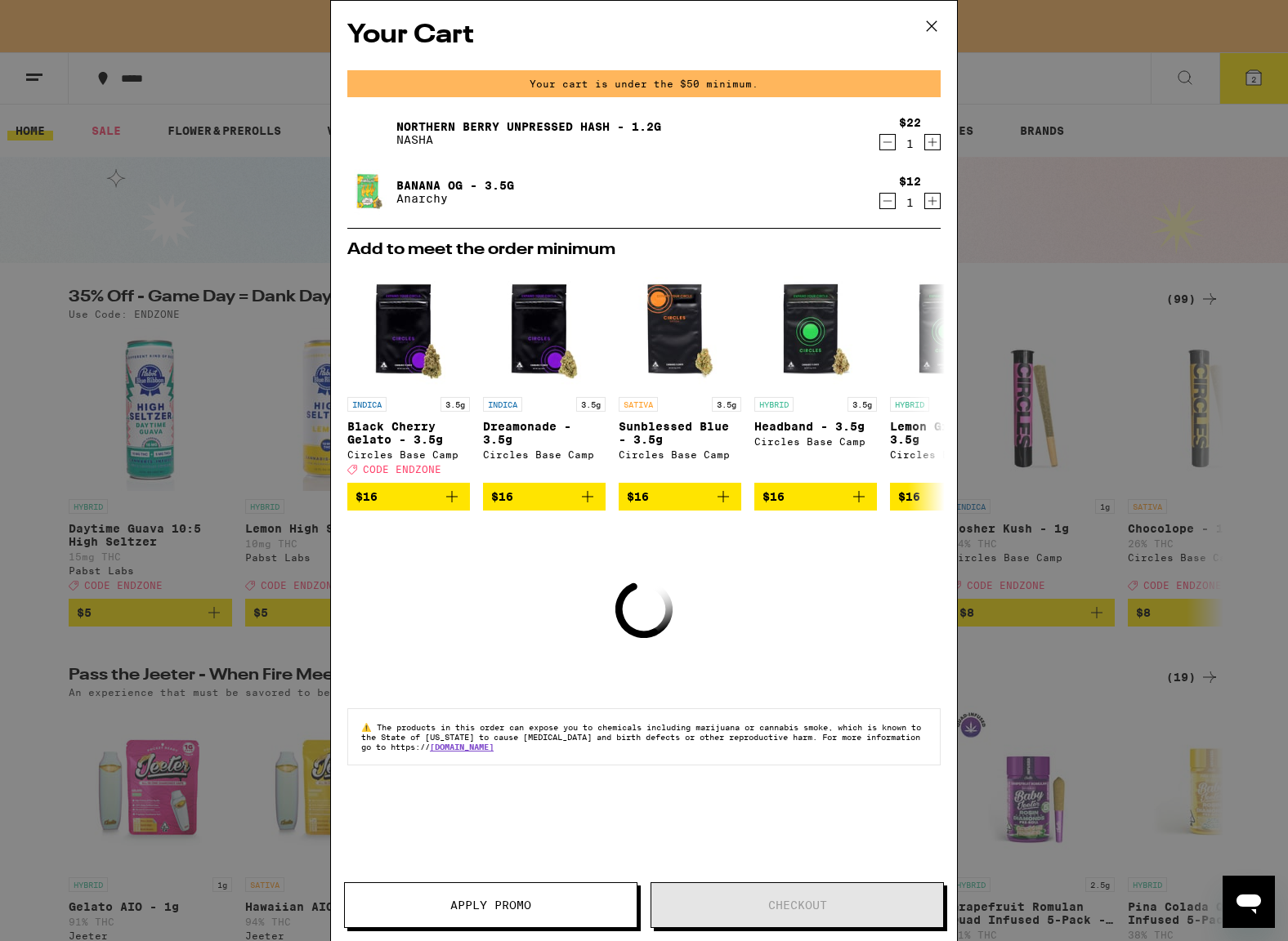
click at [887, 204] on icon "Decrement" at bounding box center [887, 201] width 15 height 19
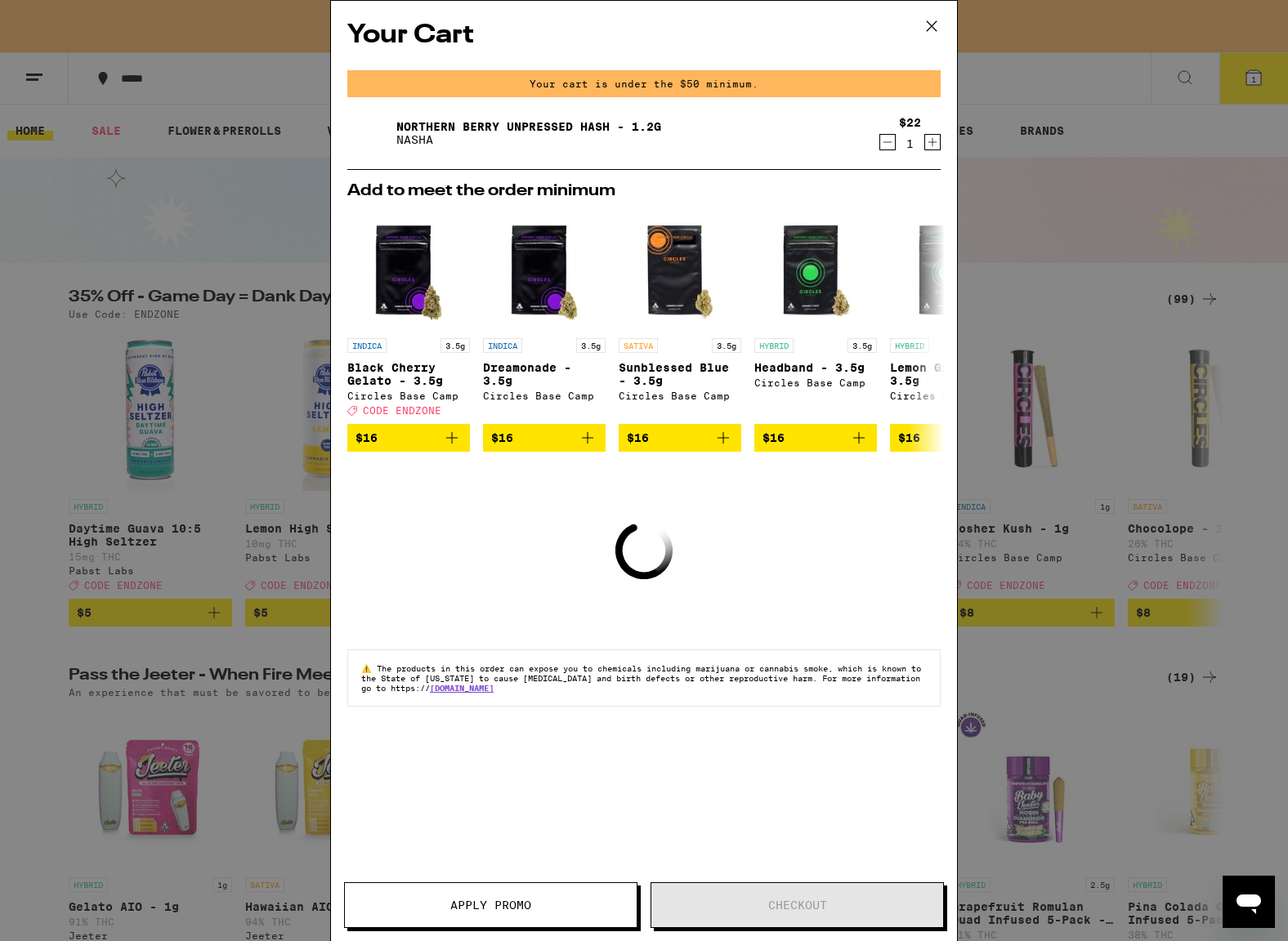
click at [888, 142] on icon "Decrement" at bounding box center [887, 142] width 15 height 19
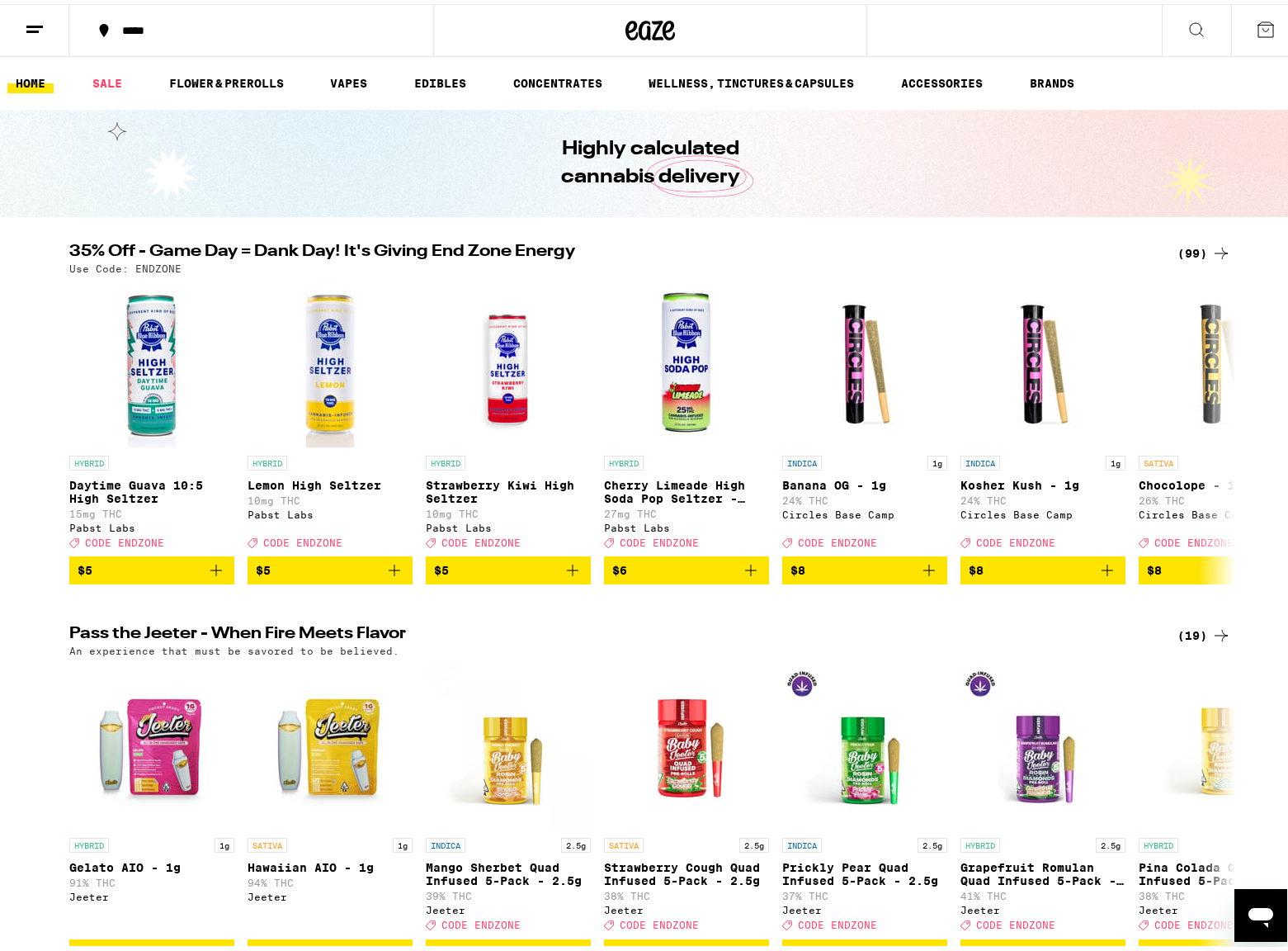
click at [40, 35] on button at bounding box center [35, 27] width 69 height 52
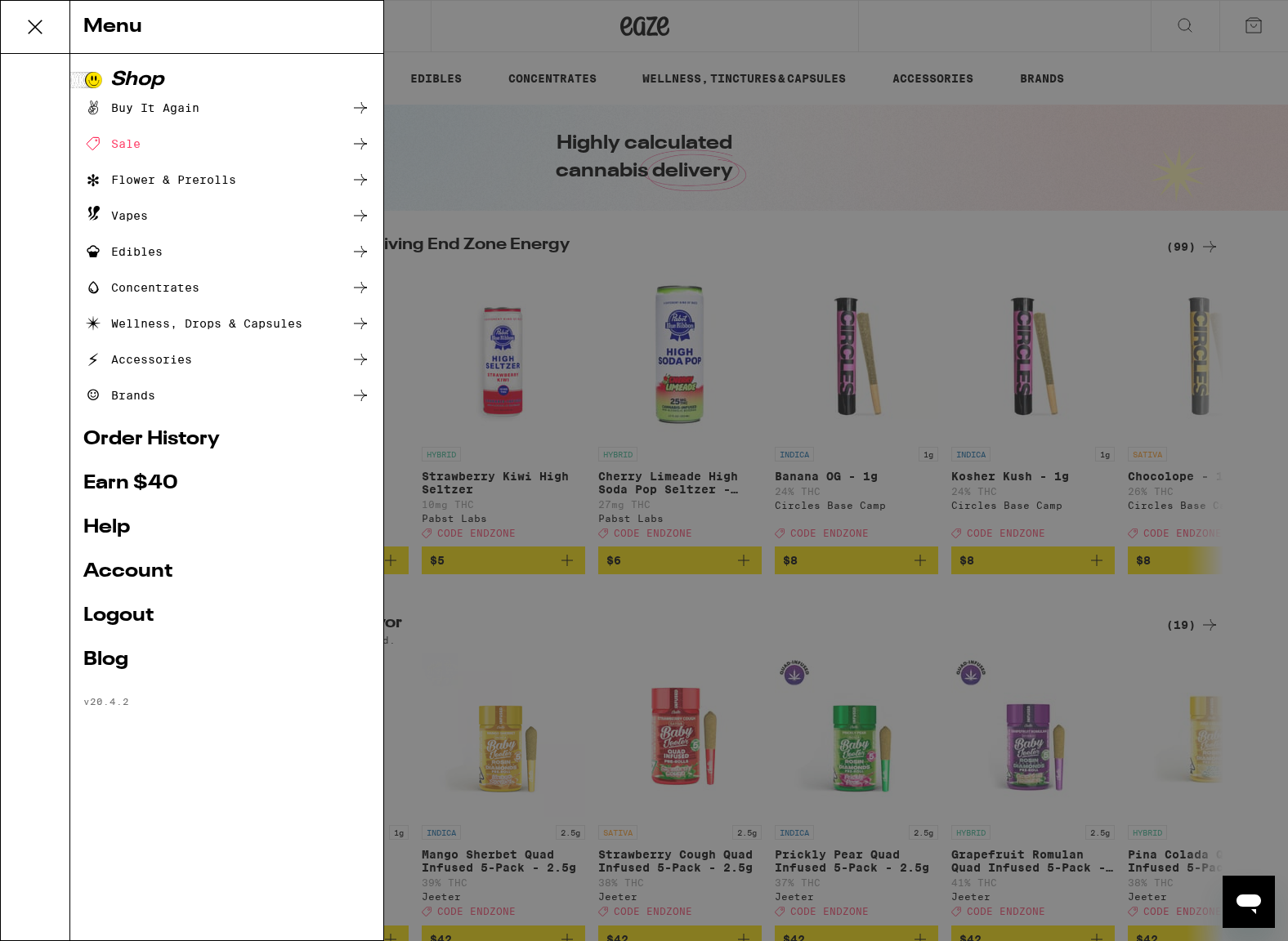
click at [142, 476] on link "Earn $ 40" at bounding box center [227, 483] width 287 height 19
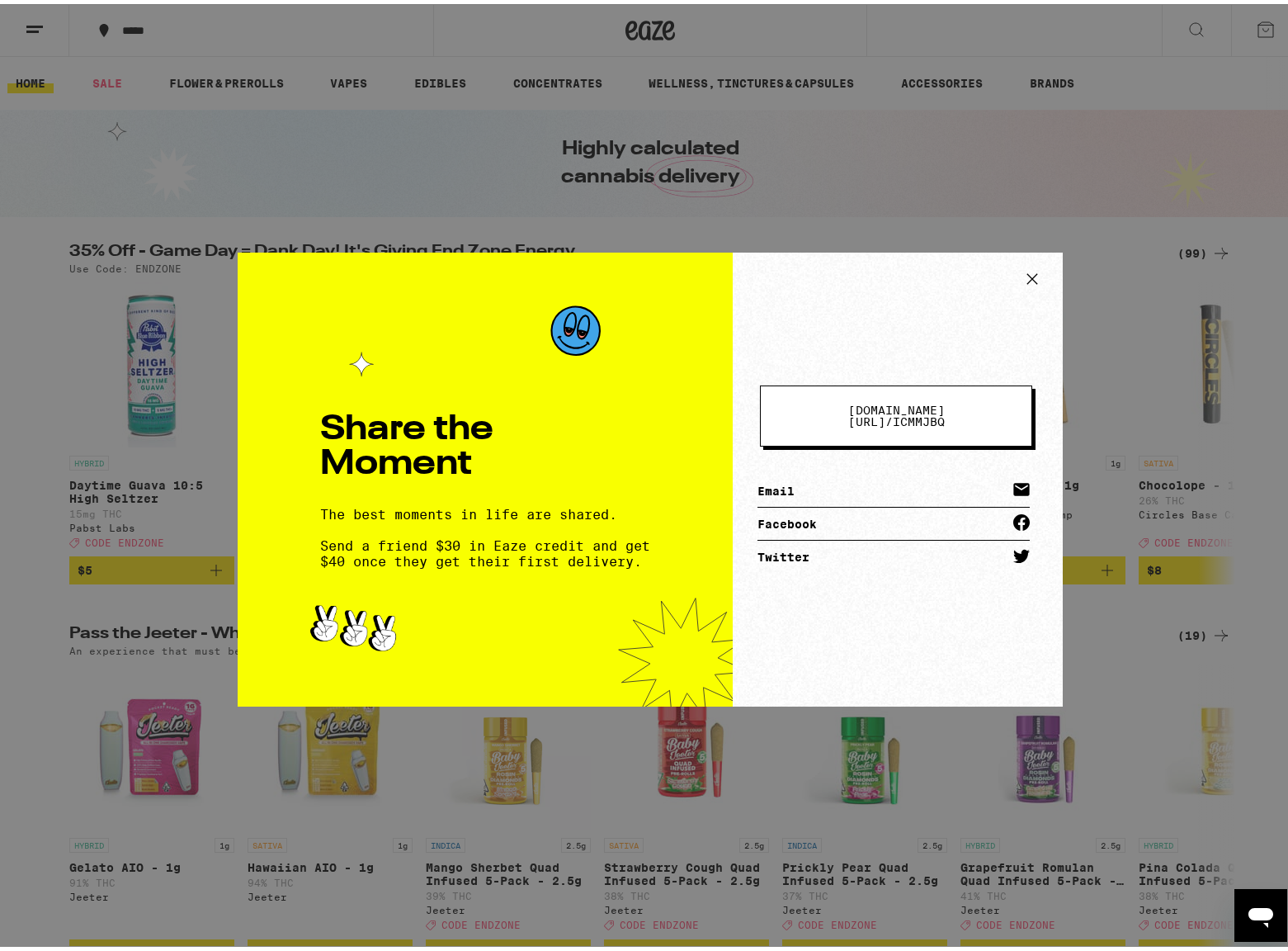
click at [1029, 276] on icon at bounding box center [1032, 275] width 24 height 24
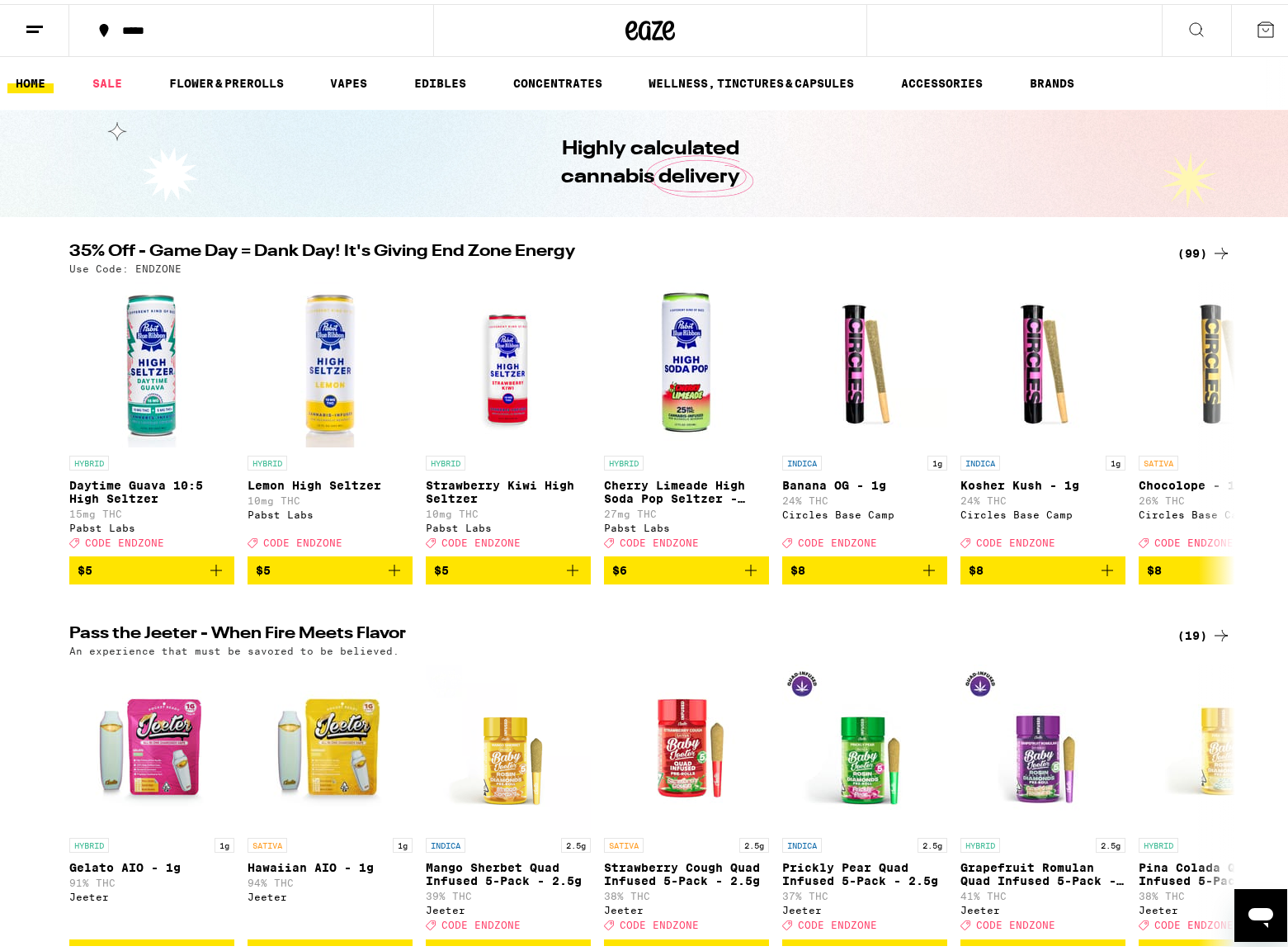
click at [25, 17] on icon at bounding box center [34, 25] width 20 height 20
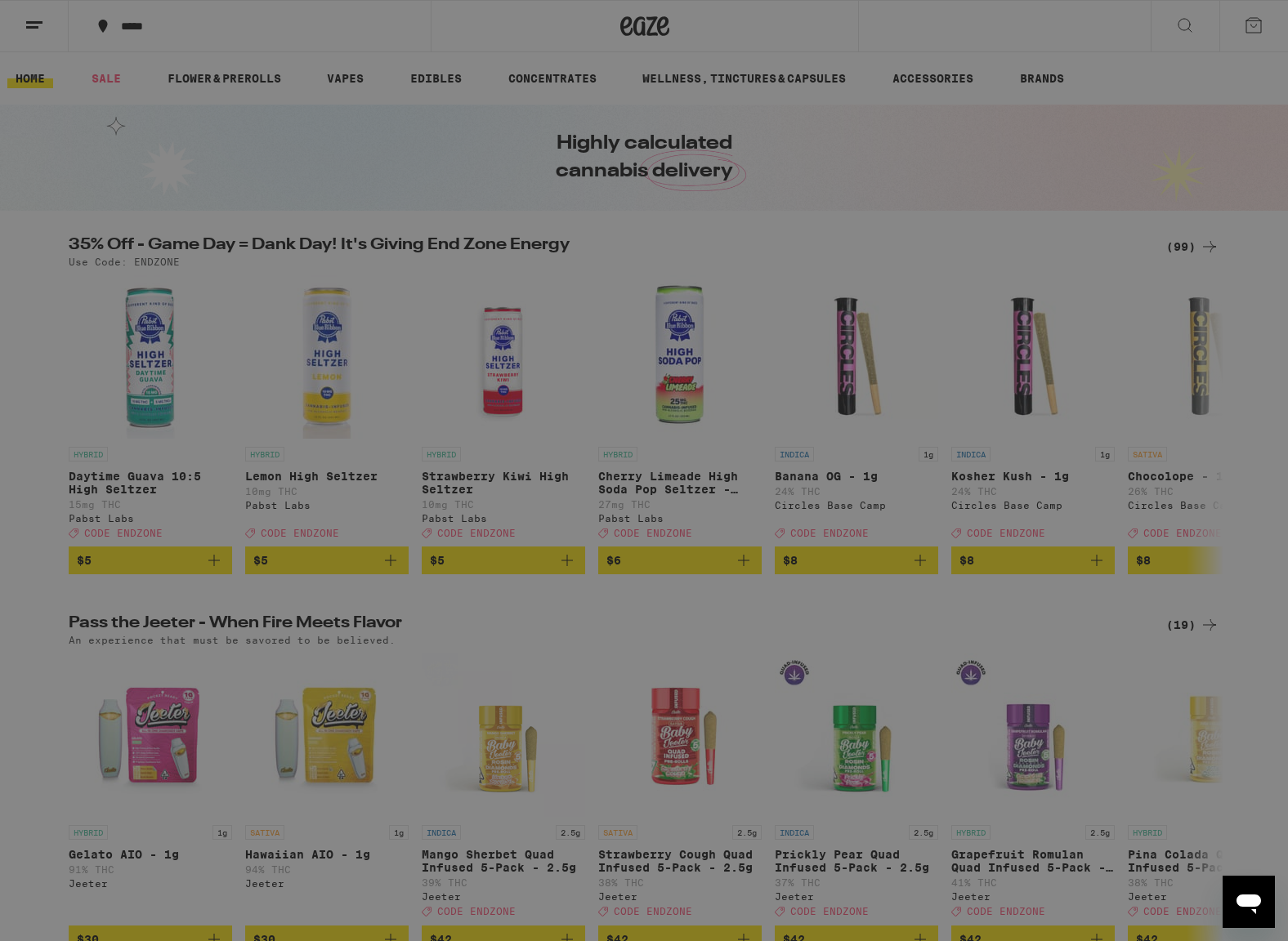
click at [799, 668] on div "Menu Shop Buy It Again Sale Flower & Prerolls Vapes Edibles Concentrates Wellne…" at bounding box center [644, 470] width 1288 height 941
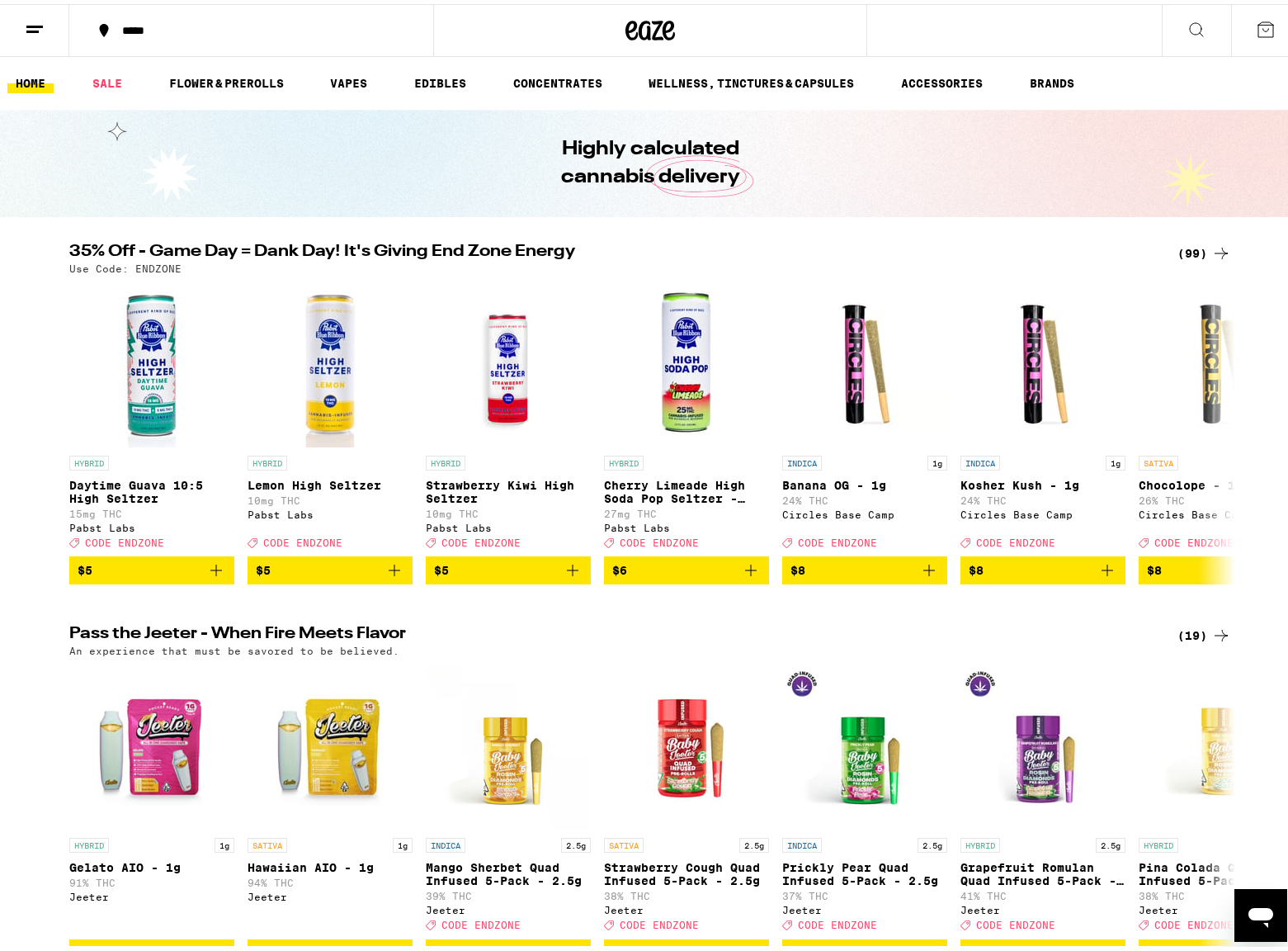
click at [1195, 243] on div "(99)" at bounding box center [1204, 249] width 53 height 20
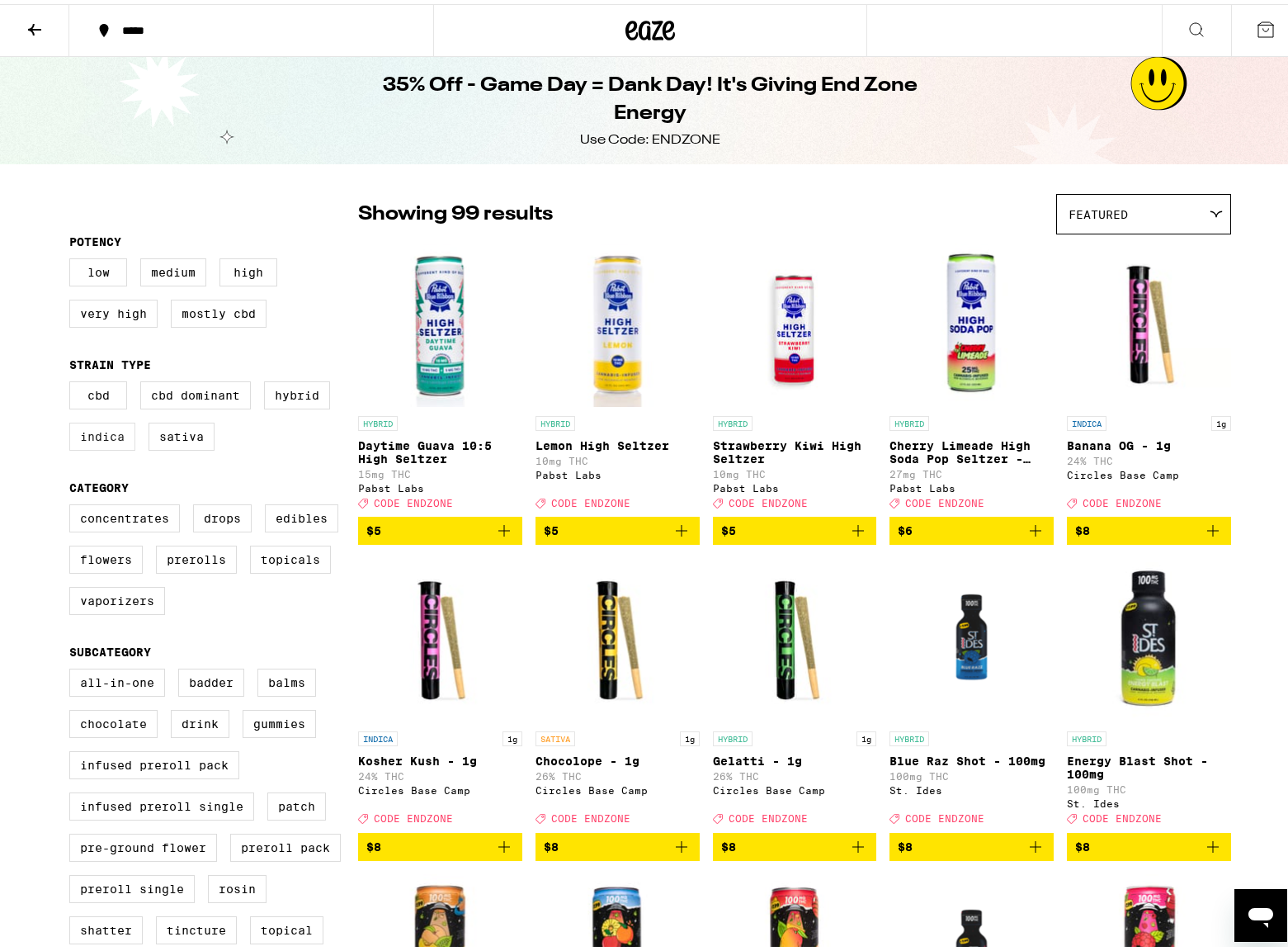
click at [111, 447] on label "Indica" at bounding box center [102, 433] width 66 height 28
click at [74, 381] on input "Indica" at bounding box center [73, 380] width 1 height 1
checkbox input "true"
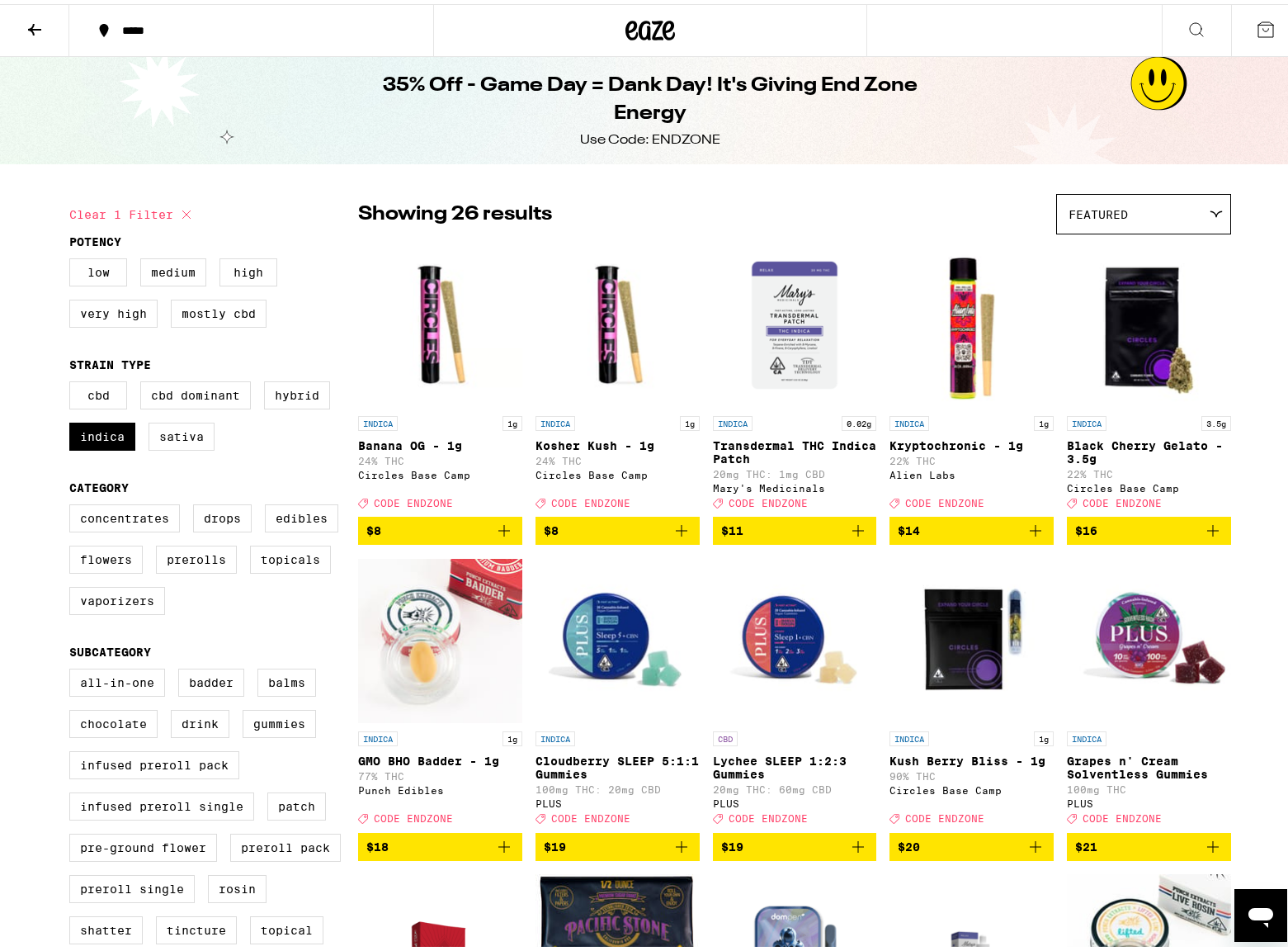
click at [32, 39] on button at bounding box center [35, 27] width 69 height 52
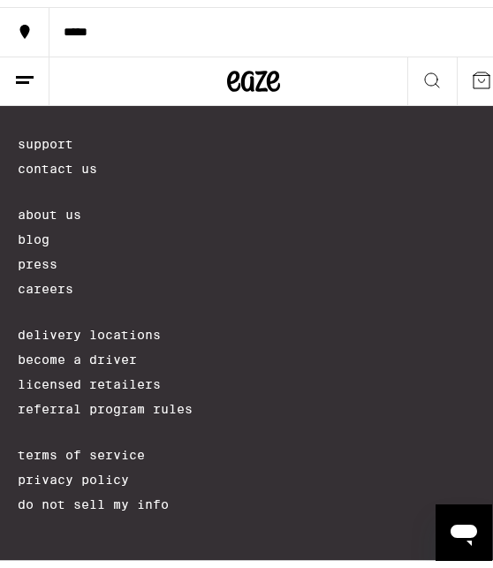
scroll to position [7001, 0]
click at [62, 169] on link "Contact Us" at bounding box center [253, 162] width 471 height 14
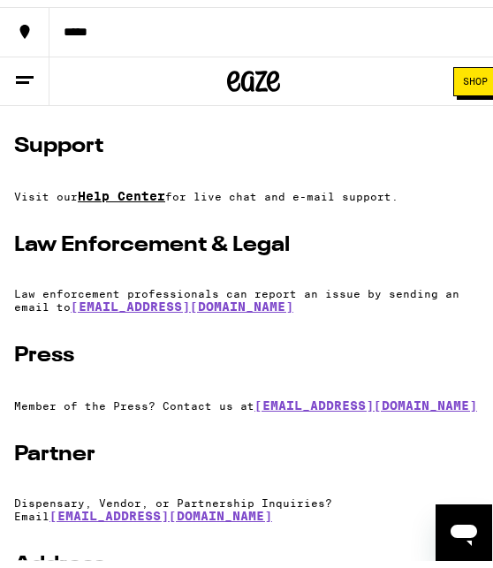
scroll to position [287, 0]
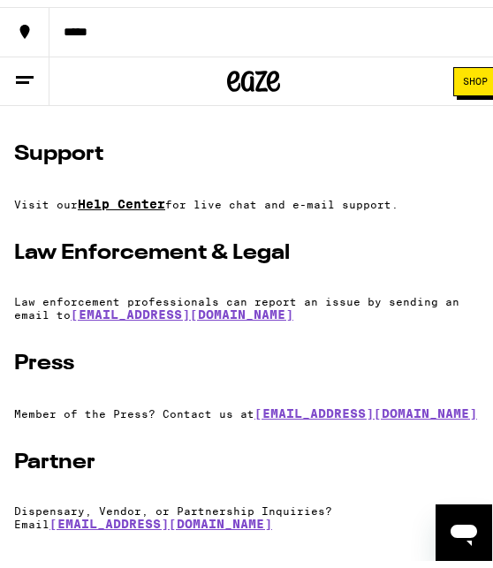
click at [157, 200] on link "Help Center" at bounding box center [121, 197] width 87 height 14
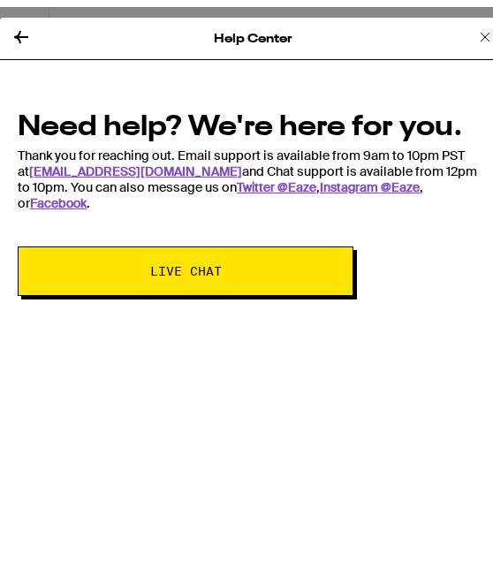
click at [385, 380] on div "Help Center Need help? We're here for you. Thank you for reaching out. Email su…" at bounding box center [253, 295] width 506 height 568
click at [474, 33] on icon at bounding box center [484, 29] width 21 height 21
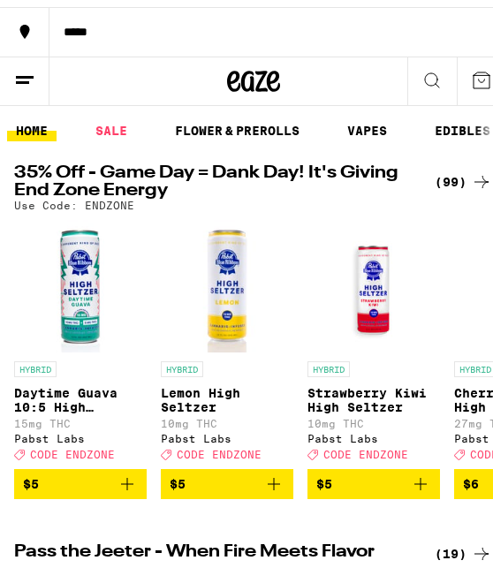
click at [42, 68] on button at bounding box center [24, 74] width 49 height 49
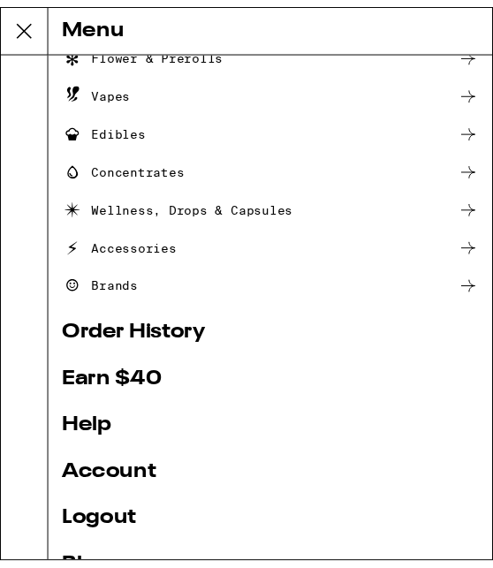
scroll to position [232, 0]
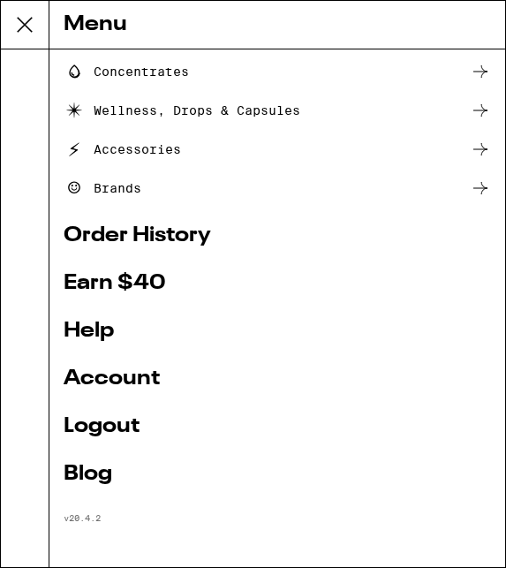
click at [125, 371] on link "Account" at bounding box center [277, 378] width 427 height 21
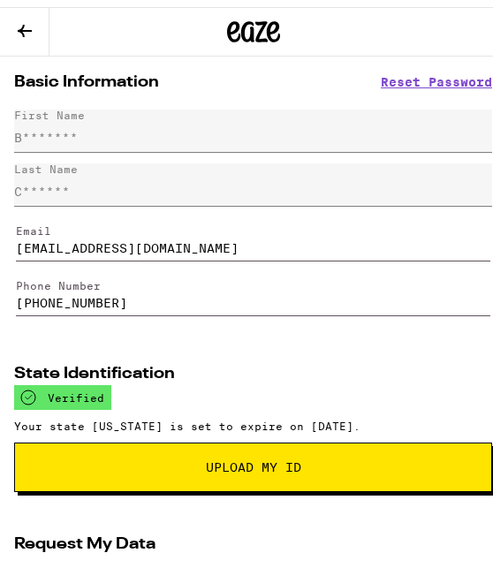
click at [255, 20] on icon at bounding box center [253, 24] width 26 height 21
